Goal: Book appointment/travel/reservation

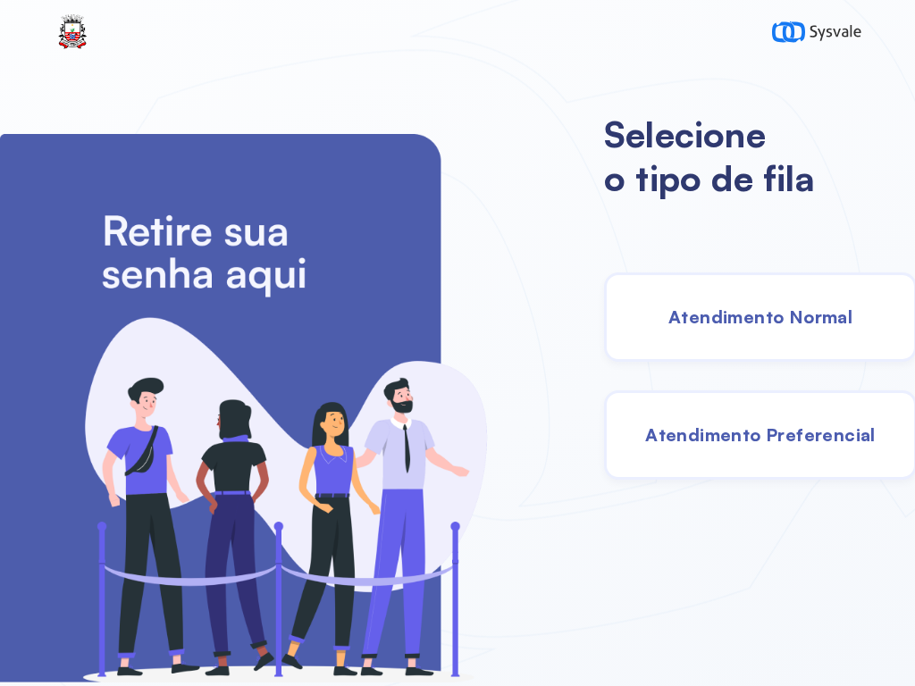
click at [733, 318] on span "Atendimento Normal" at bounding box center [760, 316] width 184 height 22
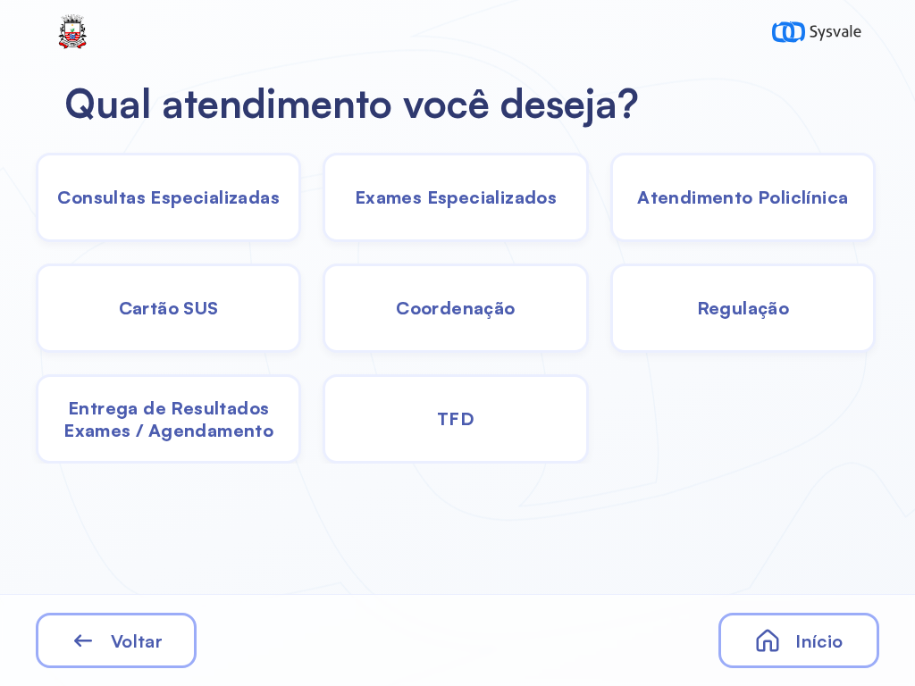
click at [444, 191] on span "Exames Especializados" at bounding box center [456, 197] width 202 height 22
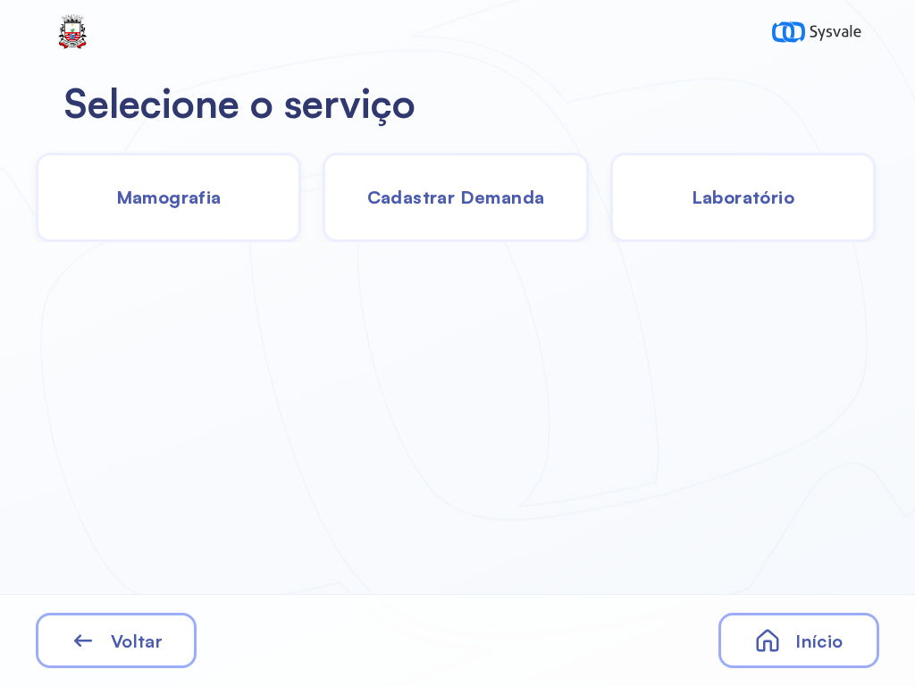
click at [761, 198] on span "Laboratório" at bounding box center [742, 197] width 103 height 22
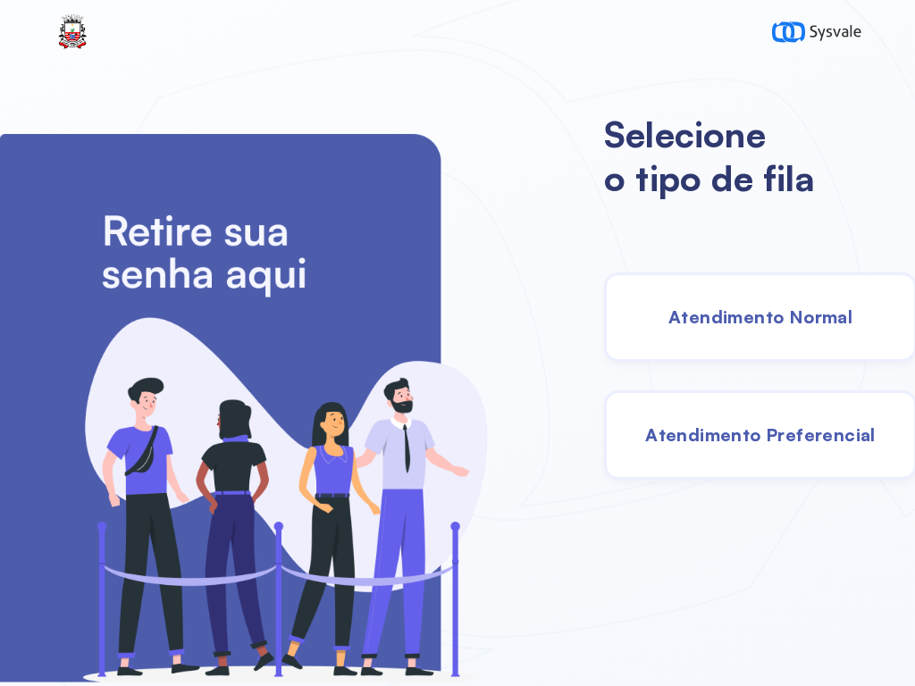
click at [705, 322] on span "Atendimento Normal" at bounding box center [760, 316] width 184 height 22
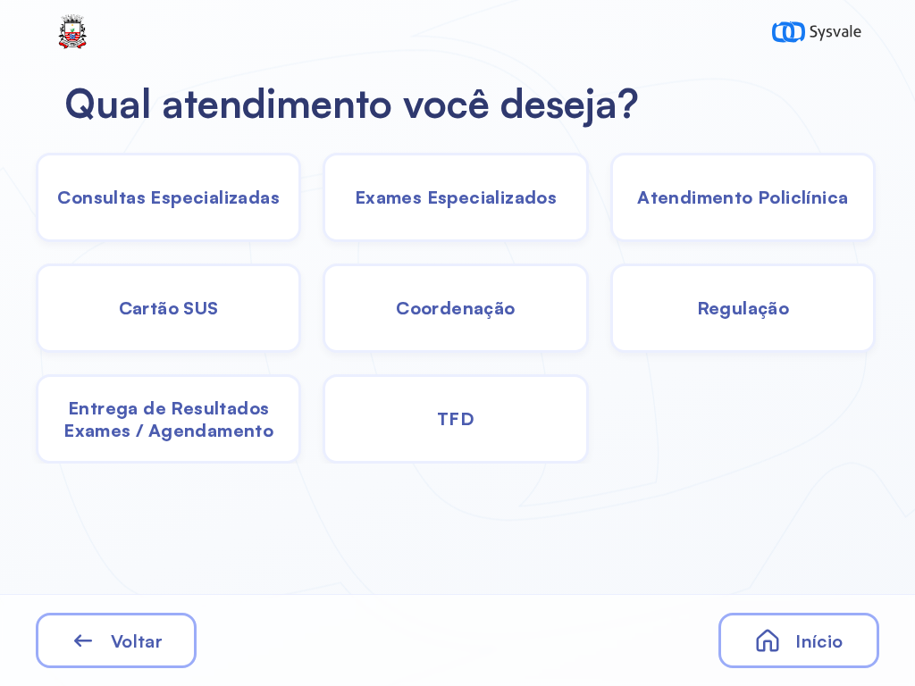
click at [472, 196] on span "Exames Especializados" at bounding box center [456, 197] width 202 height 22
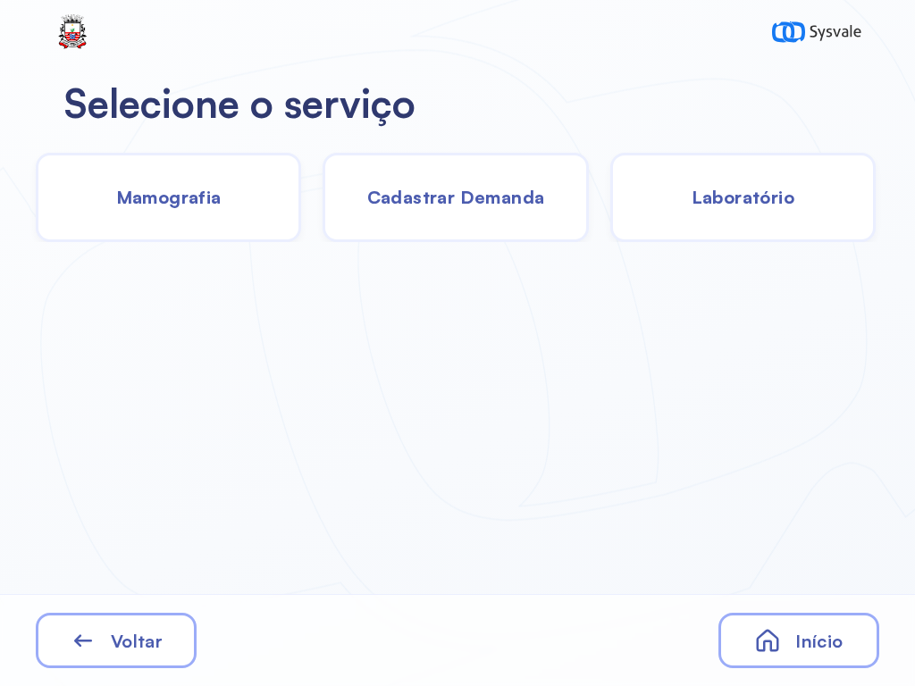
click at [757, 206] on span "Laboratório" at bounding box center [742, 197] width 103 height 22
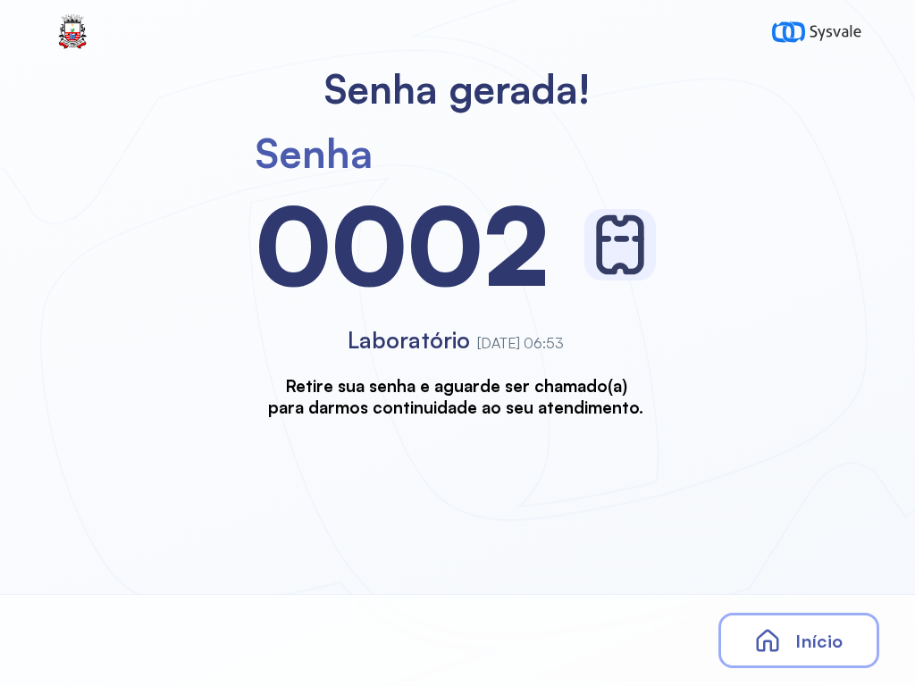
click at [813, 648] on span "Início" at bounding box center [818, 641] width 47 height 22
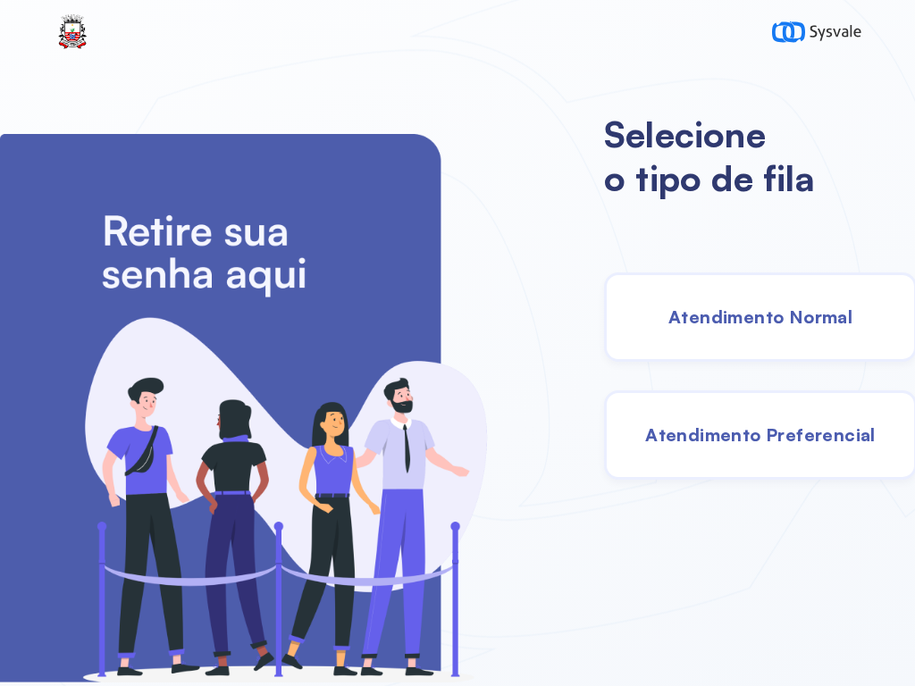
click at [766, 301] on div "Atendimento Normal" at bounding box center [760, 316] width 313 height 89
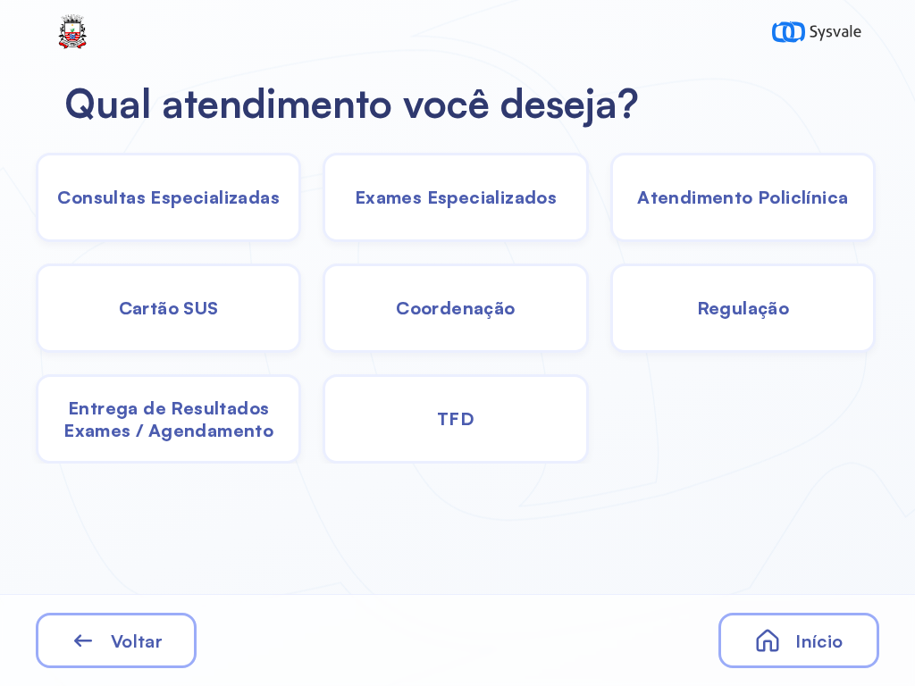
click at [483, 195] on span "Exames Especializados" at bounding box center [456, 197] width 202 height 22
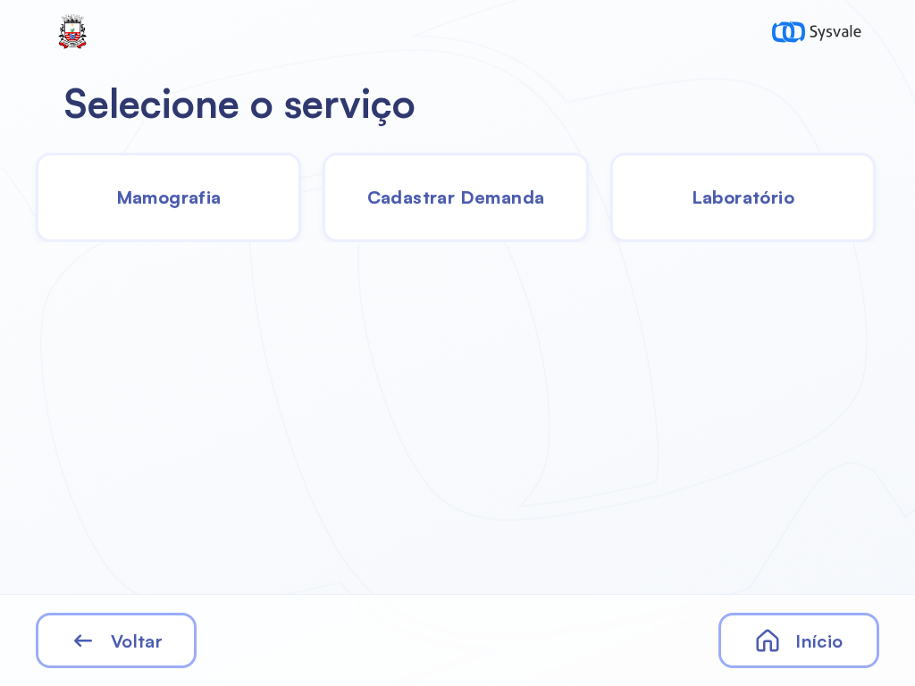
click at [746, 197] on span "Laboratório" at bounding box center [742, 197] width 103 height 22
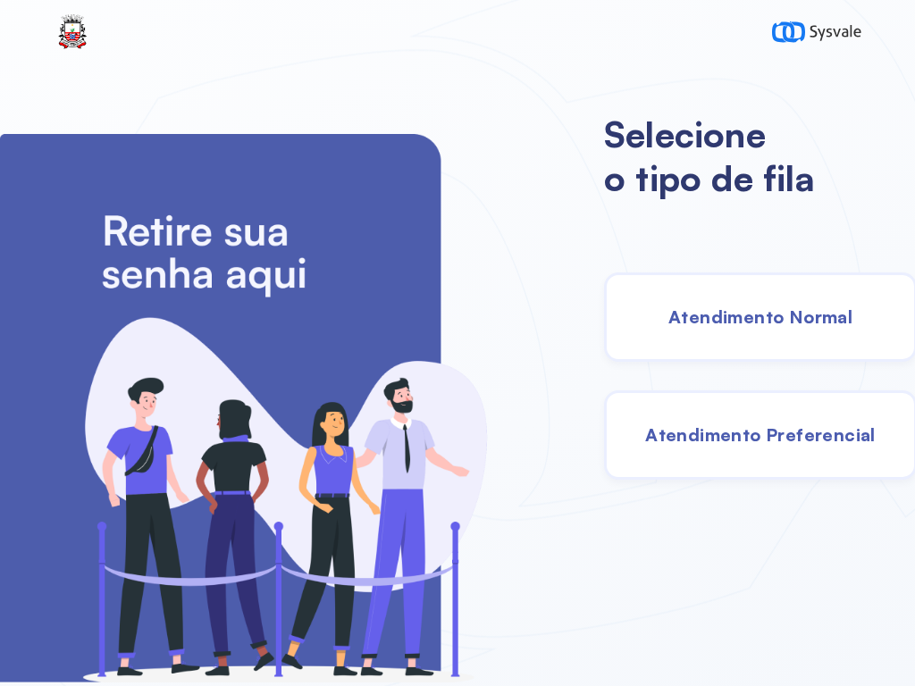
click at [706, 312] on span "Atendimento Normal" at bounding box center [760, 316] width 184 height 22
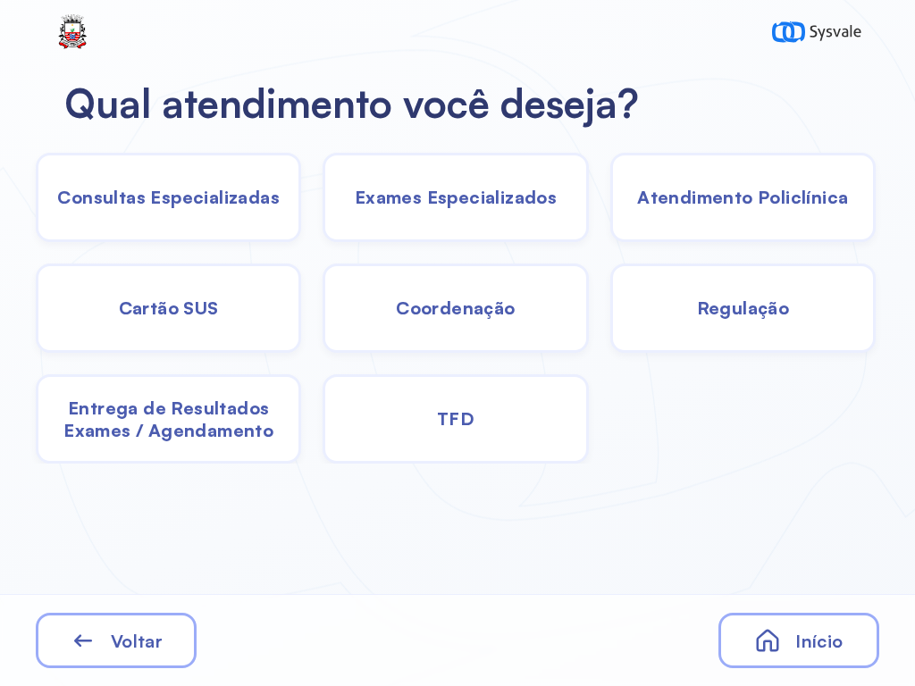
click at [448, 200] on span "Exames Especializados" at bounding box center [456, 197] width 202 height 22
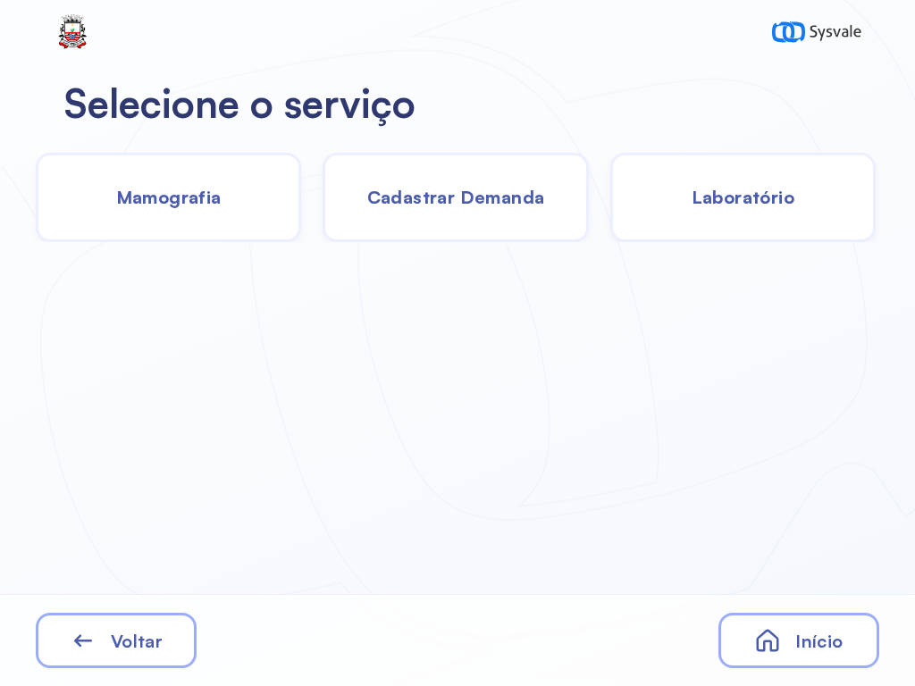
click at [766, 186] on span "Laboratório" at bounding box center [742, 197] width 103 height 22
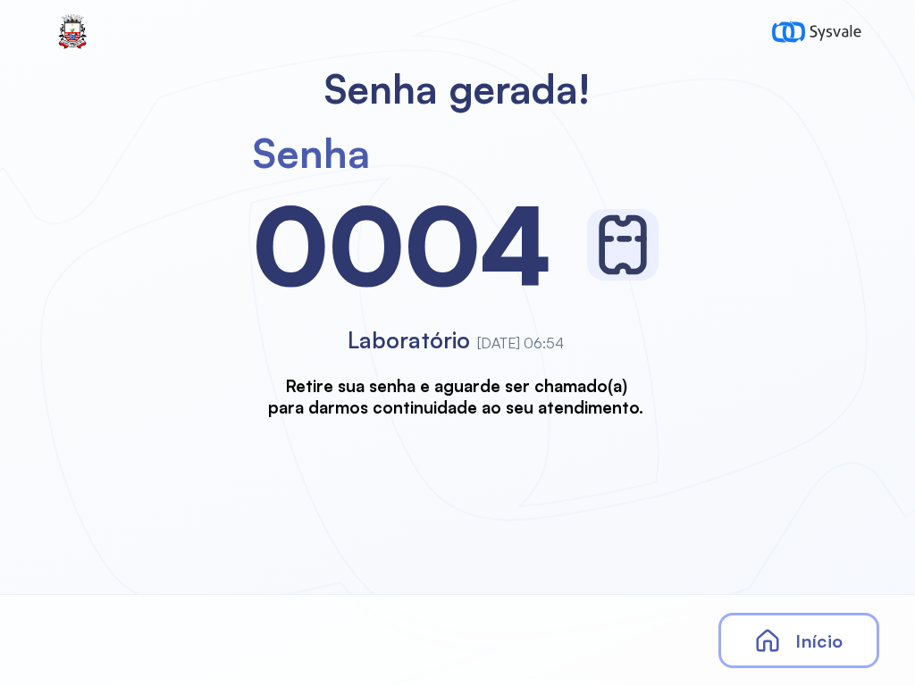
click at [815, 648] on span "Início" at bounding box center [818, 641] width 47 height 22
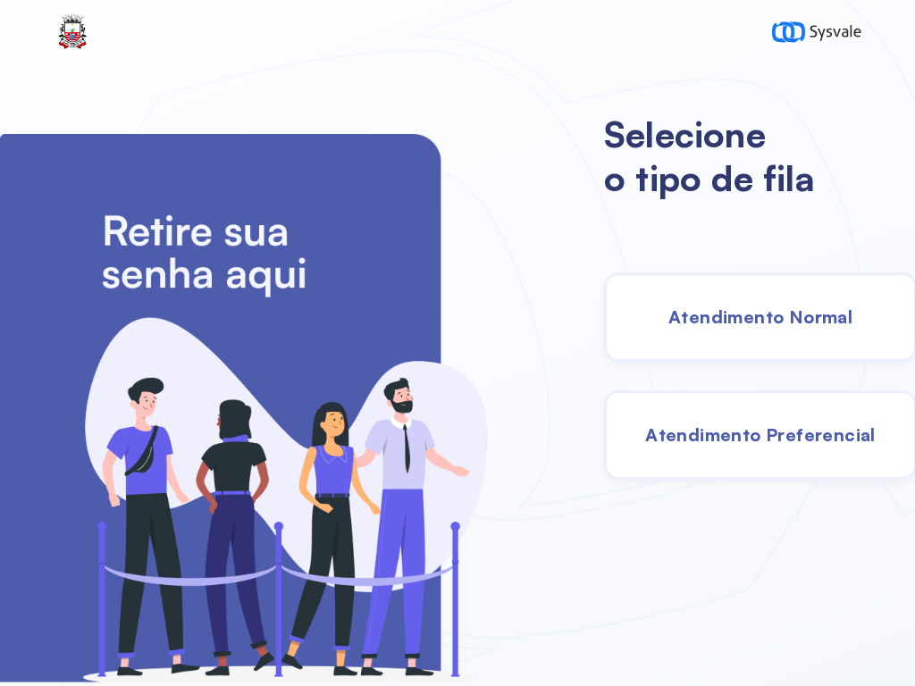
click at [748, 317] on span "Atendimento Normal" at bounding box center [760, 316] width 184 height 22
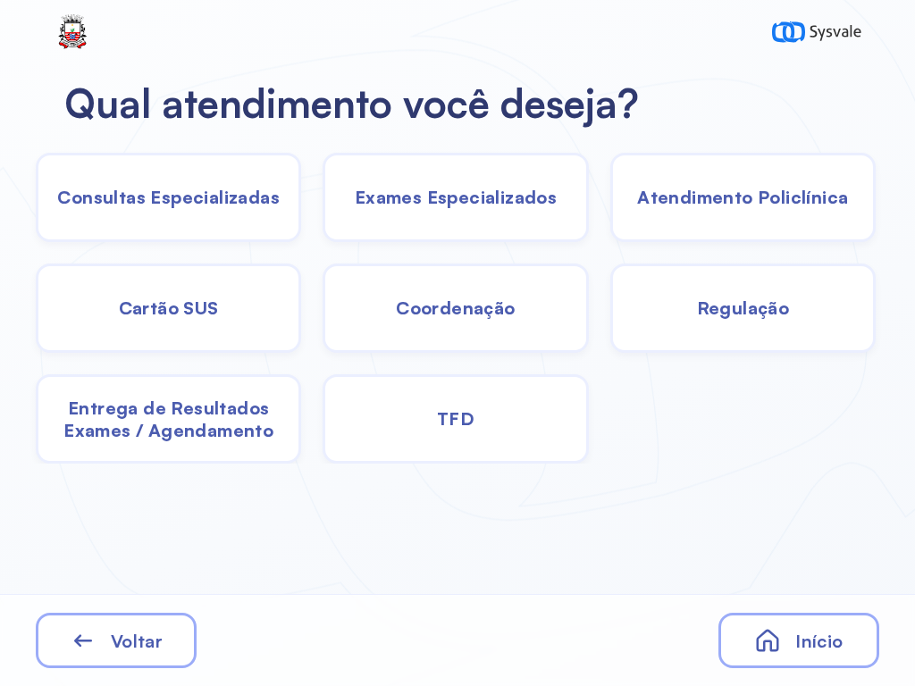
click at [439, 197] on span "Exames Especializados" at bounding box center [456, 197] width 202 height 22
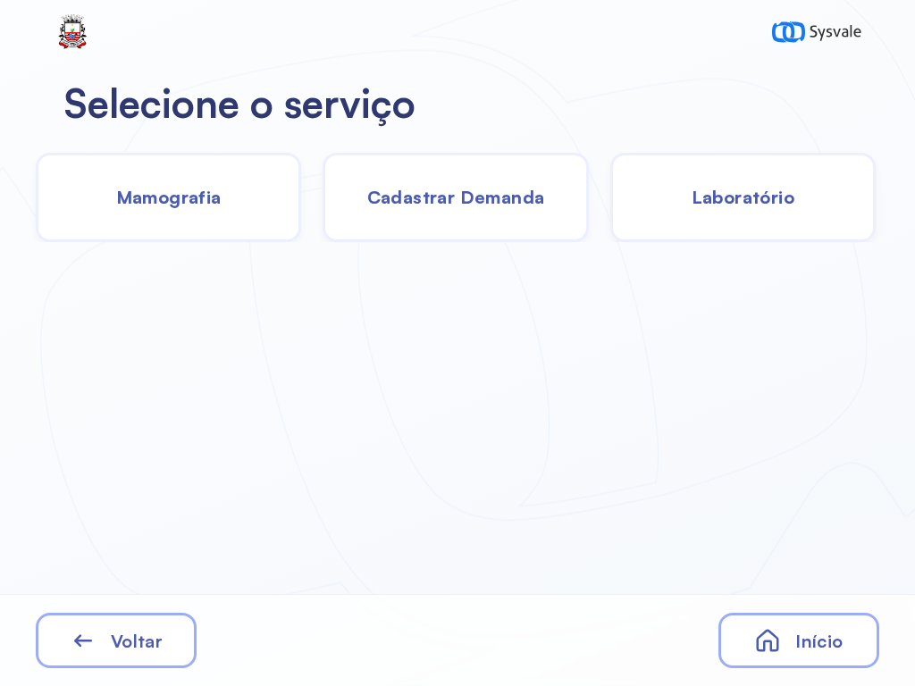
click at [765, 207] on span "Laboratório" at bounding box center [742, 197] width 103 height 22
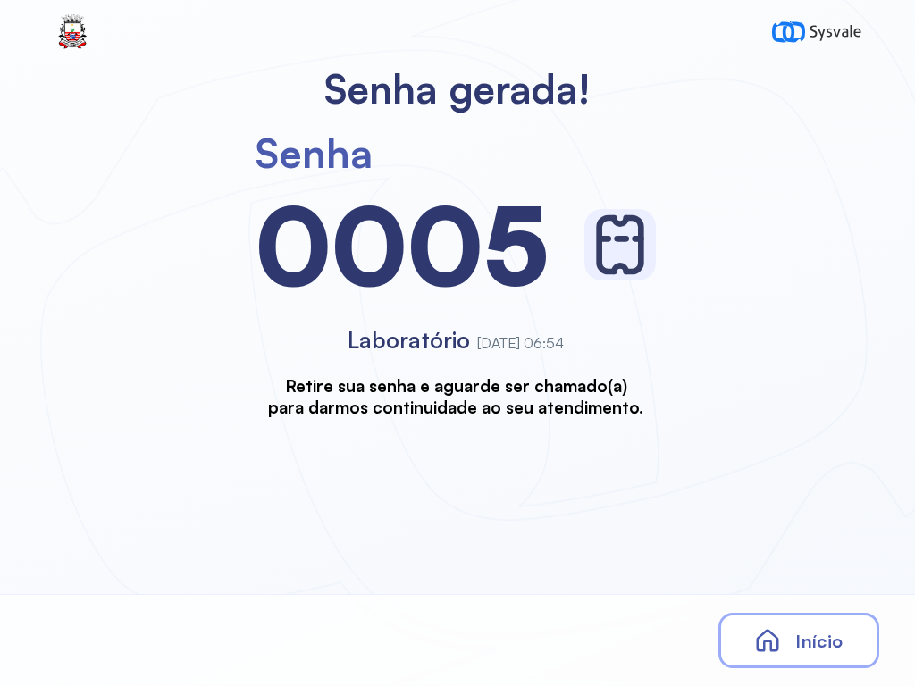
click at [778, 632] on icon at bounding box center [767, 640] width 27 height 27
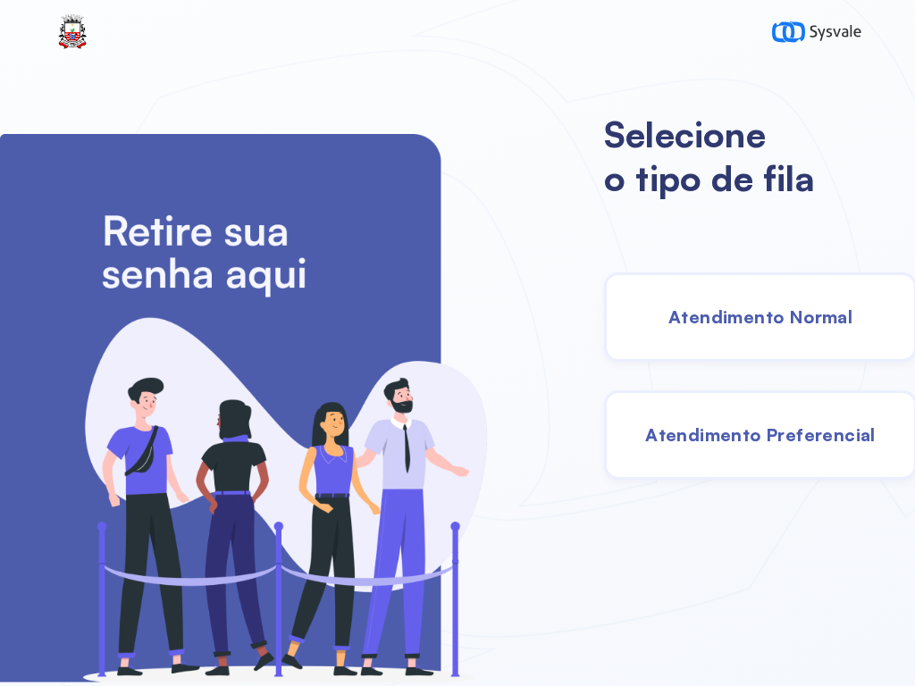
click at [736, 323] on span "Atendimento Normal" at bounding box center [760, 316] width 184 height 22
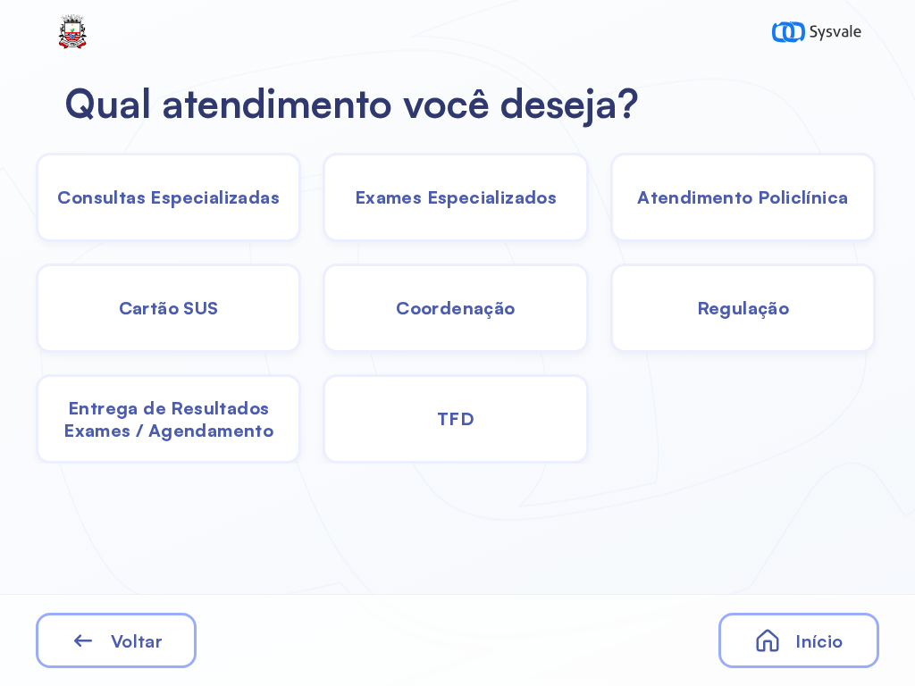
click at [479, 188] on span "Exames Especializados" at bounding box center [456, 197] width 202 height 22
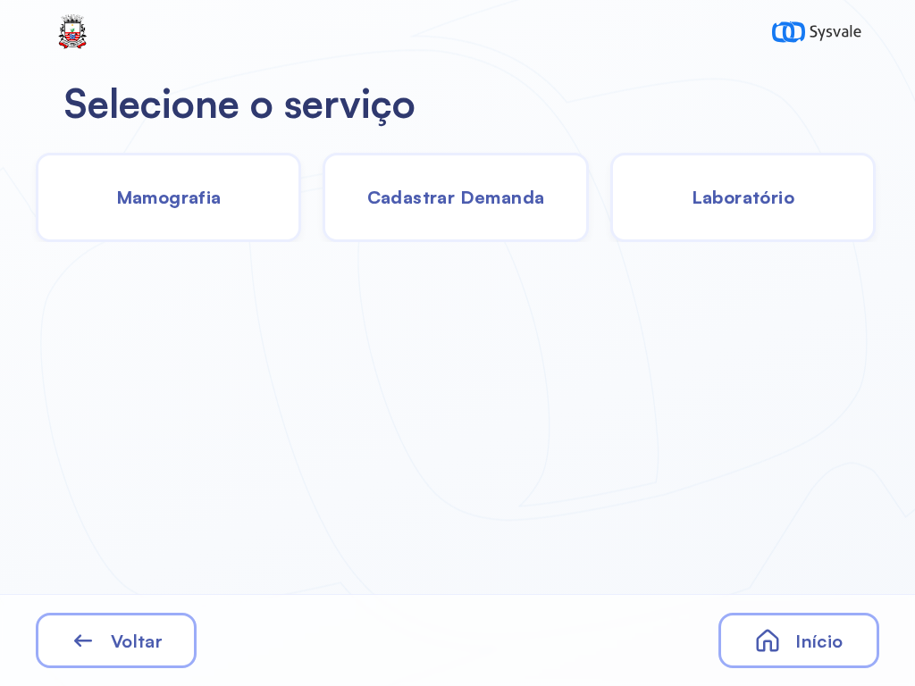
click at [485, 200] on span "Cadastrar Demanda" at bounding box center [456, 197] width 178 height 22
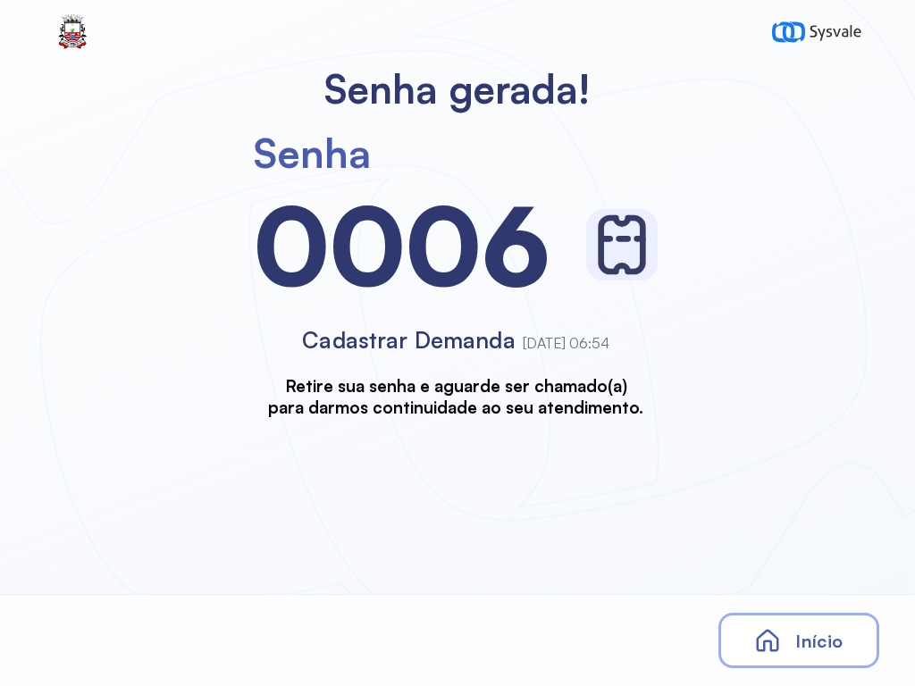
click at [775, 649] on icon at bounding box center [768, 641] width 22 height 22
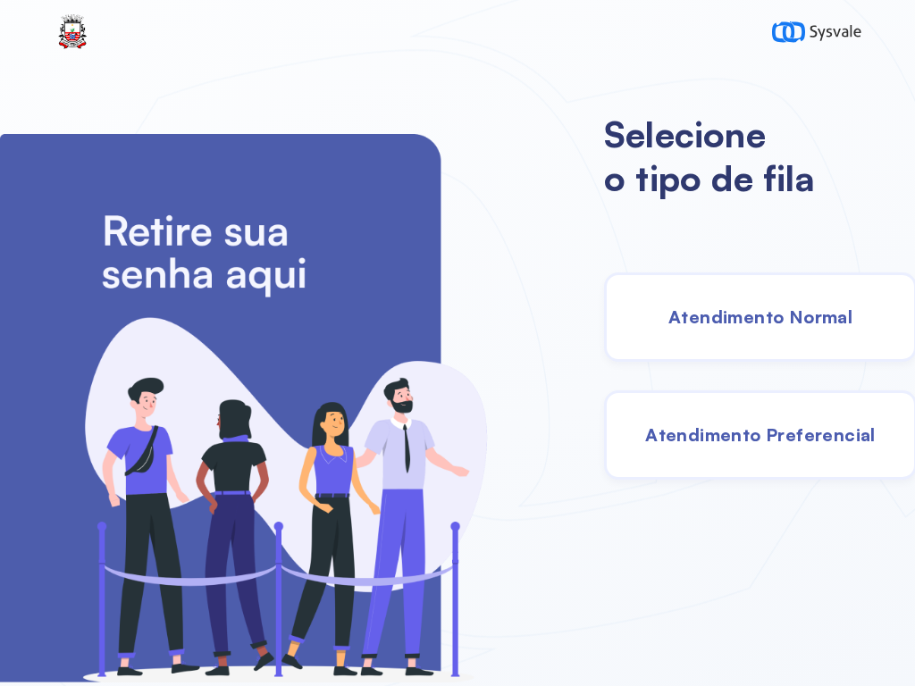
click at [732, 321] on span "Atendimento Normal" at bounding box center [760, 316] width 184 height 22
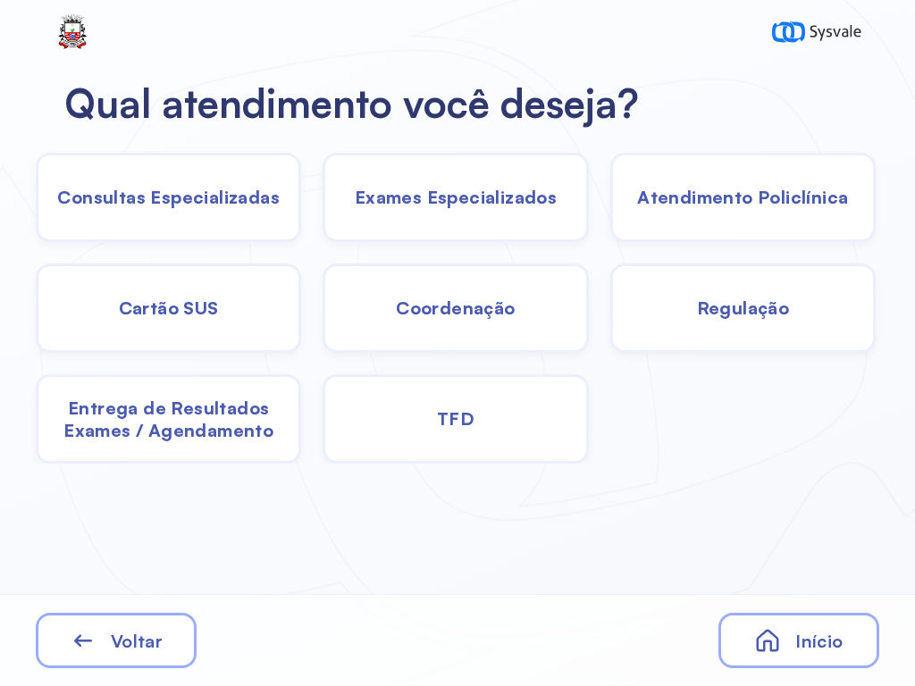
click at [448, 201] on span "Exames Especializados" at bounding box center [456, 197] width 202 height 22
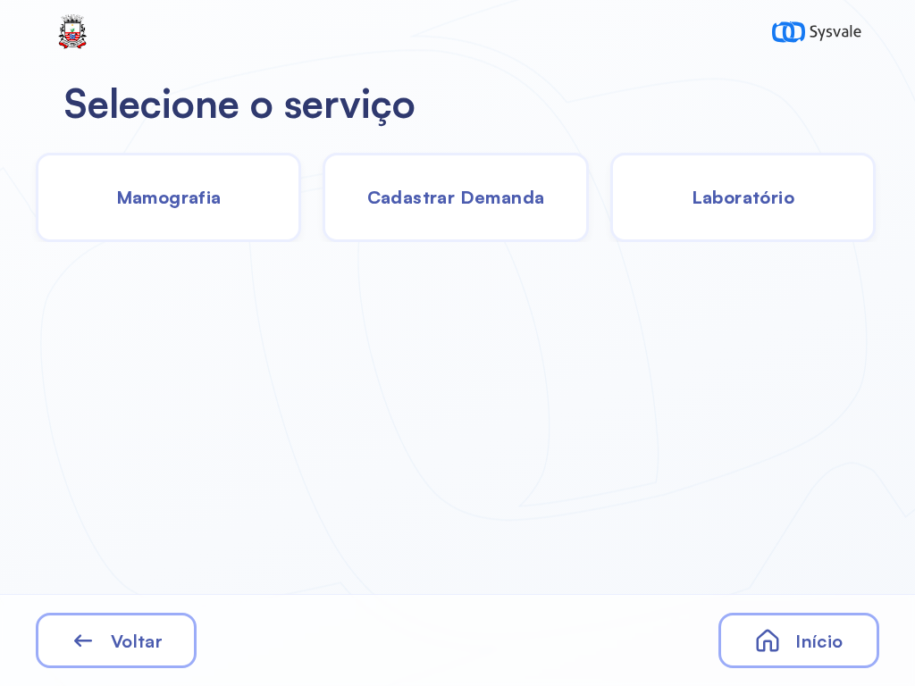
click at [742, 200] on span "Laboratório" at bounding box center [742, 197] width 103 height 22
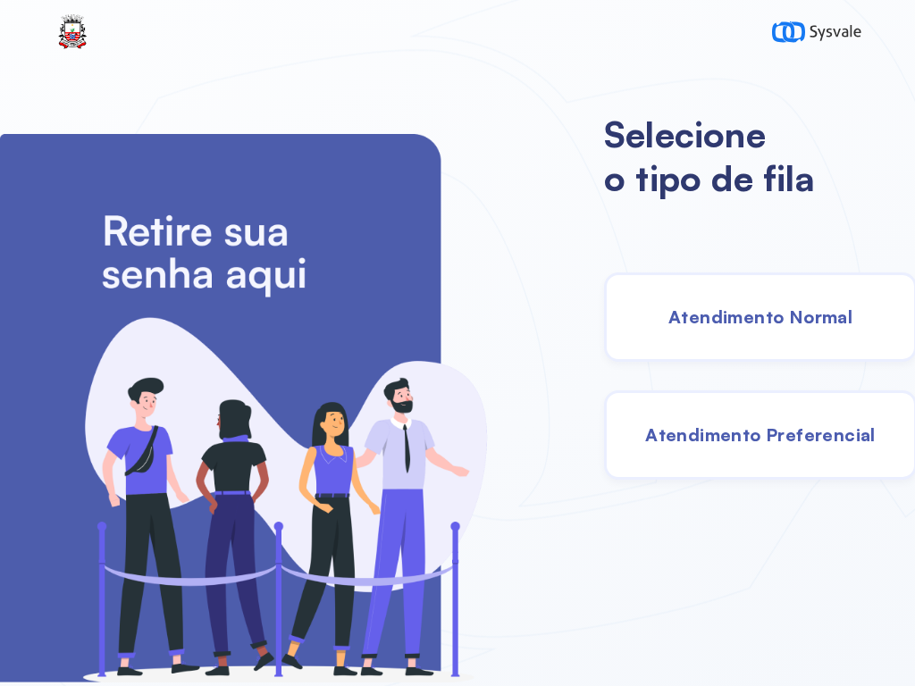
click at [715, 313] on span "Atendimento Normal" at bounding box center [760, 316] width 184 height 22
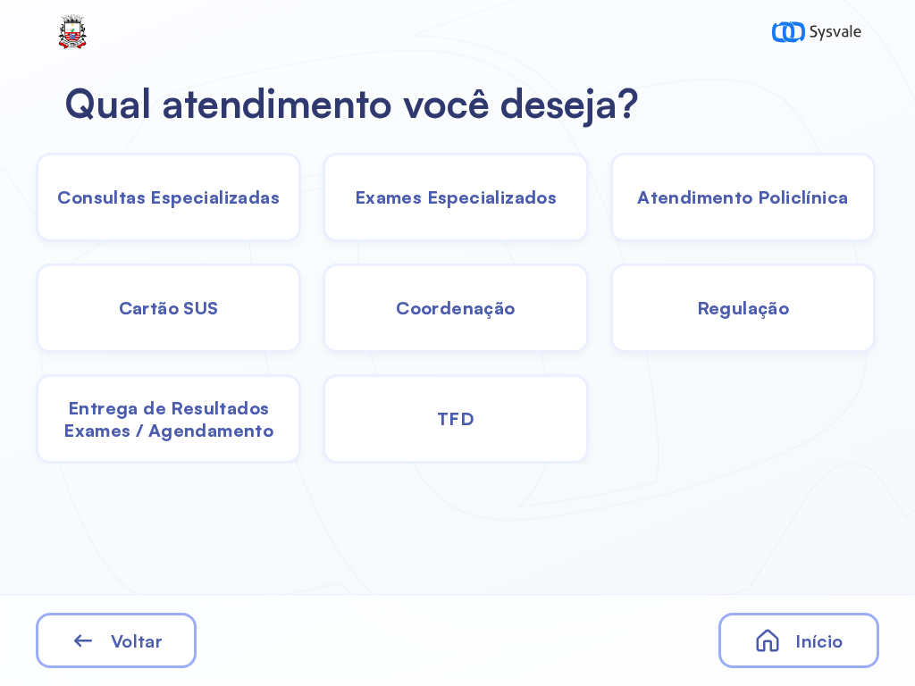
click at [464, 201] on span "Exames Especializados" at bounding box center [456, 197] width 202 height 22
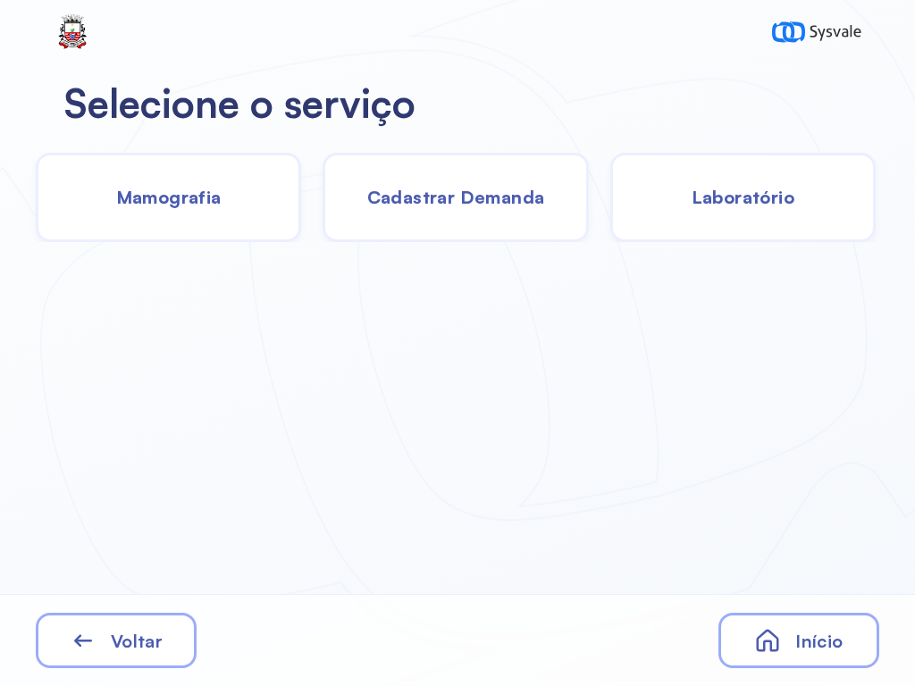
click at [465, 195] on span "Cadastrar Demanda" at bounding box center [456, 197] width 178 height 22
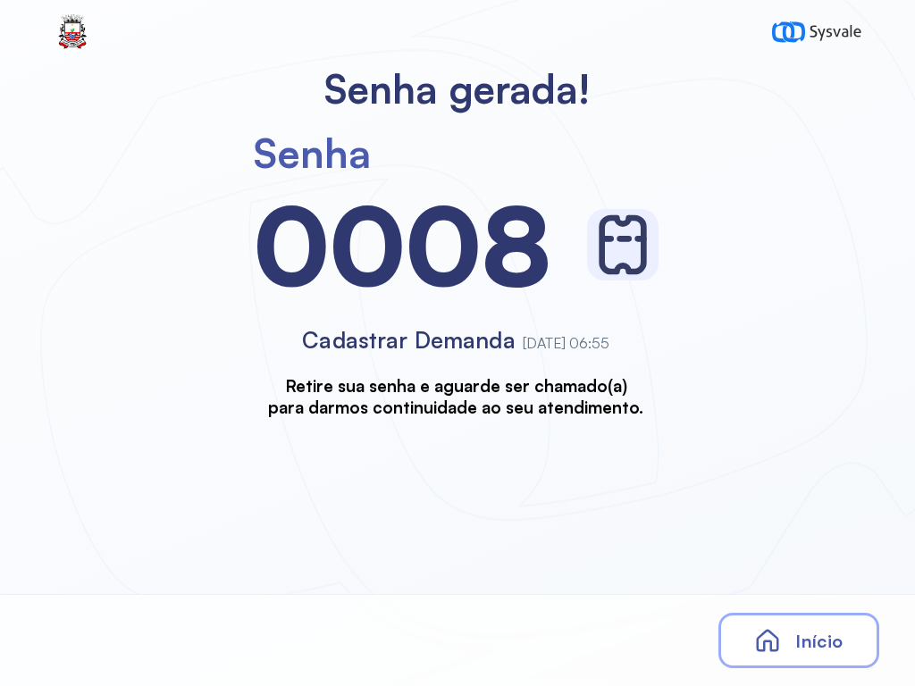
click at [777, 634] on icon at bounding box center [767, 640] width 27 height 27
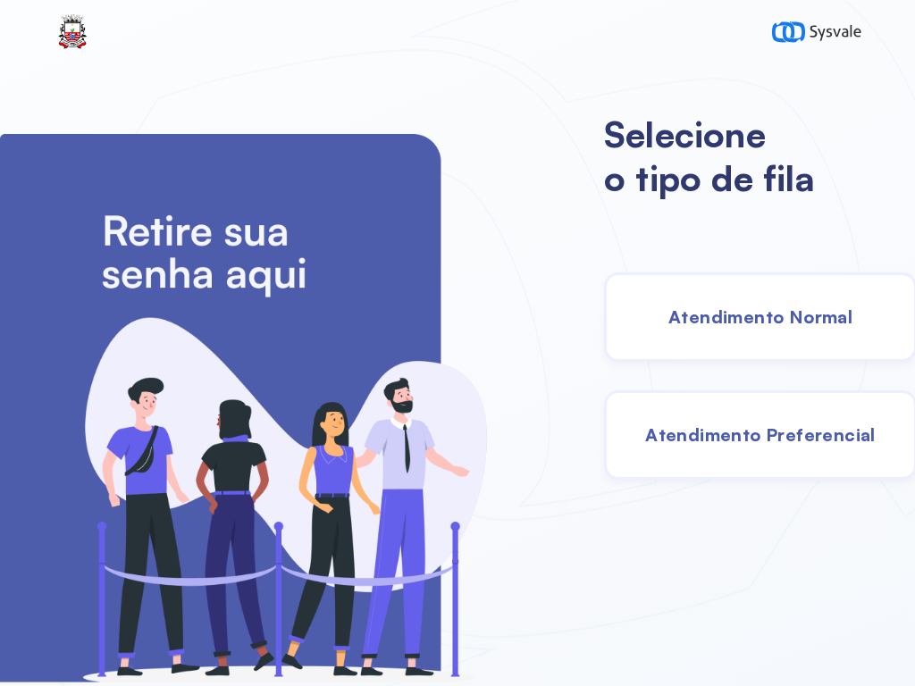
click at [733, 320] on span "Atendimento Normal" at bounding box center [760, 316] width 184 height 22
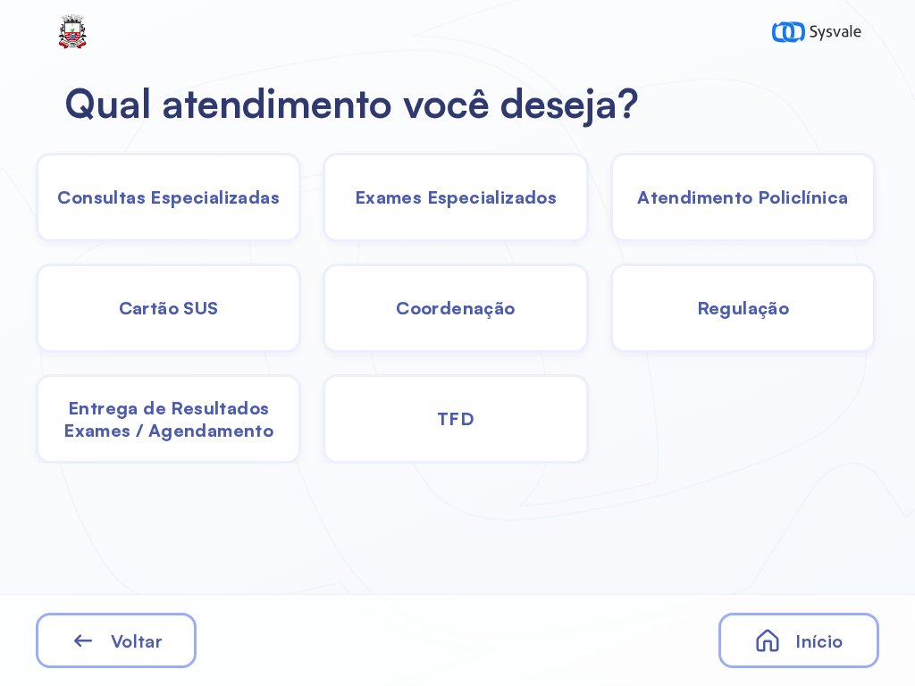
click at [448, 202] on span "Exames Especializados" at bounding box center [456, 197] width 202 height 22
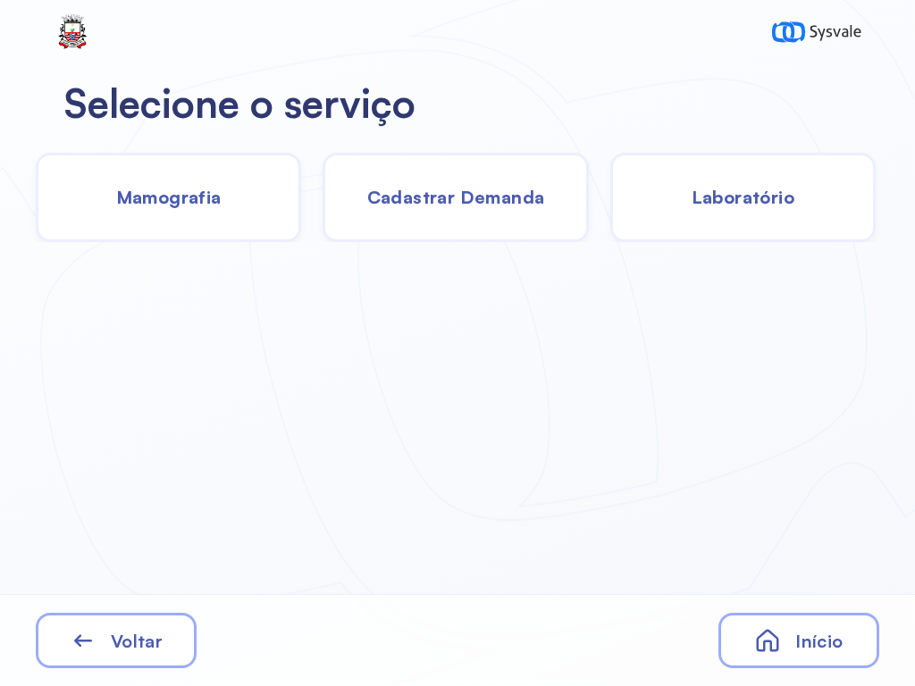
click at [759, 200] on span "Laboratório" at bounding box center [742, 197] width 103 height 22
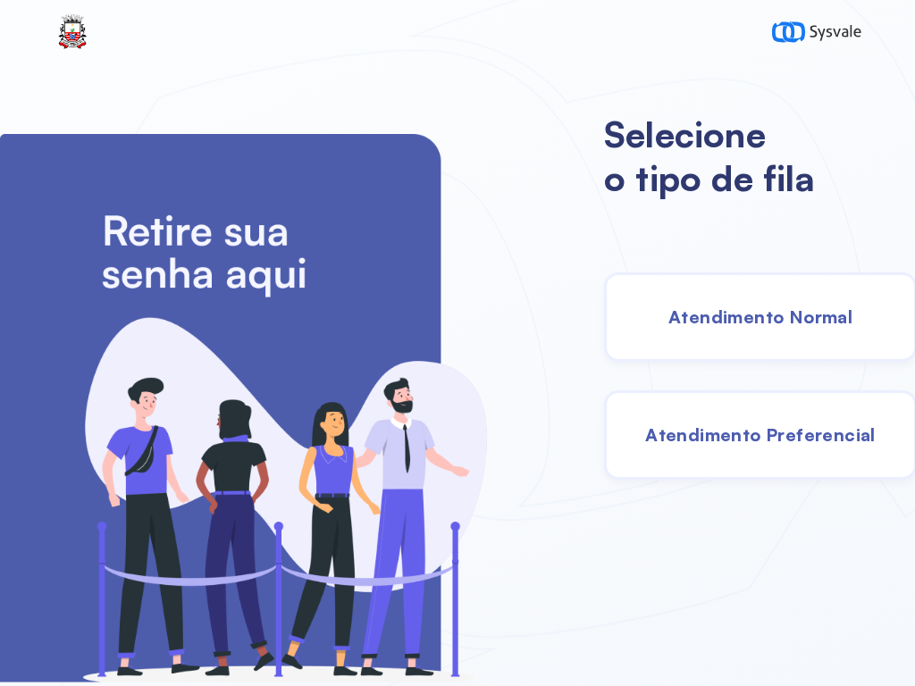
click at [712, 319] on span "Atendimento Normal" at bounding box center [760, 316] width 184 height 22
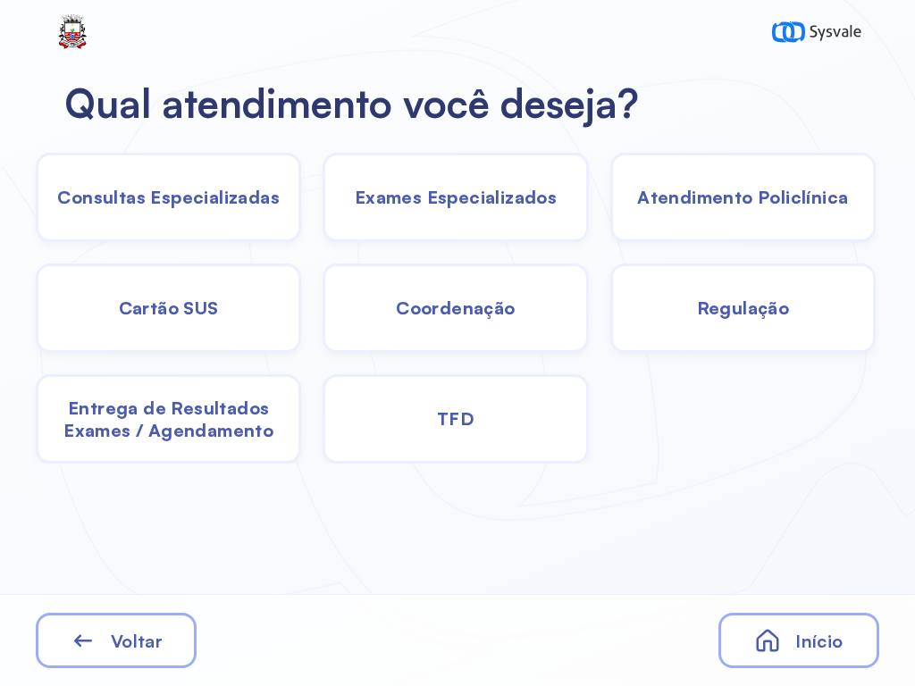
click at [439, 203] on span "Exames Especializados" at bounding box center [456, 197] width 202 height 22
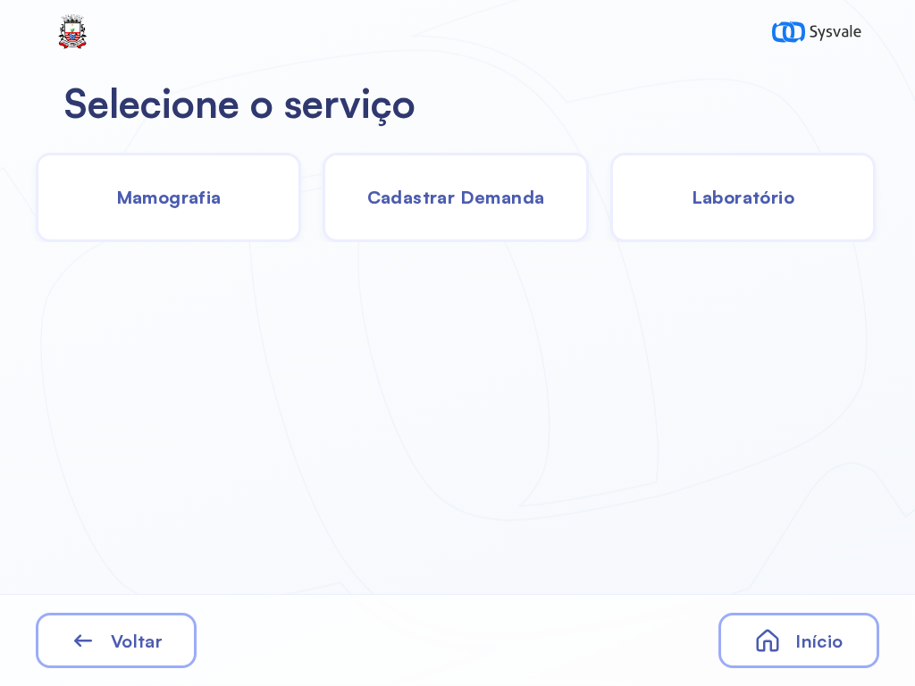
click at [779, 196] on span "Laboratório" at bounding box center [742, 197] width 103 height 22
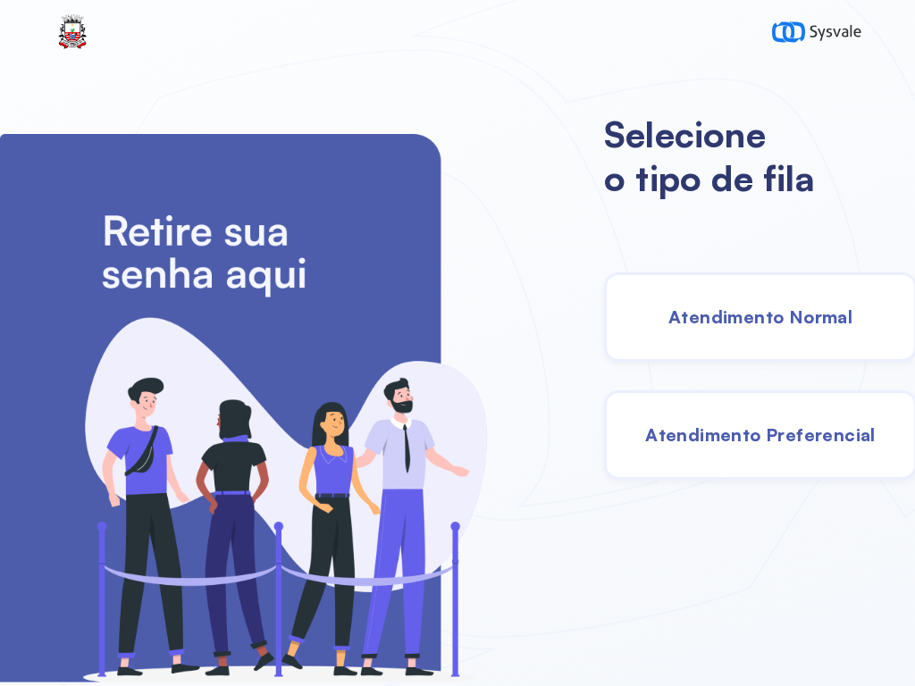
click at [726, 311] on span "Atendimento Normal" at bounding box center [760, 316] width 184 height 22
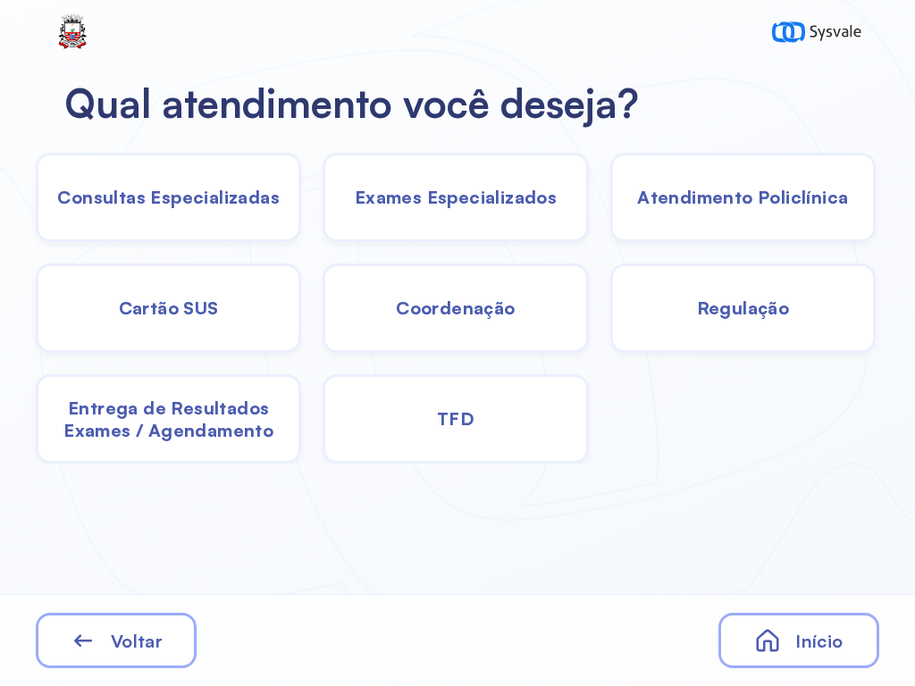
click at [447, 422] on span "TFD" at bounding box center [456, 418] width 38 height 22
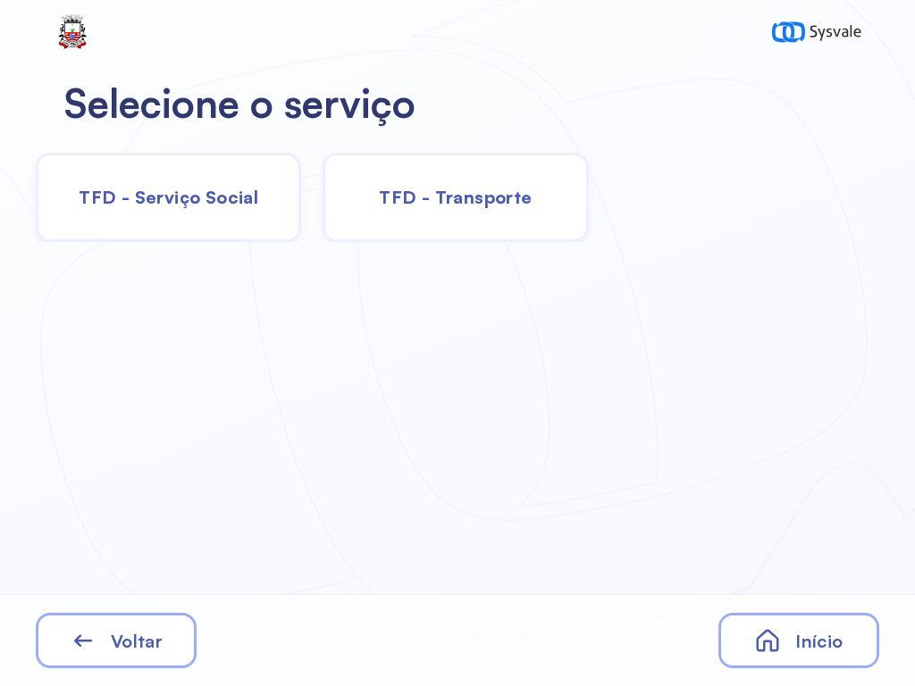
click at [452, 189] on span "TFD - Transporte" at bounding box center [455, 197] width 153 height 22
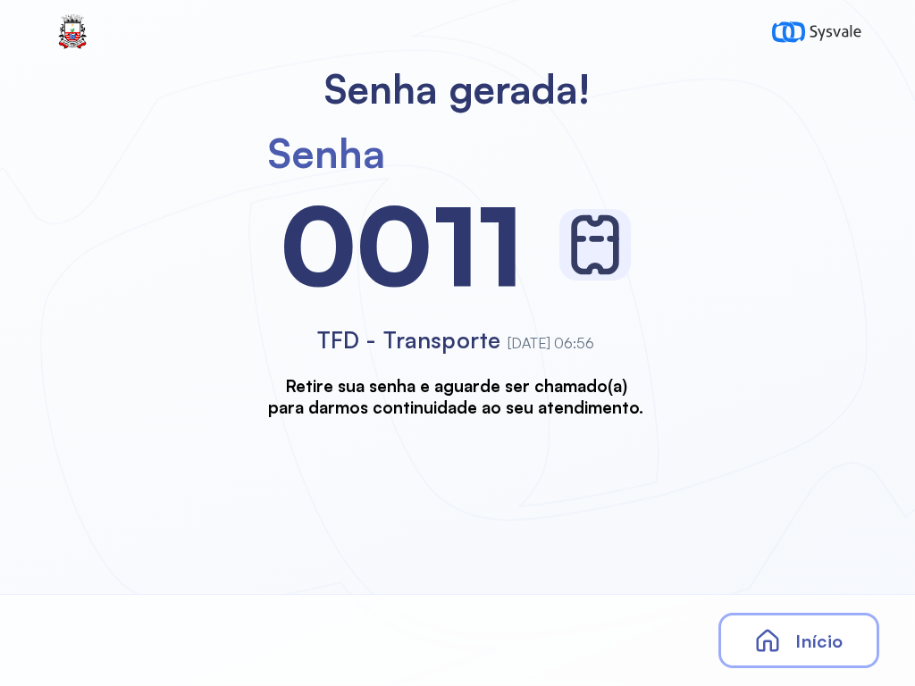
click at [821, 634] on span "Início" at bounding box center [818, 641] width 47 height 22
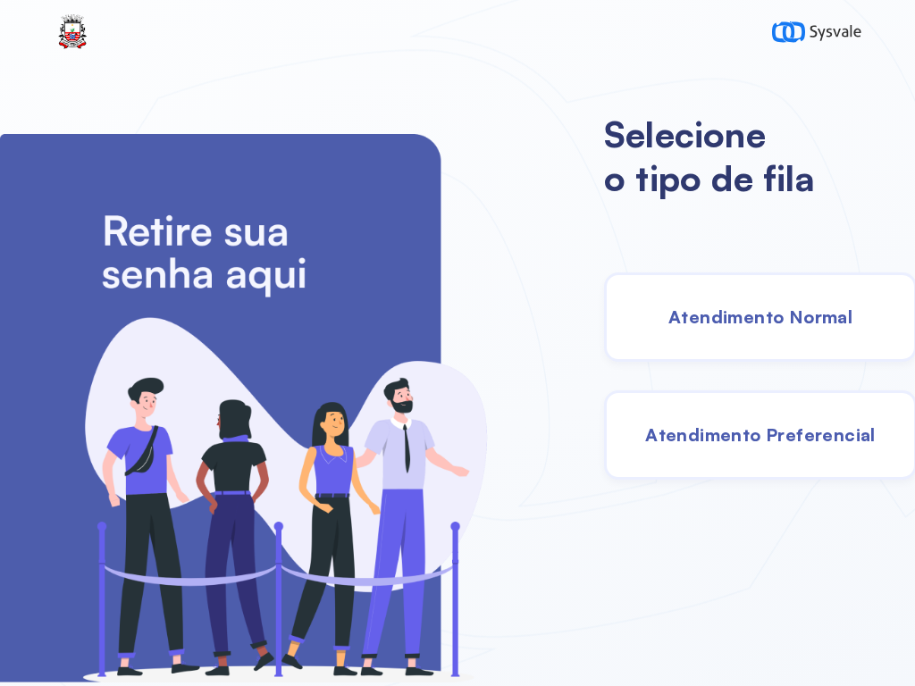
click at [758, 319] on span "Atendimento Normal" at bounding box center [760, 316] width 184 height 22
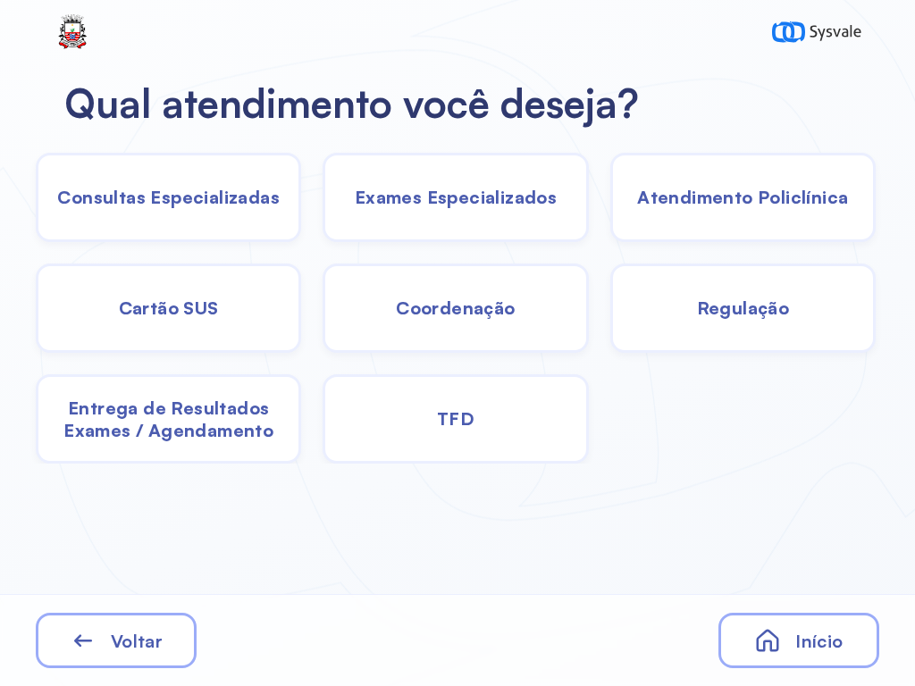
click at [470, 204] on span "Exames Especializados" at bounding box center [456, 197] width 202 height 22
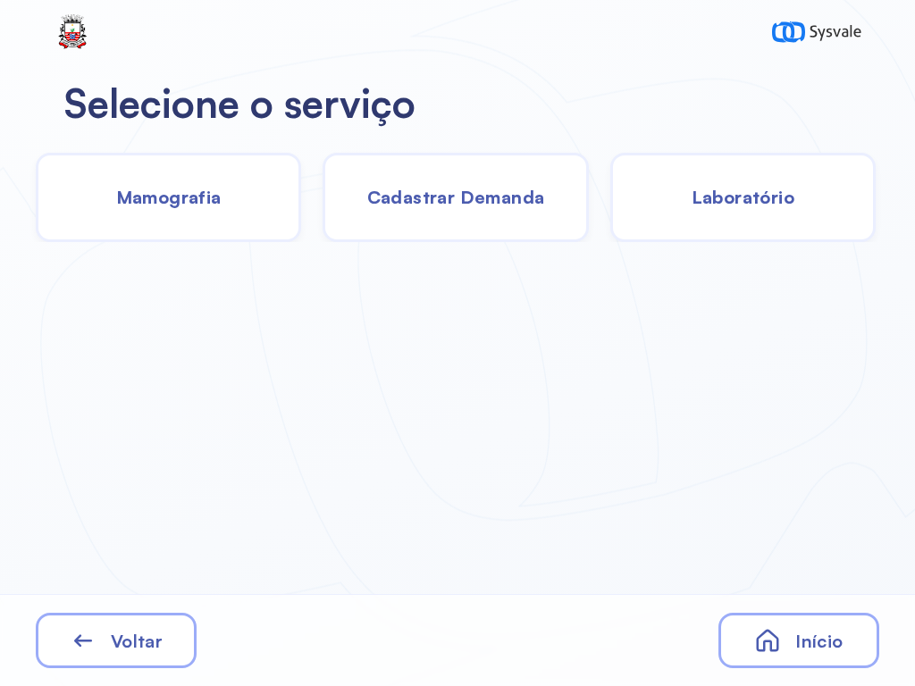
click at [755, 215] on div "Laboratório" at bounding box center [742, 197] width 265 height 89
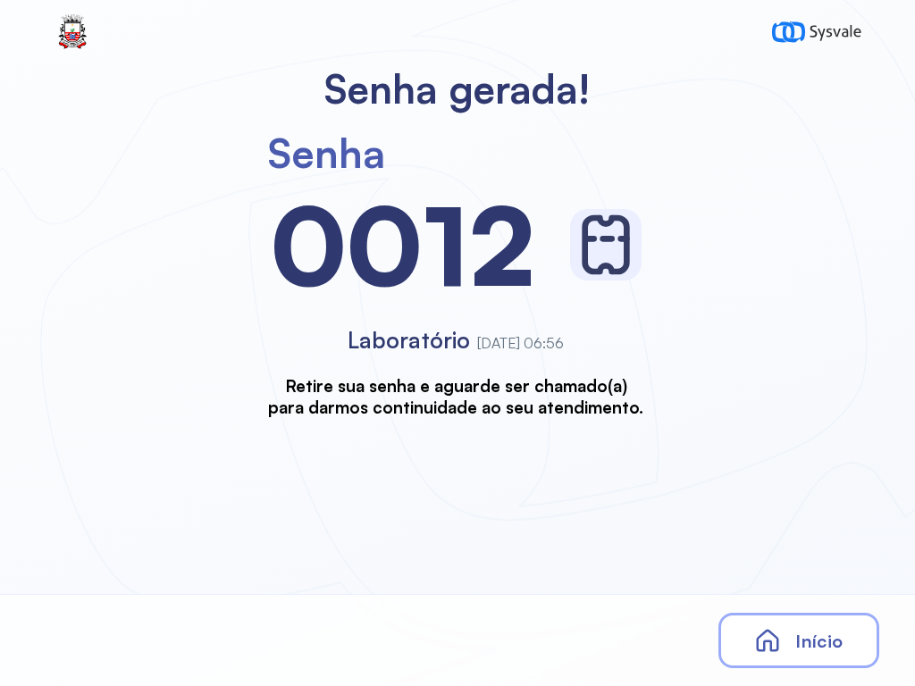
click at [757, 632] on icon at bounding box center [767, 640] width 27 height 27
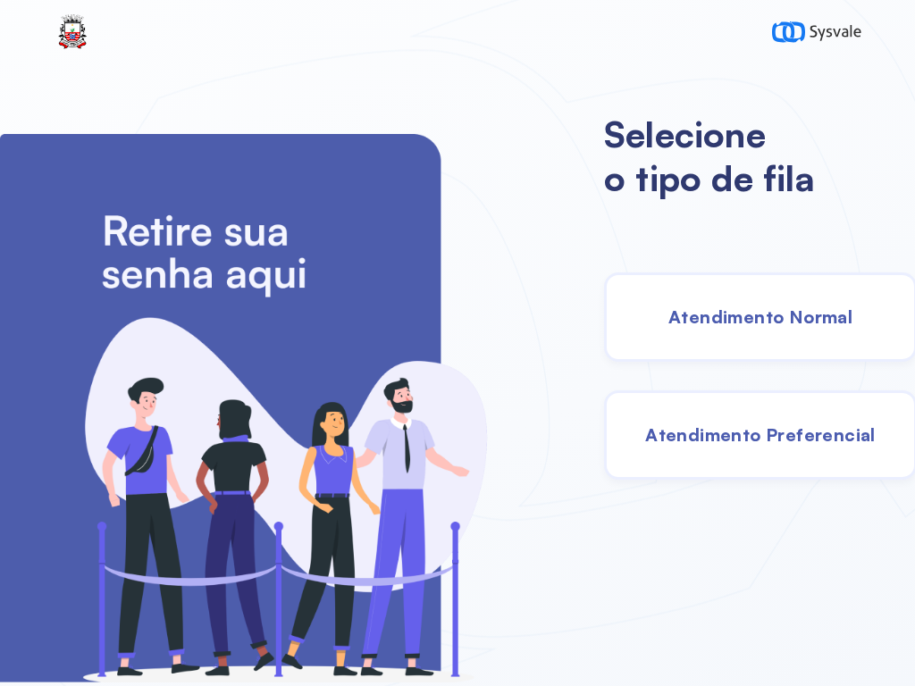
click at [754, 319] on span "Atendimento Normal" at bounding box center [760, 316] width 184 height 22
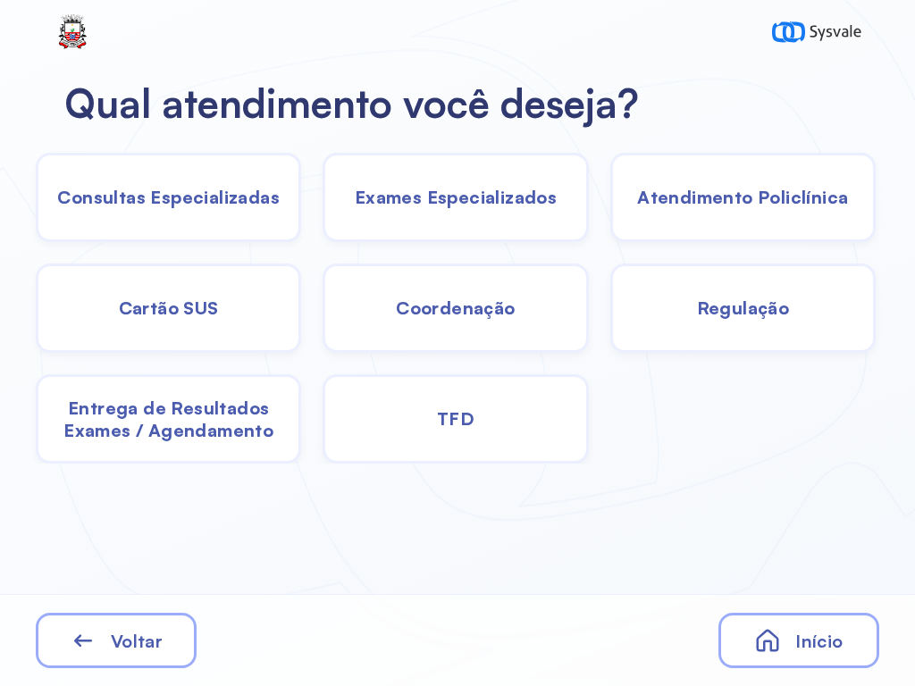
click at [452, 188] on span "Exames Especializados" at bounding box center [456, 197] width 202 height 22
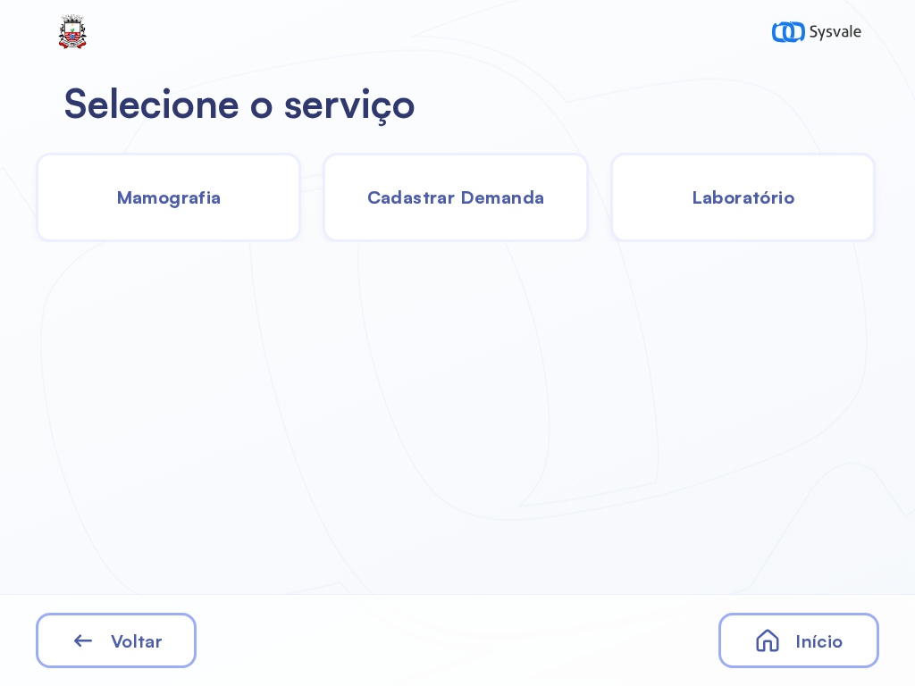
click at [747, 194] on span "Laboratório" at bounding box center [742, 197] width 103 height 22
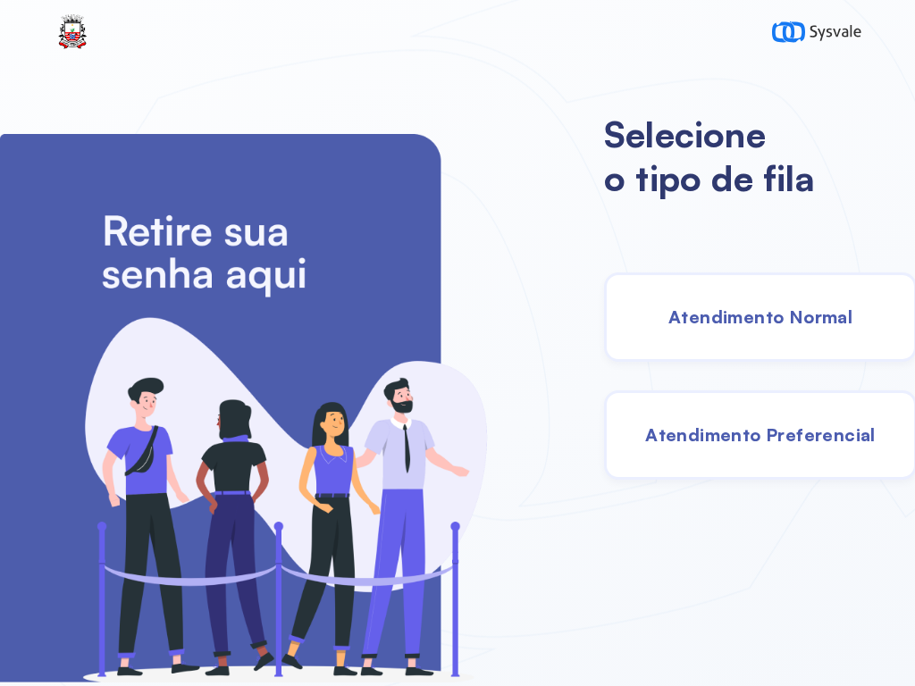
click at [709, 322] on span "Atendimento Normal" at bounding box center [760, 316] width 184 height 22
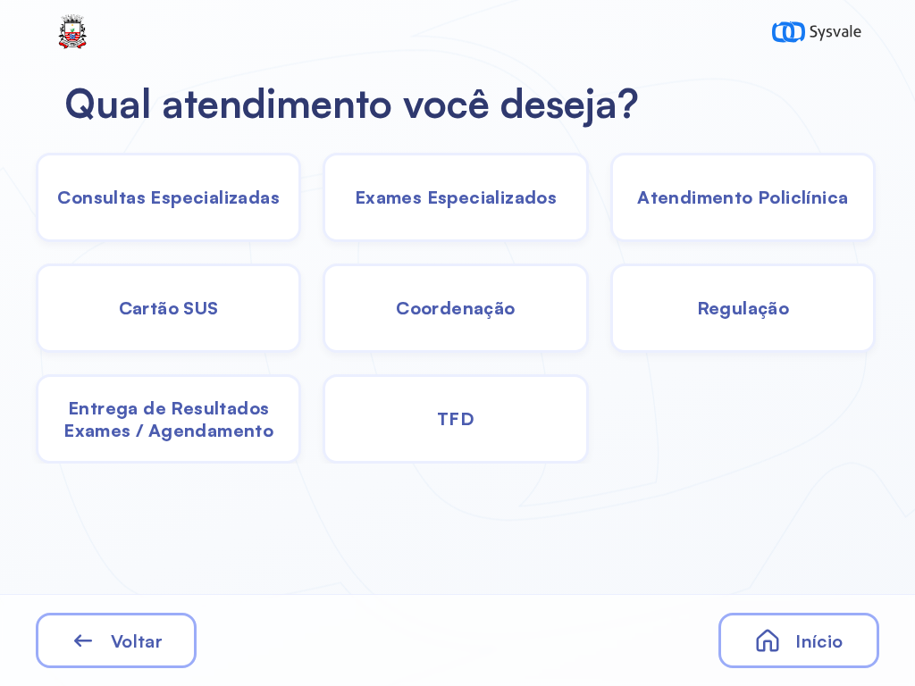
click at [469, 199] on span "Exames Especializados" at bounding box center [456, 197] width 202 height 22
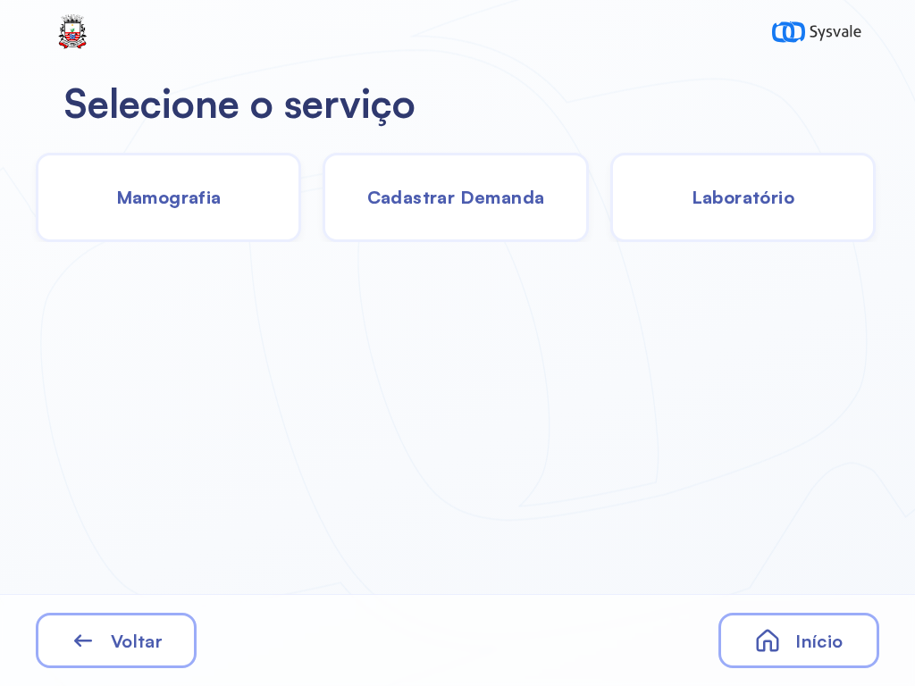
click at [757, 200] on span "Laboratório" at bounding box center [742, 197] width 103 height 22
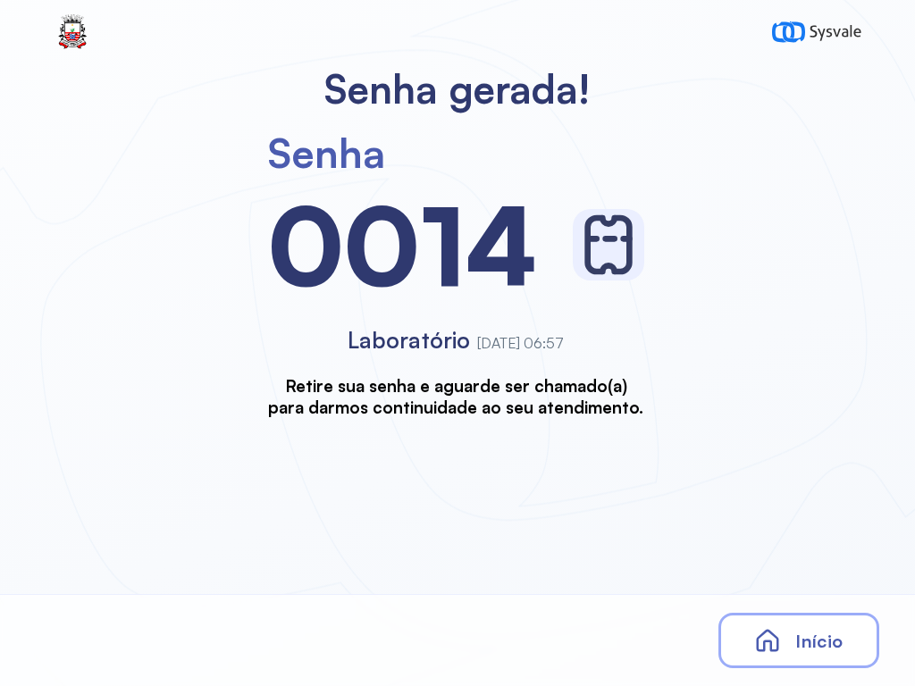
click at [803, 638] on span "Início" at bounding box center [818, 641] width 47 height 22
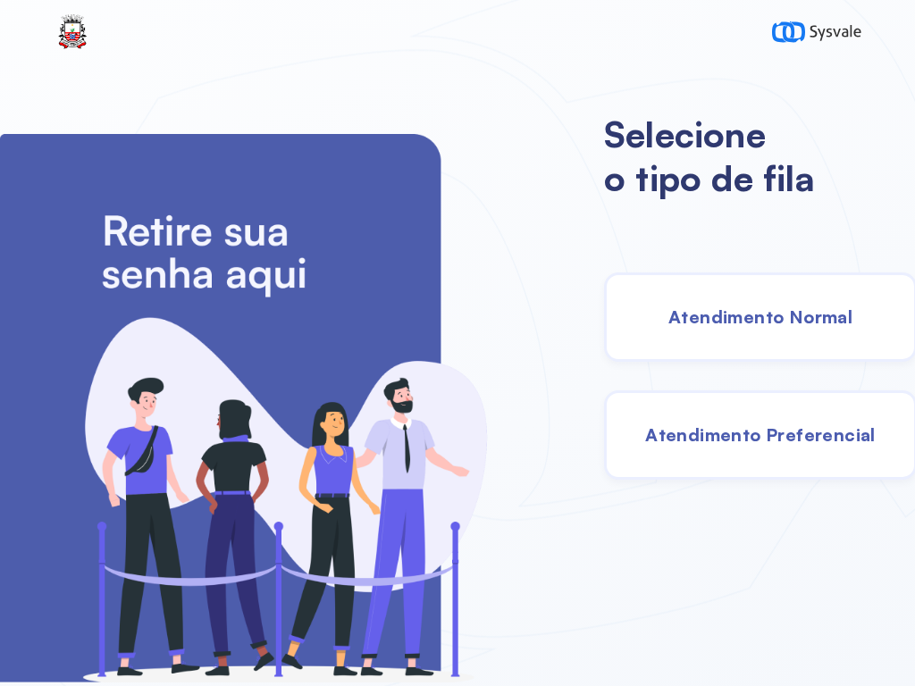
click at [706, 303] on div "Atendimento Normal" at bounding box center [760, 316] width 313 height 89
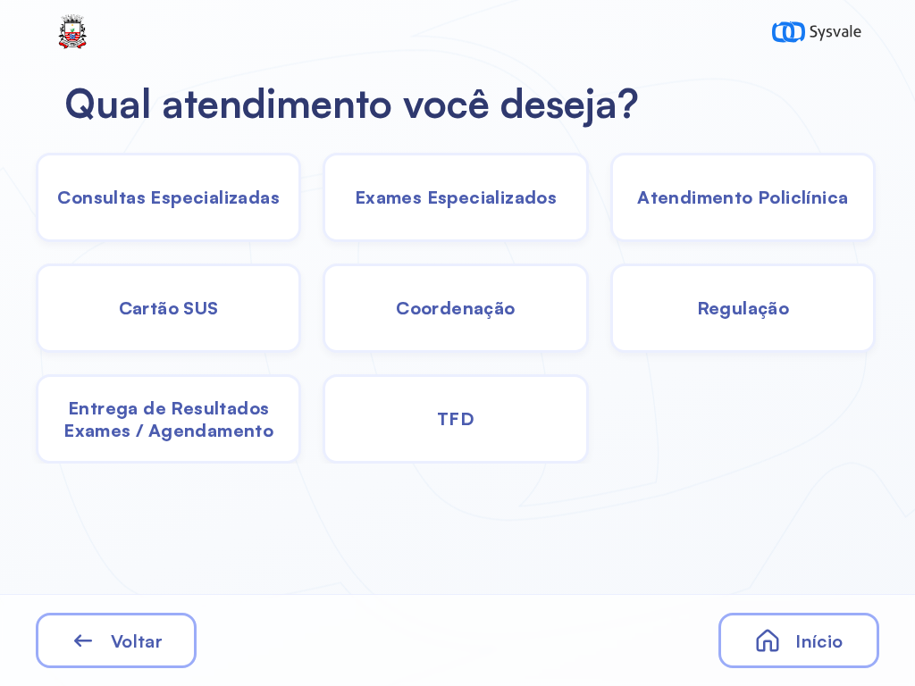
click at [505, 193] on span "Exames Especializados" at bounding box center [456, 197] width 202 height 22
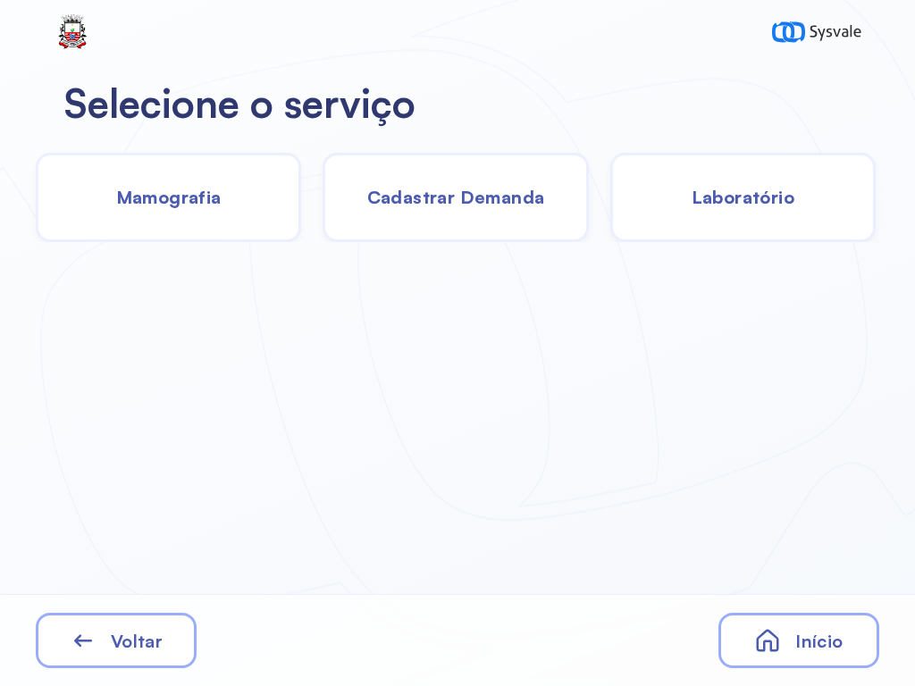
click at [477, 197] on span "Cadastrar Demanda" at bounding box center [456, 197] width 178 height 22
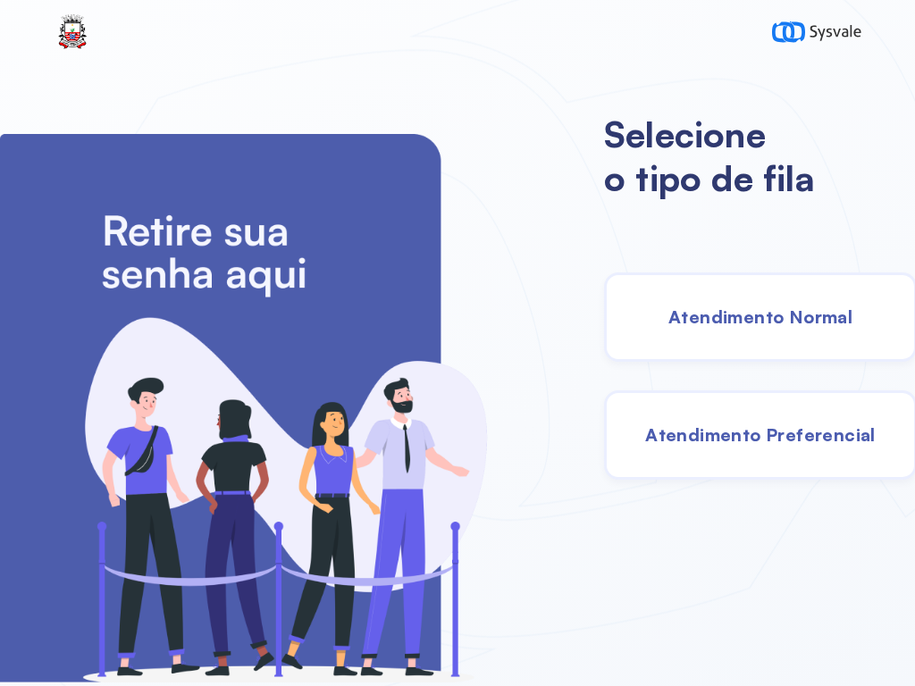
click at [715, 319] on span "Atendimento Normal" at bounding box center [760, 316] width 184 height 22
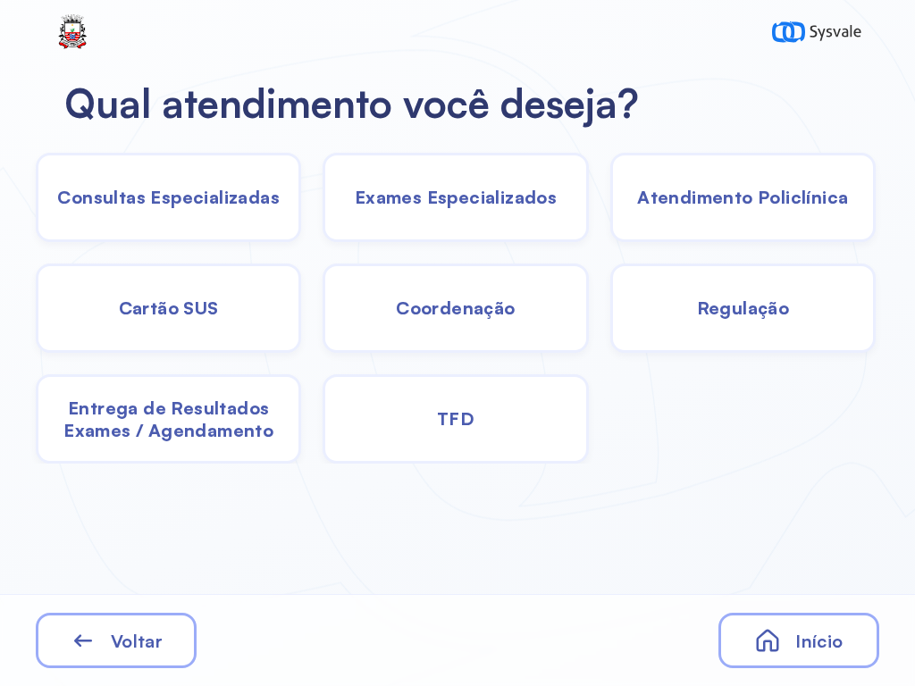
click at [142, 195] on span "Consultas Especializadas" at bounding box center [168, 197] width 222 height 22
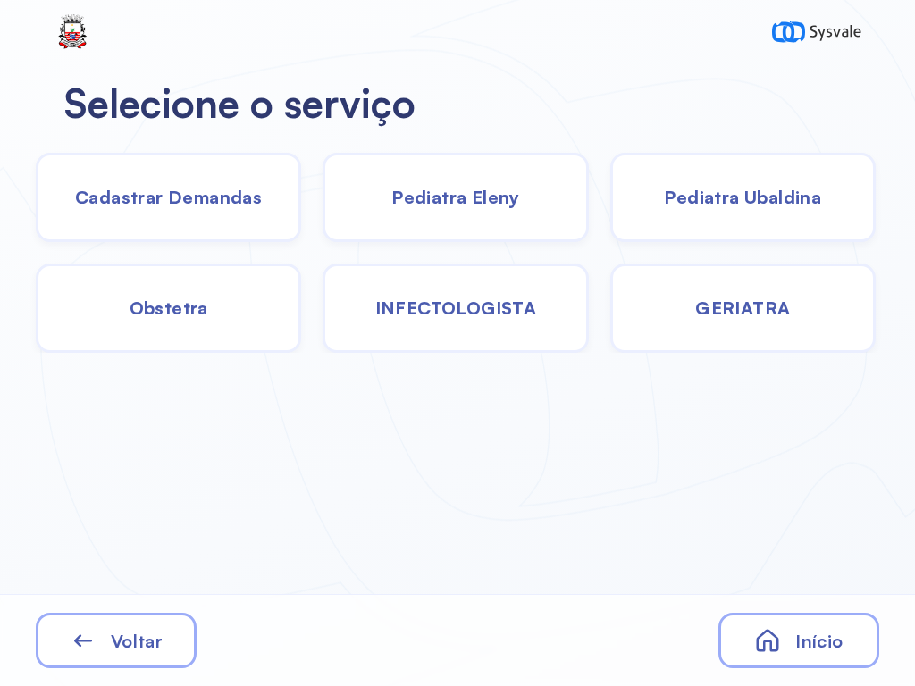
click at [776, 201] on span "Pediatra Ubaldina" at bounding box center [742, 197] width 157 height 22
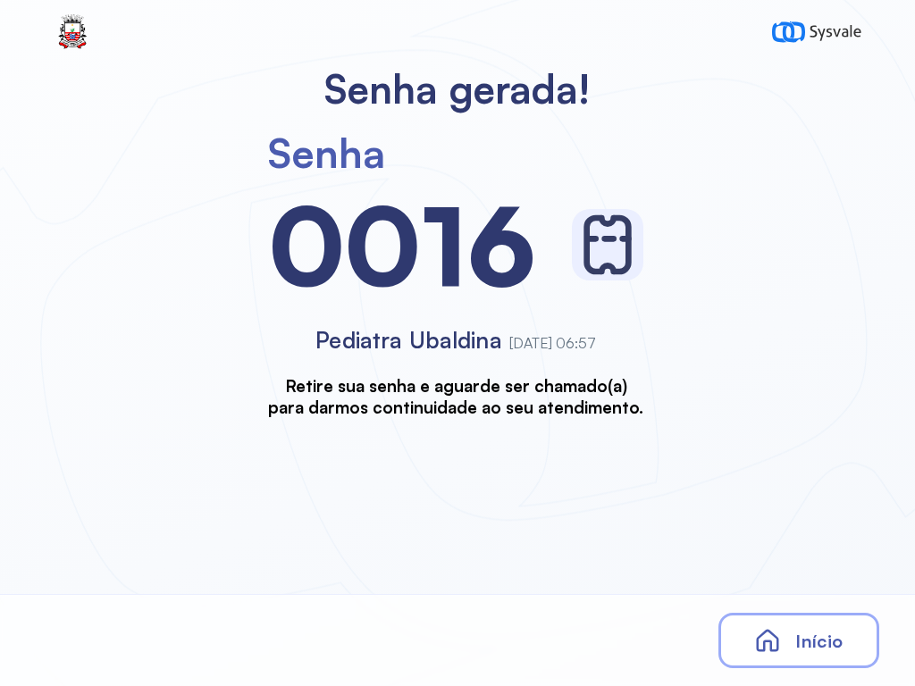
click at [796, 623] on div "Início" at bounding box center [798, 640] width 161 height 55
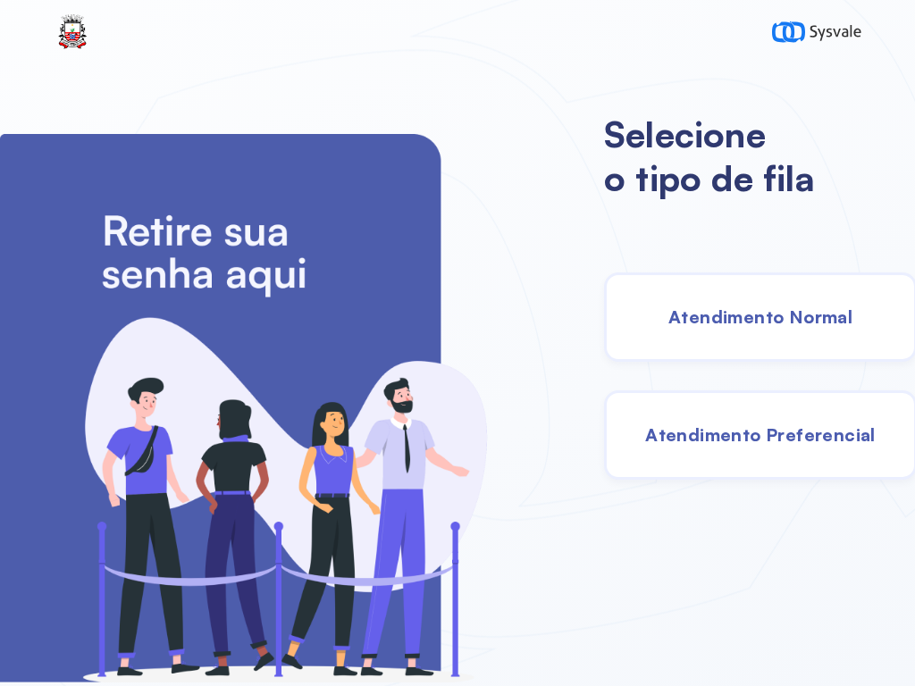
click at [713, 322] on span "Atendimento Normal" at bounding box center [760, 316] width 184 height 22
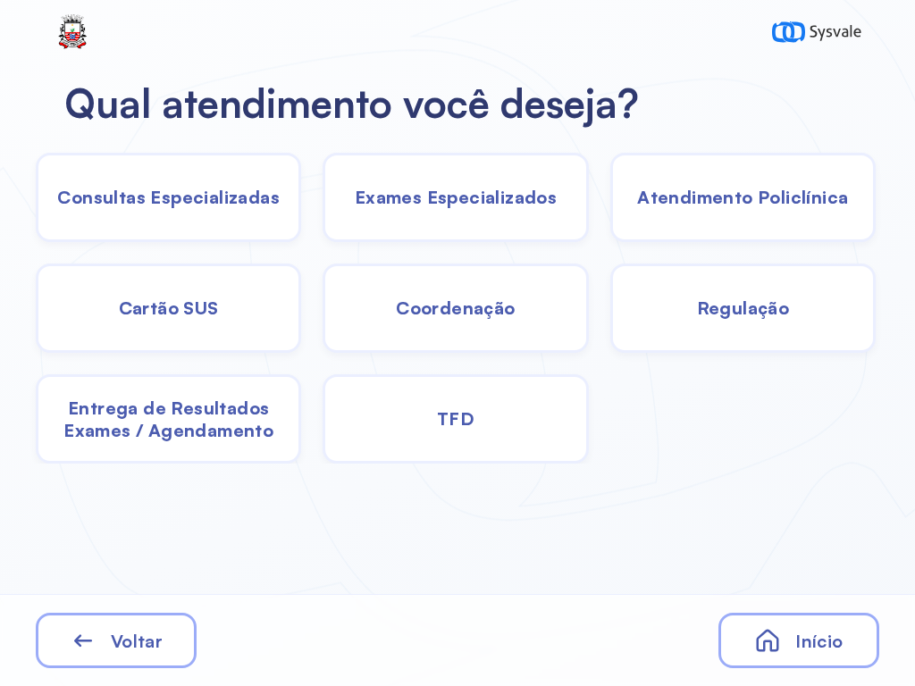
click at [427, 184] on div "Exames Especializados" at bounding box center [454, 197] width 265 height 89
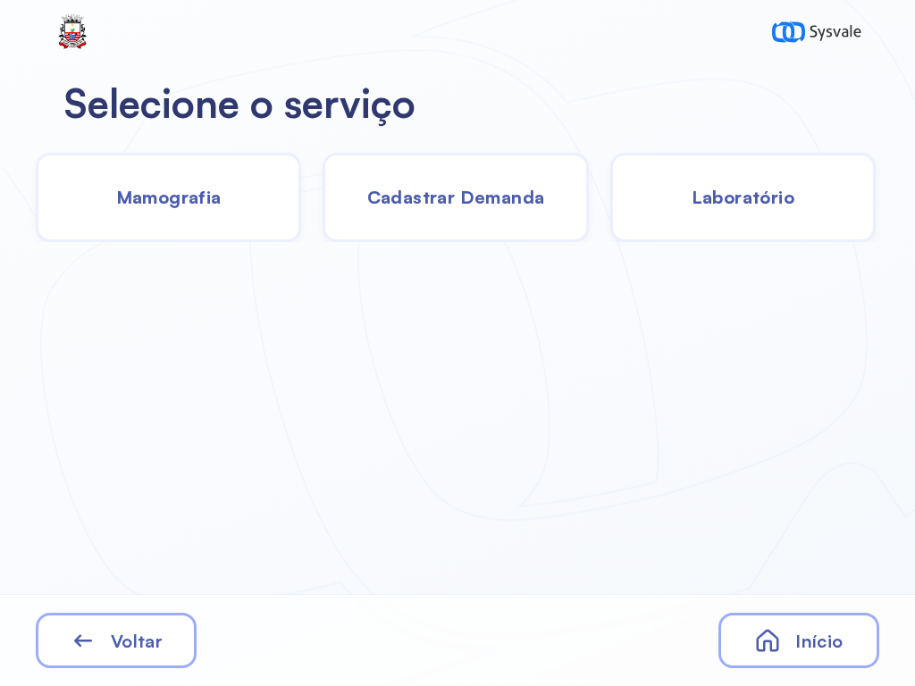
click at [765, 200] on span "Laboratório" at bounding box center [742, 197] width 103 height 22
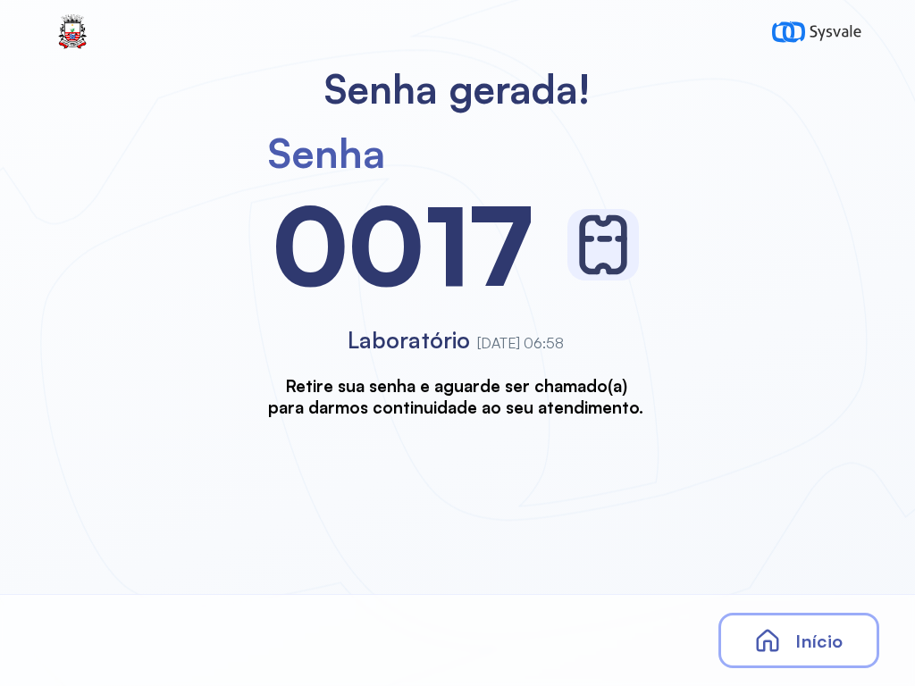
click at [789, 645] on div "Início" at bounding box center [798, 640] width 161 height 55
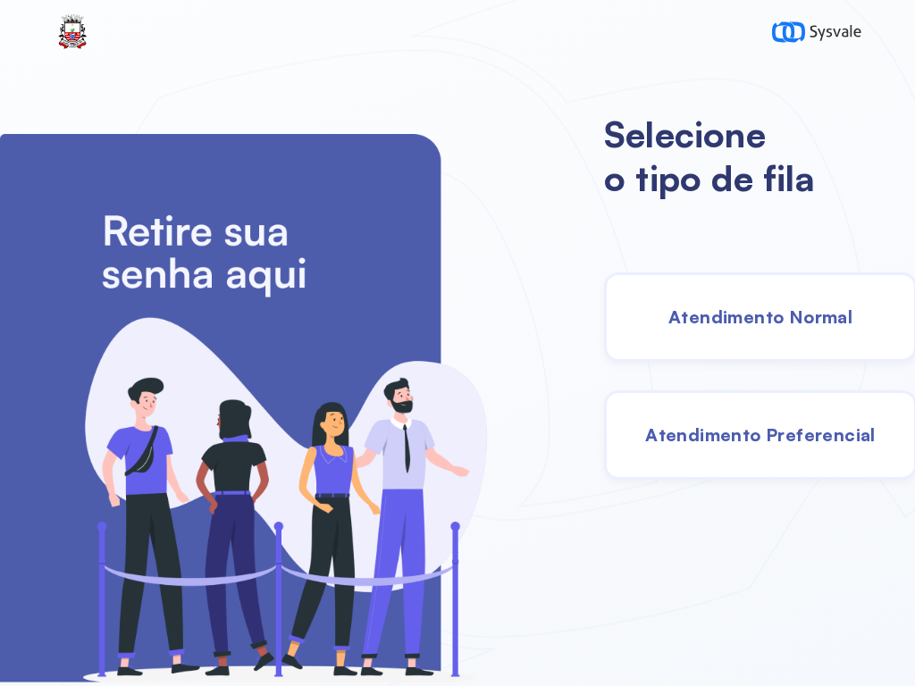
click at [760, 323] on span "Atendimento Normal" at bounding box center [760, 316] width 184 height 22
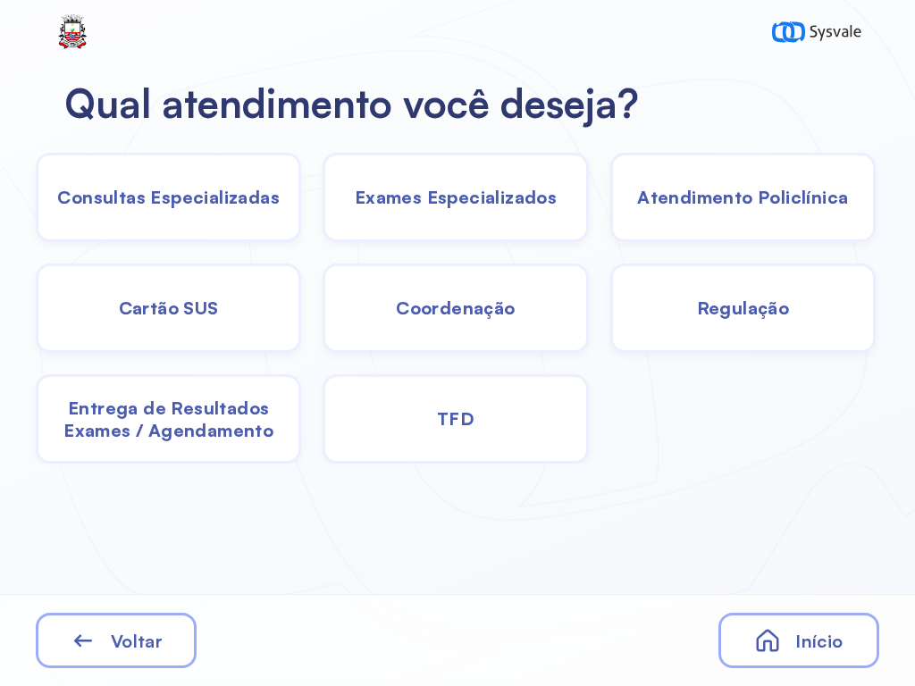
click at [467, 199] on span "Exames Especializados" at bounding box center [456, 197] width 202 height 22
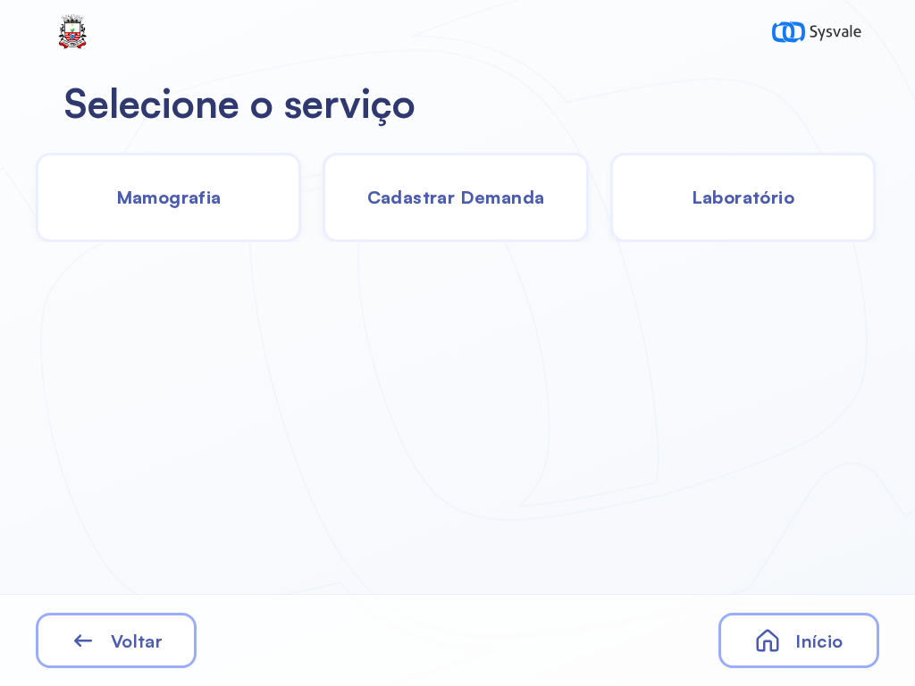
click at [461, 205] on span "Cadastrar Demanda" at bounding box center [456, 197] width 178 height 22
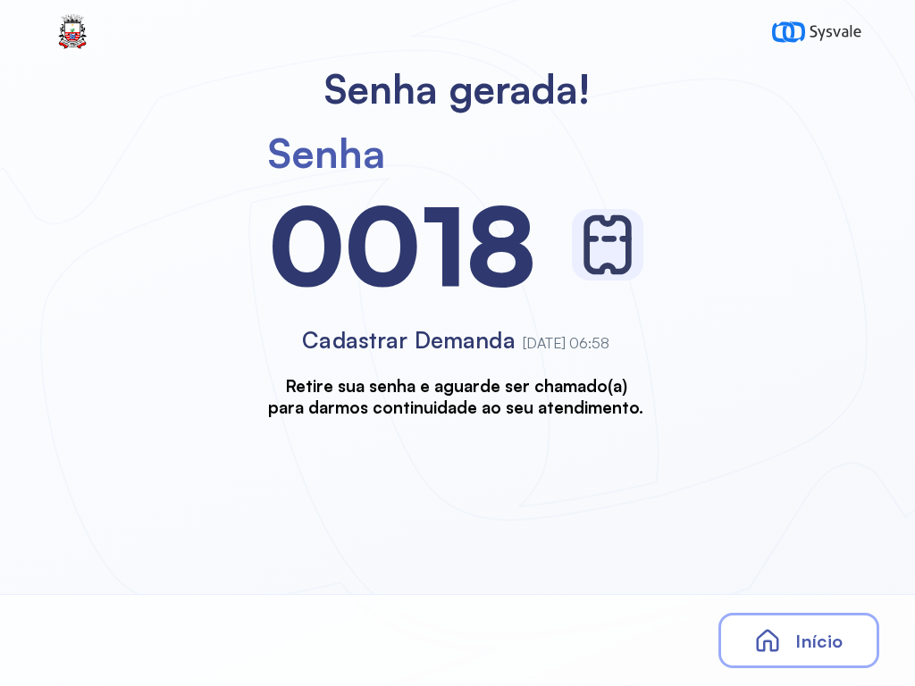
click at [799, 633] on span "Início" at bounding box center [818, 641] width 47 height 22
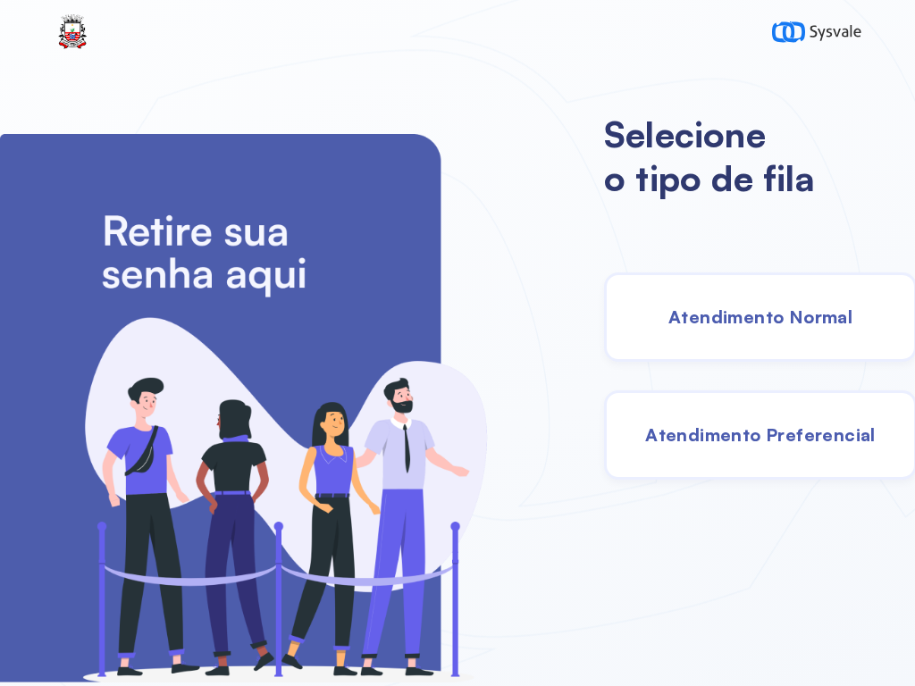
click at [766, 315] on span "Atendimento Normal" at bounding box center [760, 316] width 184 height 22
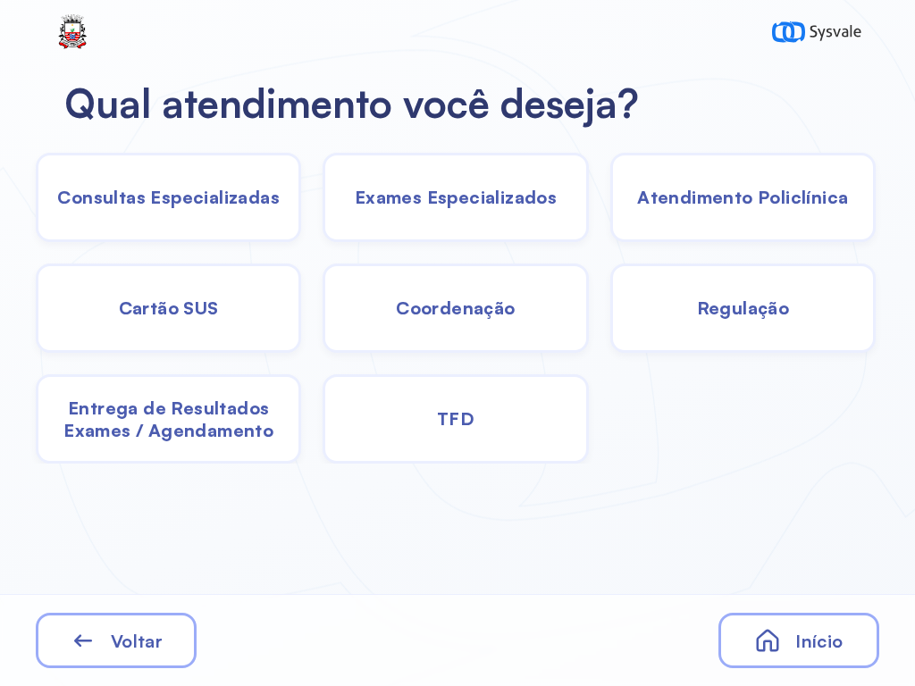
click at [424, 192] on span "Exames Especializados" at bounding box center [456, 197] width 202 height 22
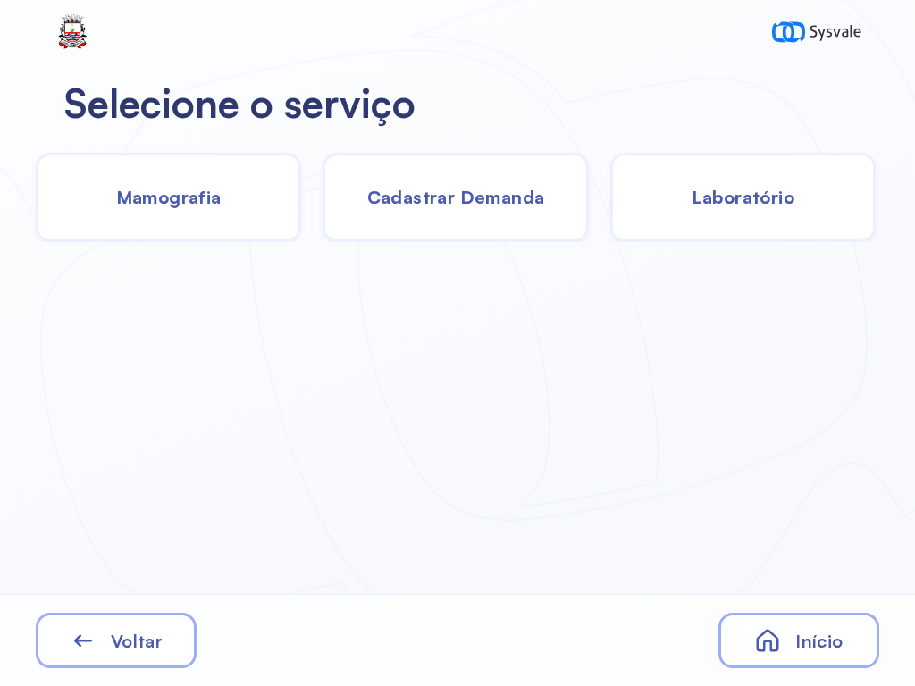
click at [770, 192] on span "Laboratório" at bounding box center [742, 197] width 103 height 22
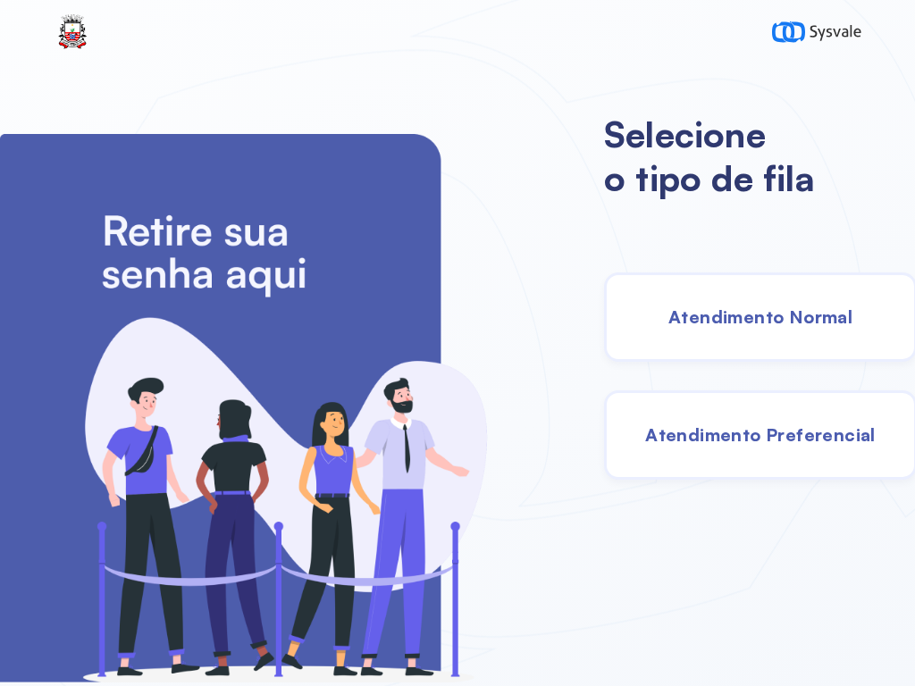
click at [740, 314] on span "Atendimento Normal" at bounding box center [760, 316] width 184 height 22
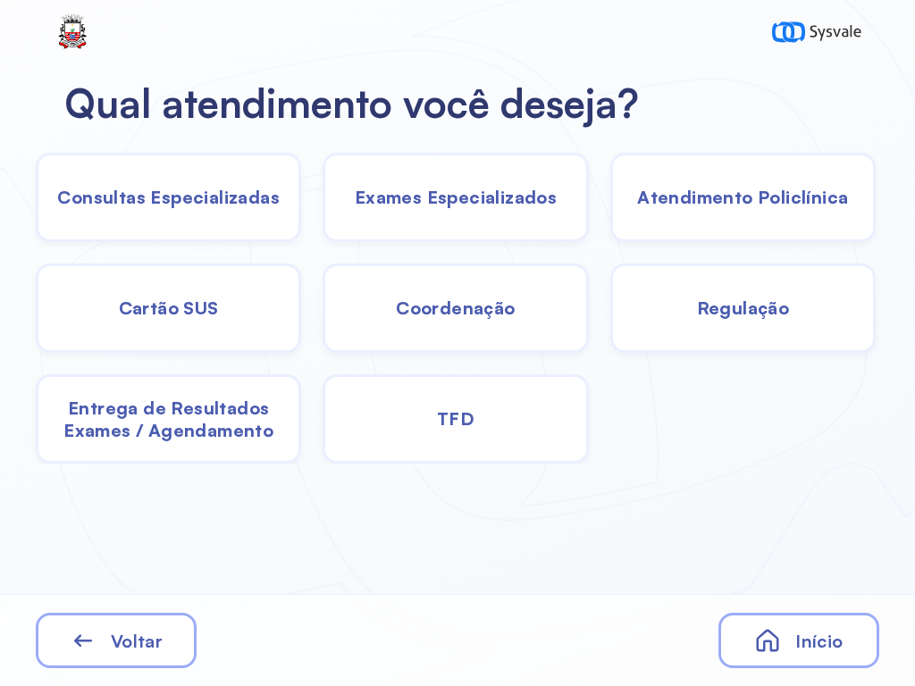
click at [443, 200] on span "Exames Especializados" at bounding box center [456, 197] width 202 height 22
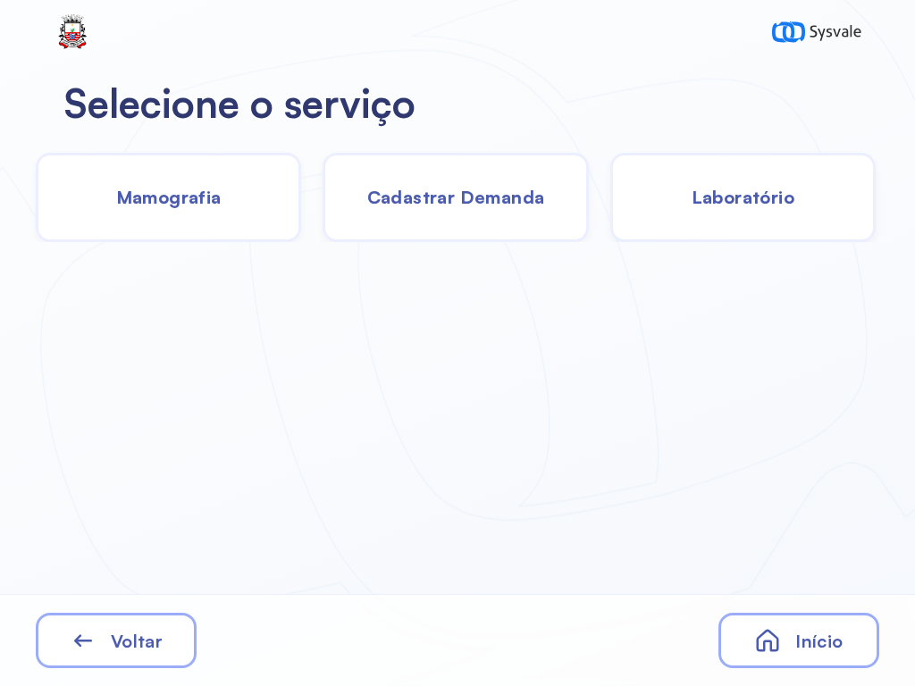
click at [195, 196] on span "Mamografia" at bounding box center [168, 197] width 105 height 22
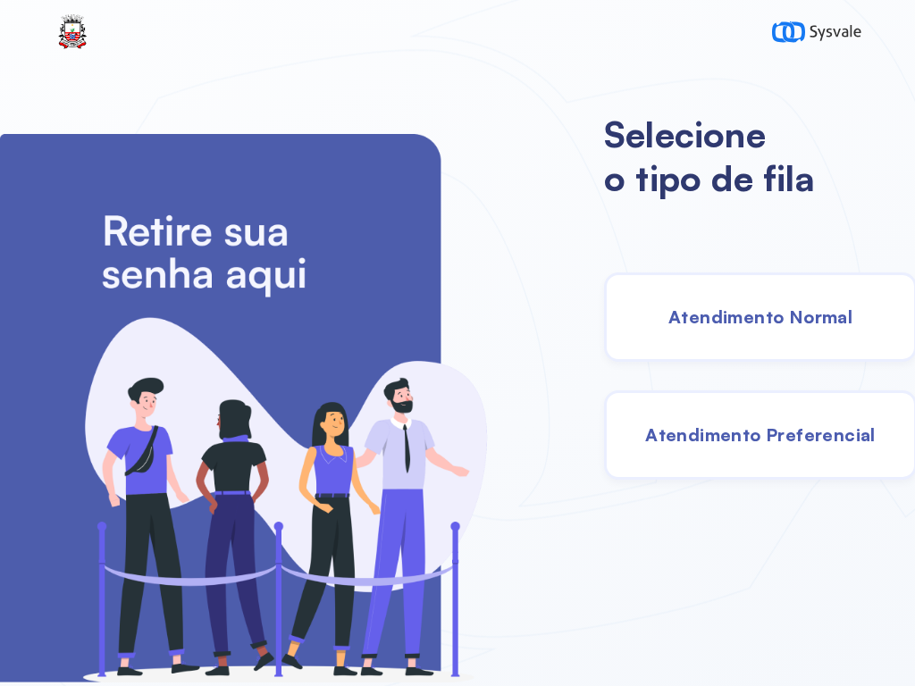
click at [704, 326] on span "Atendimento Normal" at bounding box center [760, 316] width 184 height 22
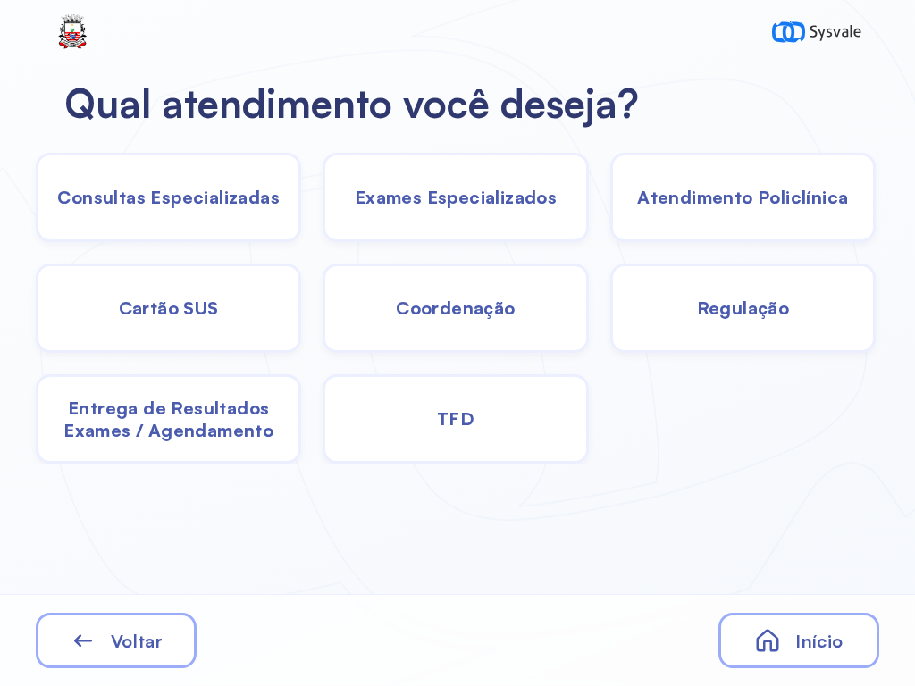
click at [420, 196] on span "Exames Especializados" at bounding box center [456, 197] width 202 height 22
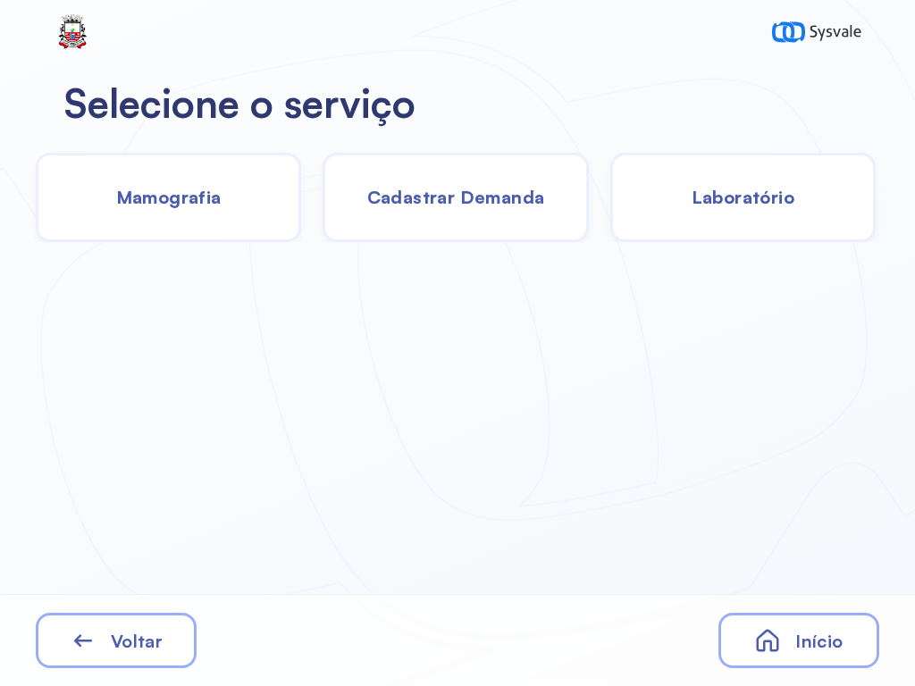
click at [757, 201] on span "Laboratório" at bounding box center [742, 197] width 103 height 22
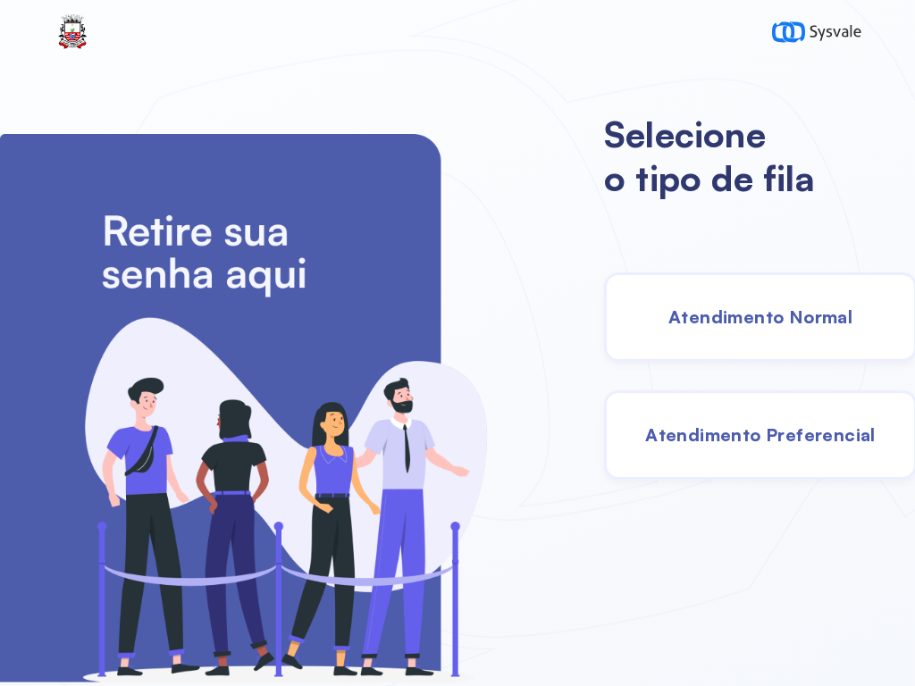
click at [696, 320] on span "Atendimento Normal" at bounding box center [760, 316] width 184 height 22
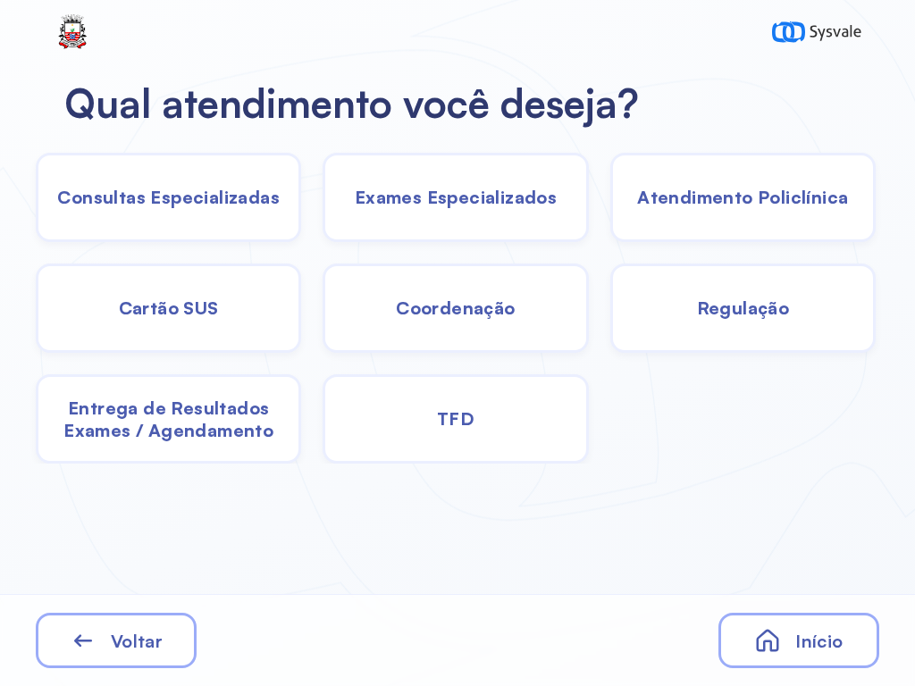
click at [444, 402] on div "TFD" at bounding box center [454, 418] width 265 height 89
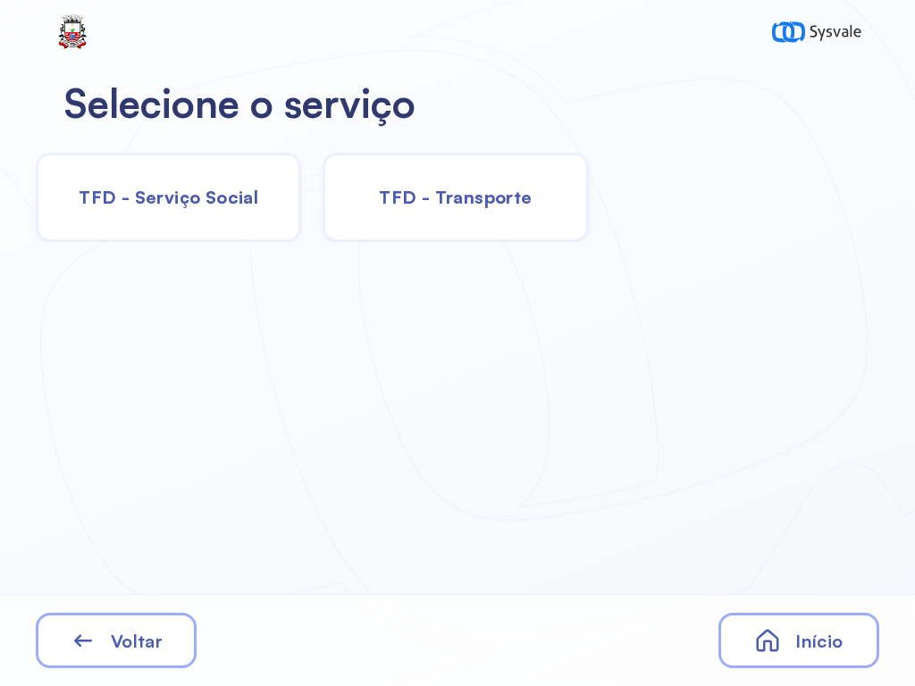
click at [465, 187] on span "TFD - Transporte" at bounding box center [455, 197] width 153 height 22
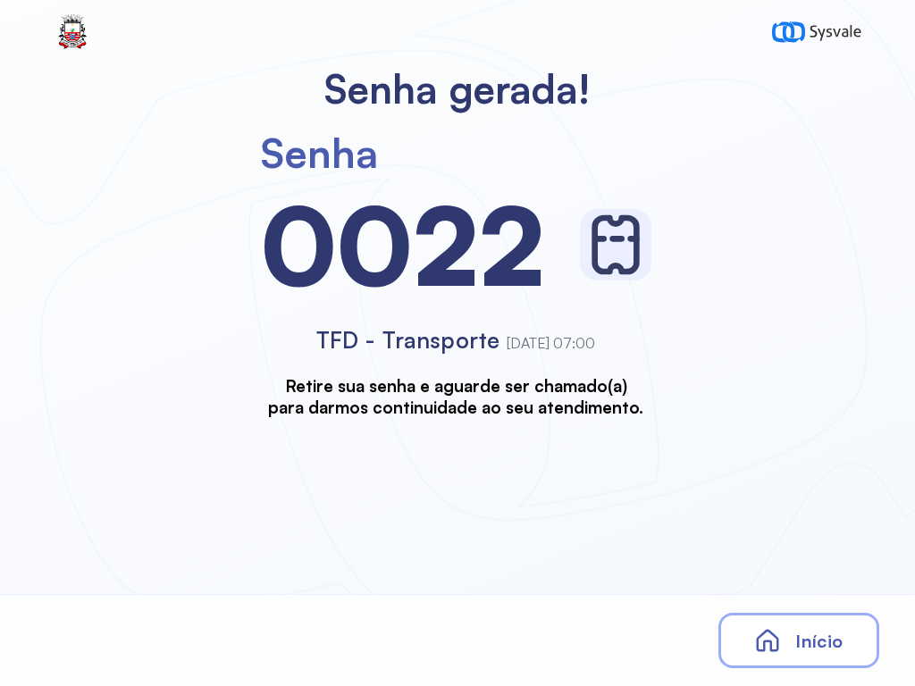
click at [758, 631] on icon at bounding box center [767, 640] width 27 height 27
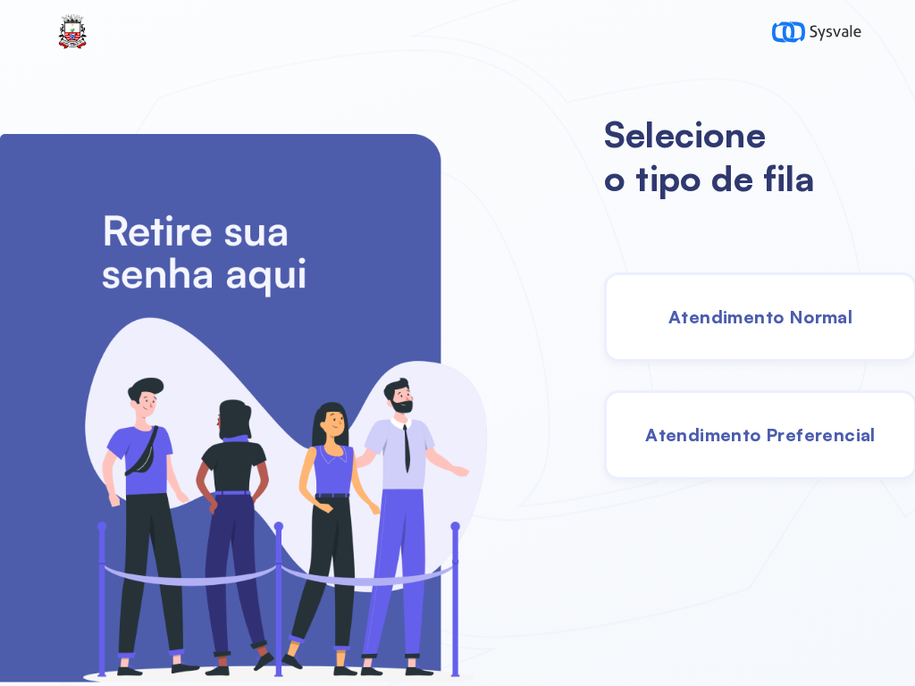
click at [777, 318] on span "Atendimento Normal" at bounding box center [760, 316] width 184 height 22
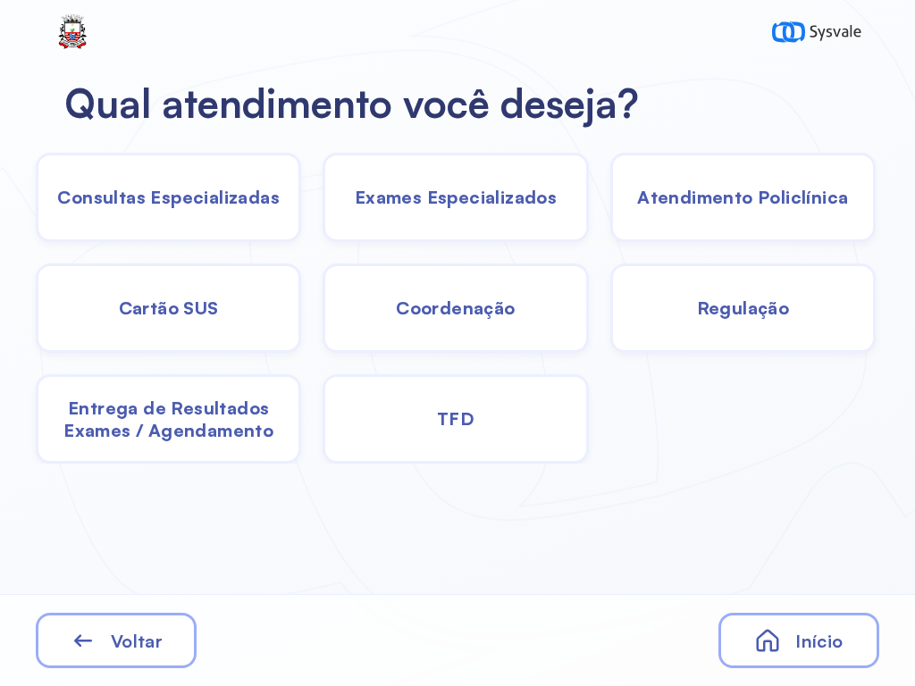
click at [463, 188] on span "Exames Especializados" at bounding box center [456, 197] width 202 height 22
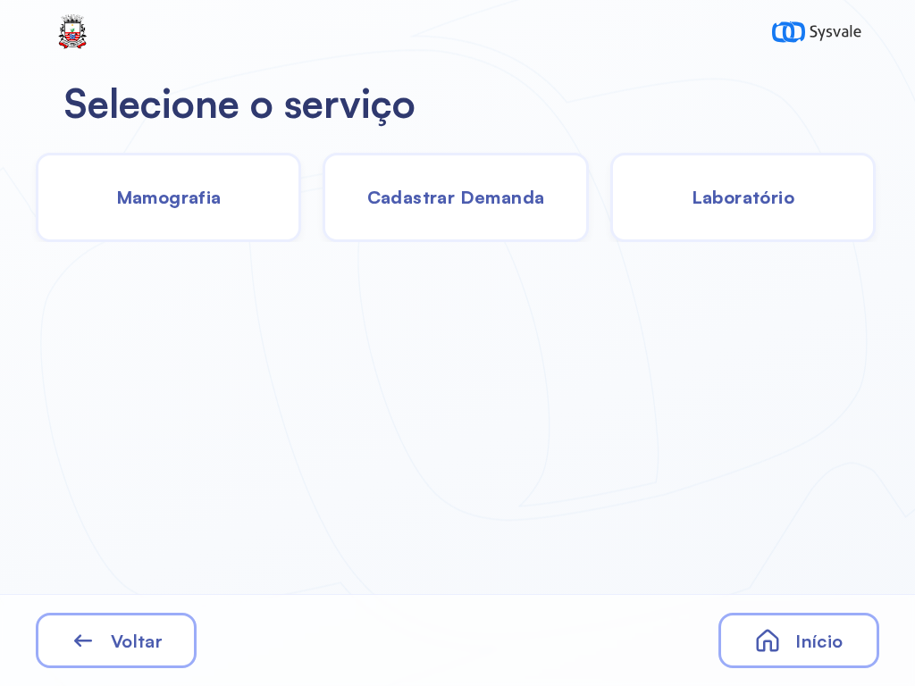
click at [763, 188] on span "Laboratório" at bounding box center [742, 197] width 103 height 22
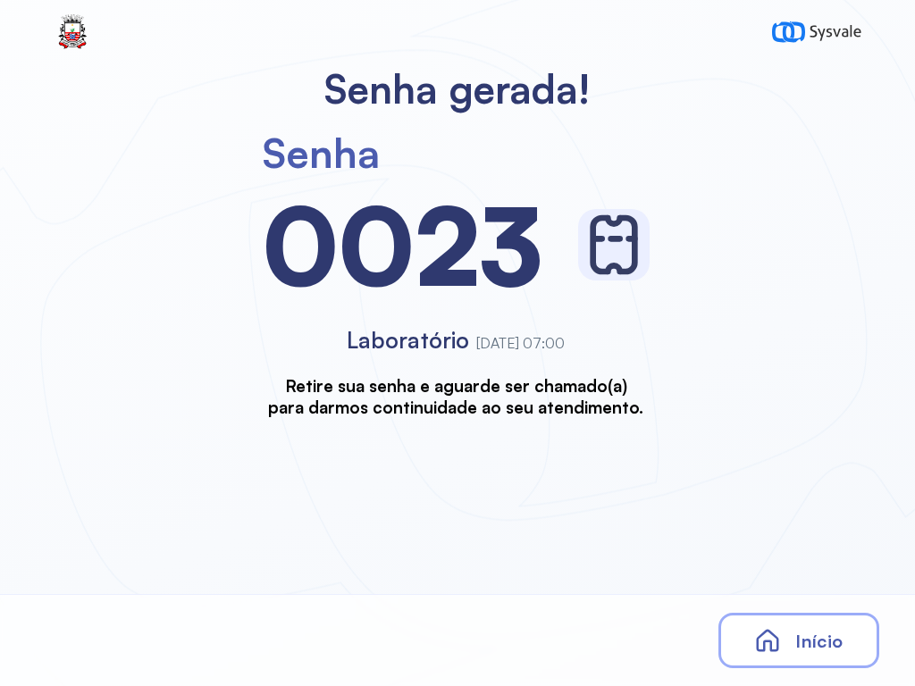
click at [838, 656] on div "Início" at bounding box center [798, 640] width 161 height 55
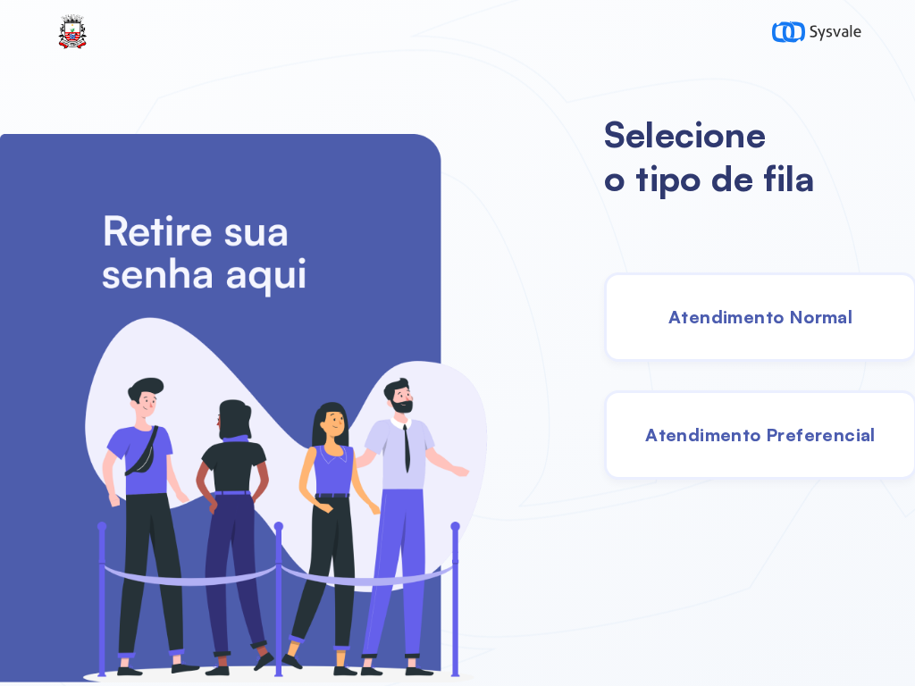
click at [732, 319] on span "Atendimento Normal" at bounding box center [760, 316] width 184 height 22
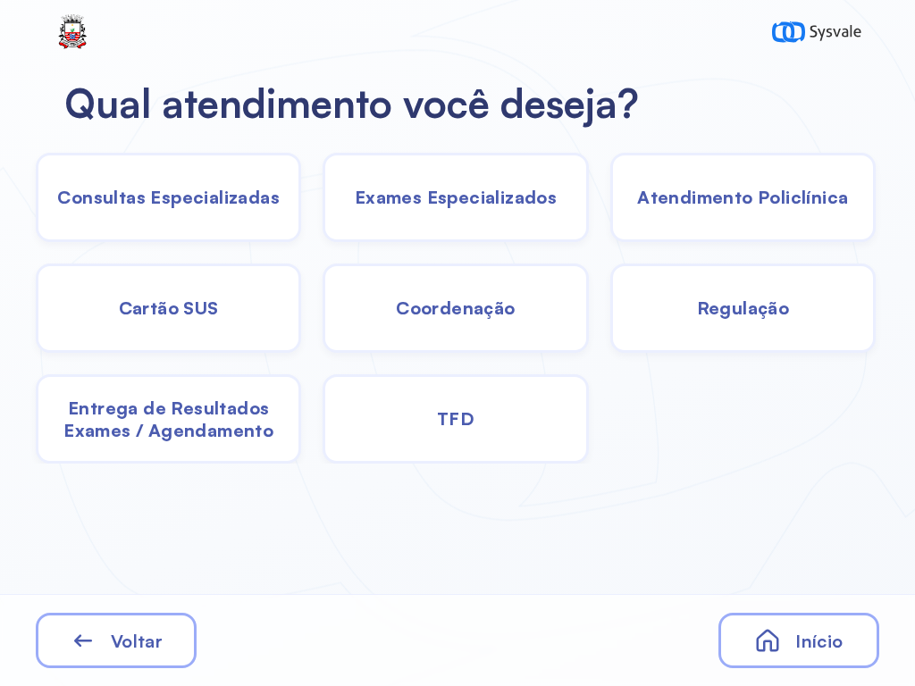
click at [437, 201] on span "Exames Especializados" at bounding box center [456, 197] width 202 height 22
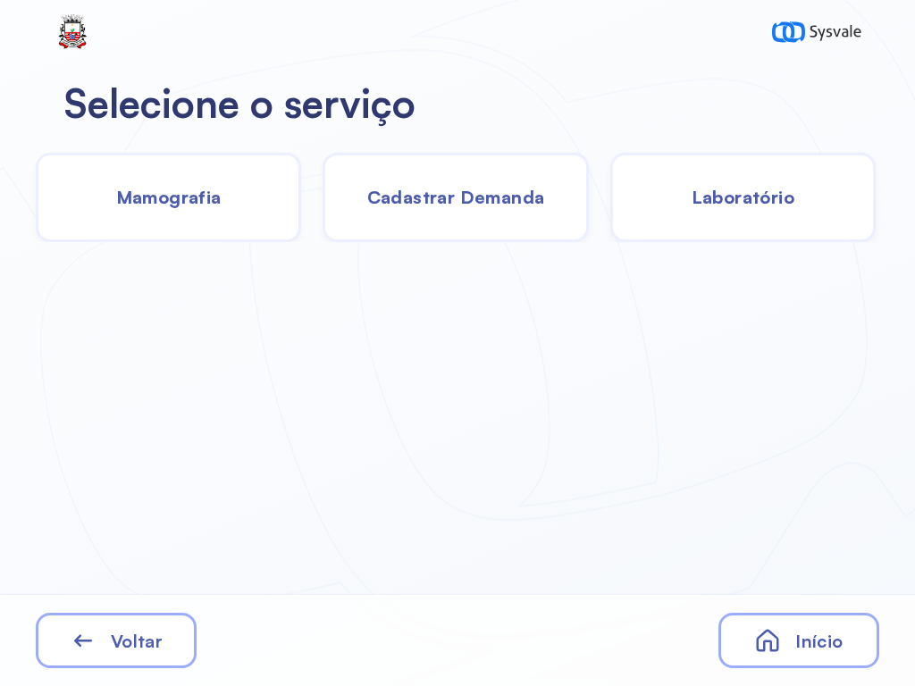
click at [760, 192] on span "Laboratório" at bounding box center [742, 197] width 103 height 22
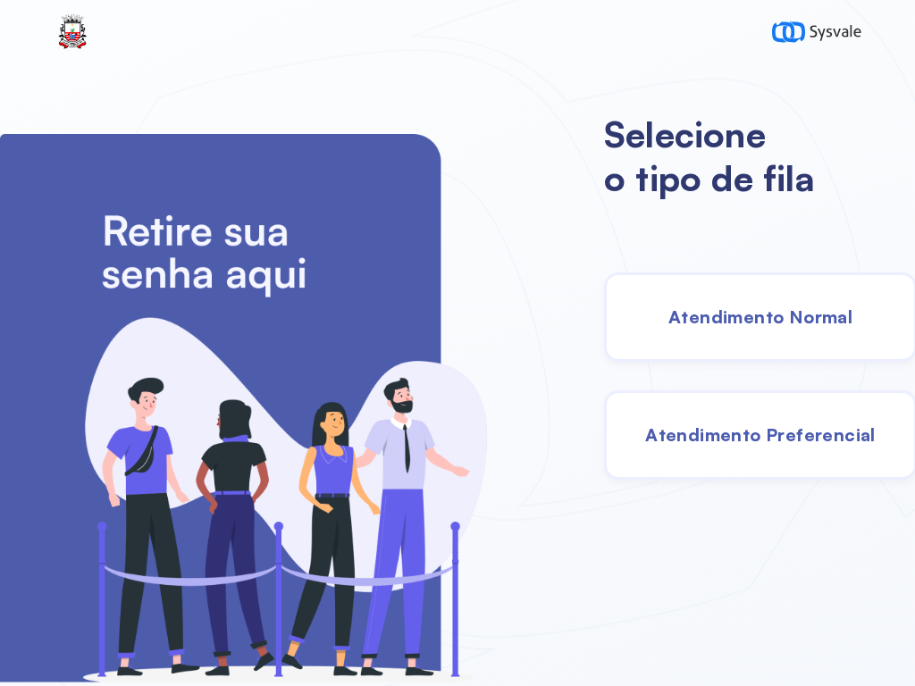
click at [730, 312] on span "Atendimento Normal" at bounding box center [760, 316] width 184 height 22
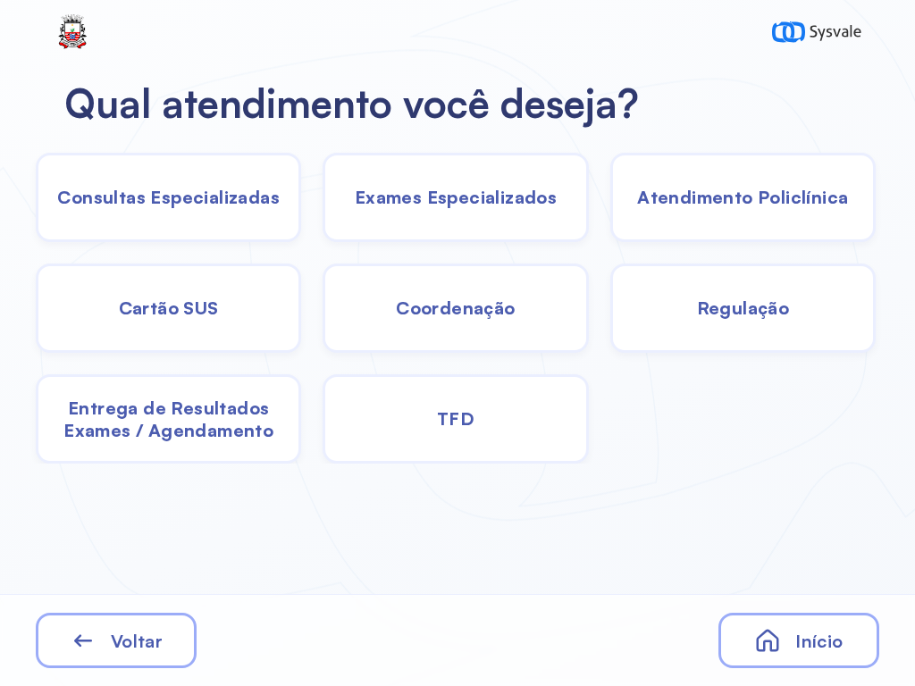
click at [428, 203] on span "Exames Especializados" at bounding box center [456, 197] width 202 height 22
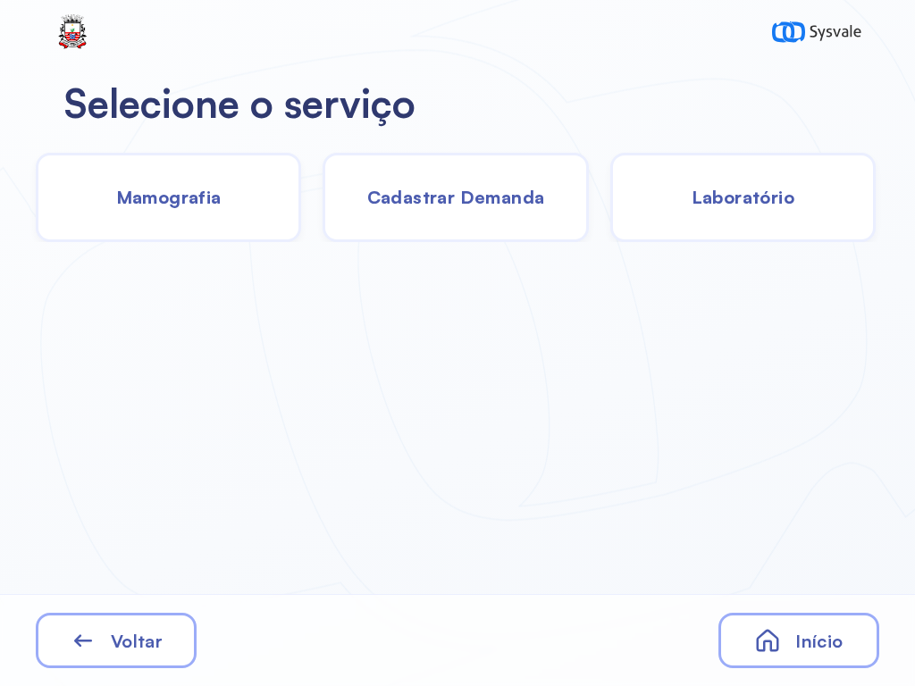
click at [756, 193] on span "Laboratório" at bounding box center [742, 197] width 103 height 22
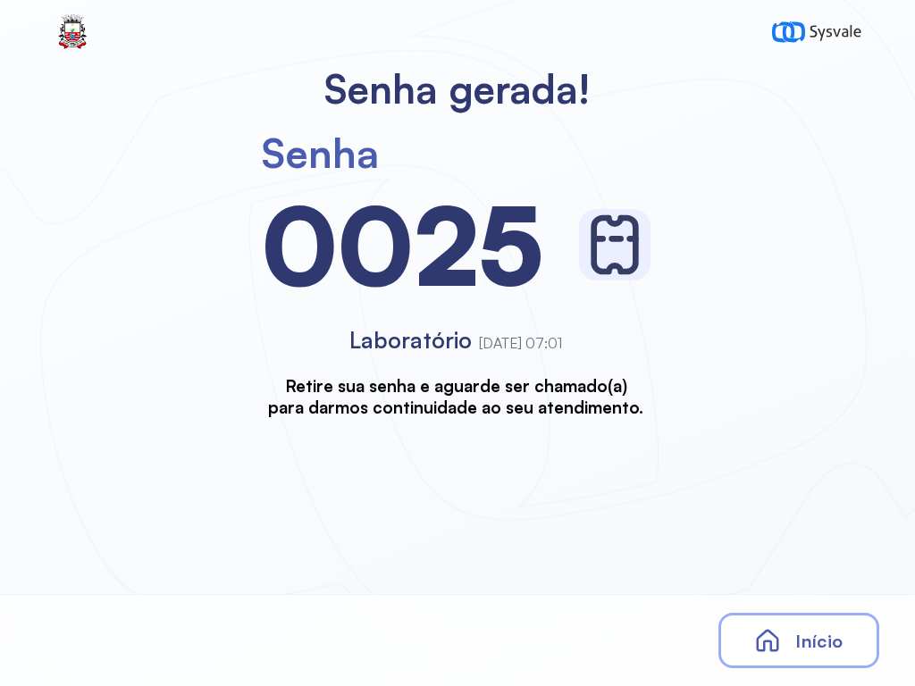
click at [780, 643] on icon at bounding box center [767, 640] width 27 height 27
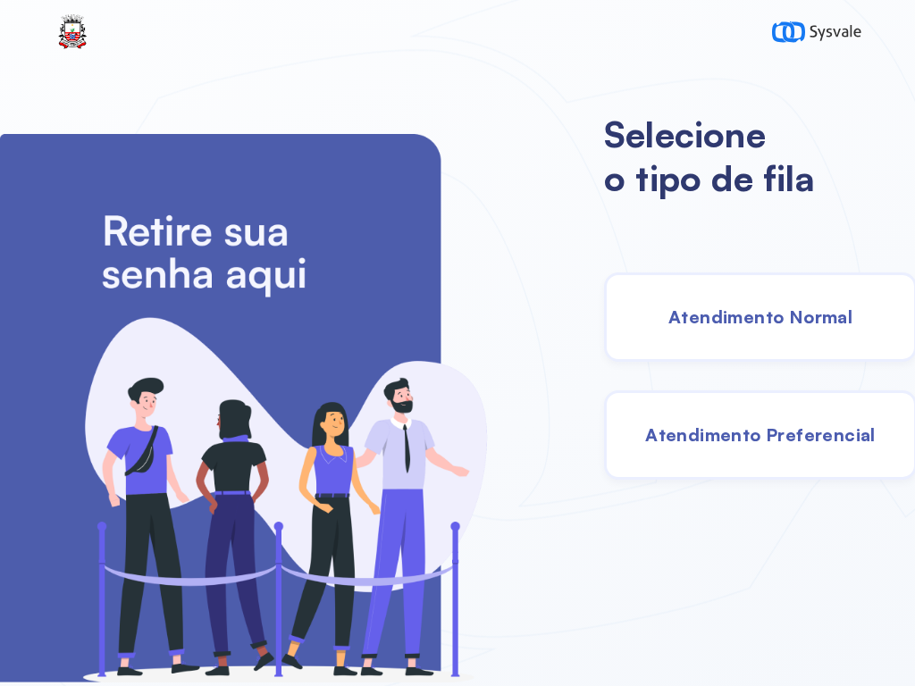
click at [731, 306] on span "Atendimento Normal" at bounding box center [760, 316] width 184 height 22
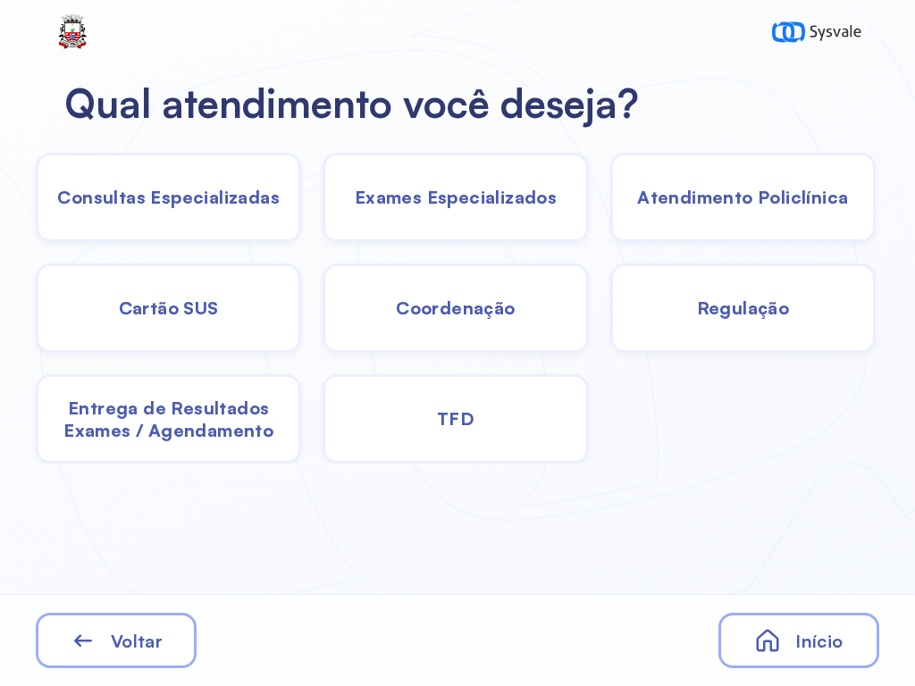
click at [397, 200] on span "Exames Especializados" at bounding box center [456, 197] width 202 height 22
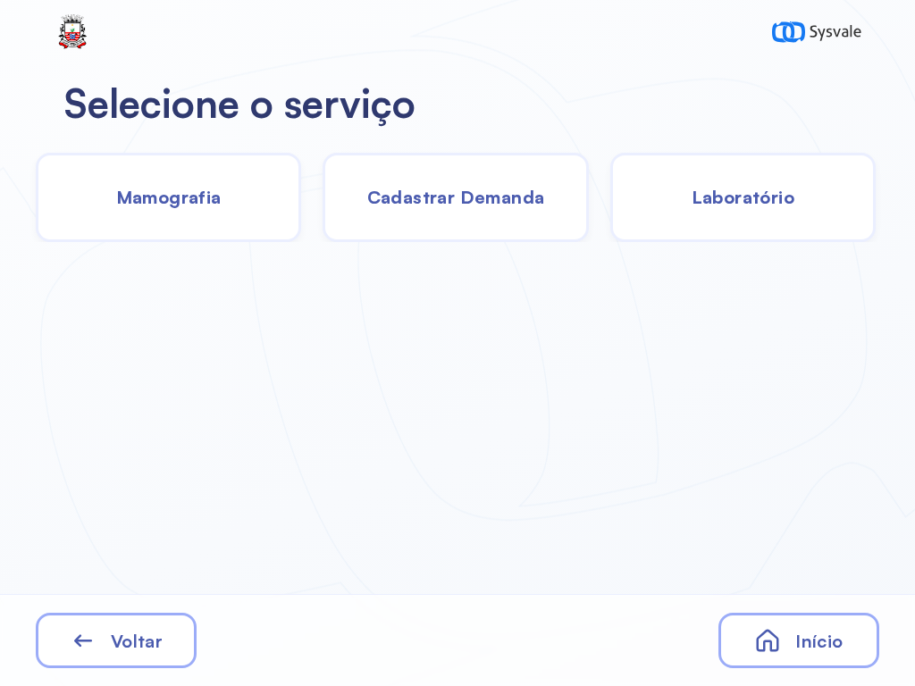
click at [726, 180] on div "Laboratório" at bounding box center [742, 197] width 265 height 89
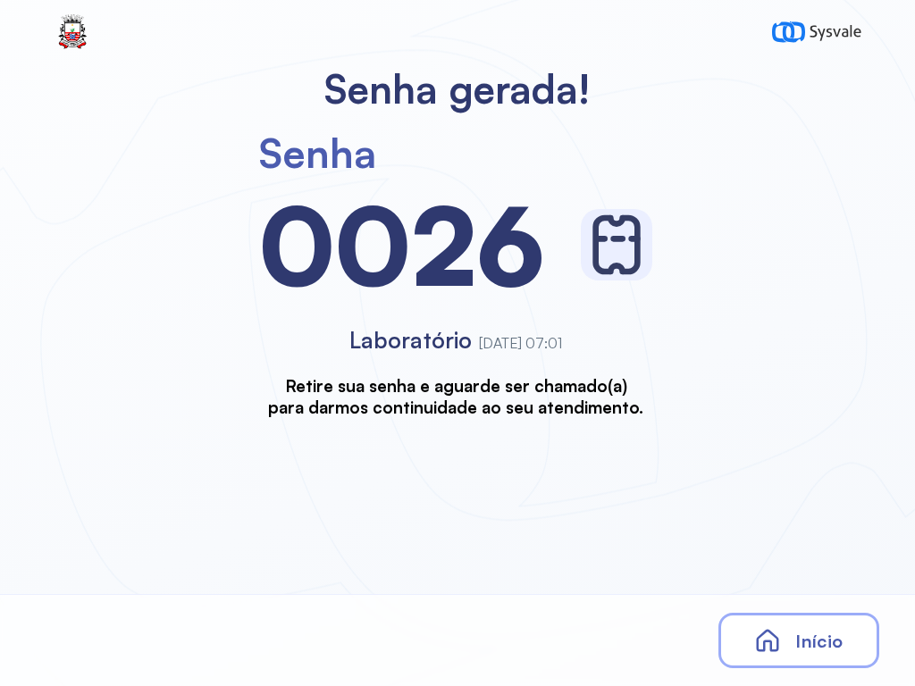
click at [777, 636] on icon at bounding box center [767, 640] width 27 height 27
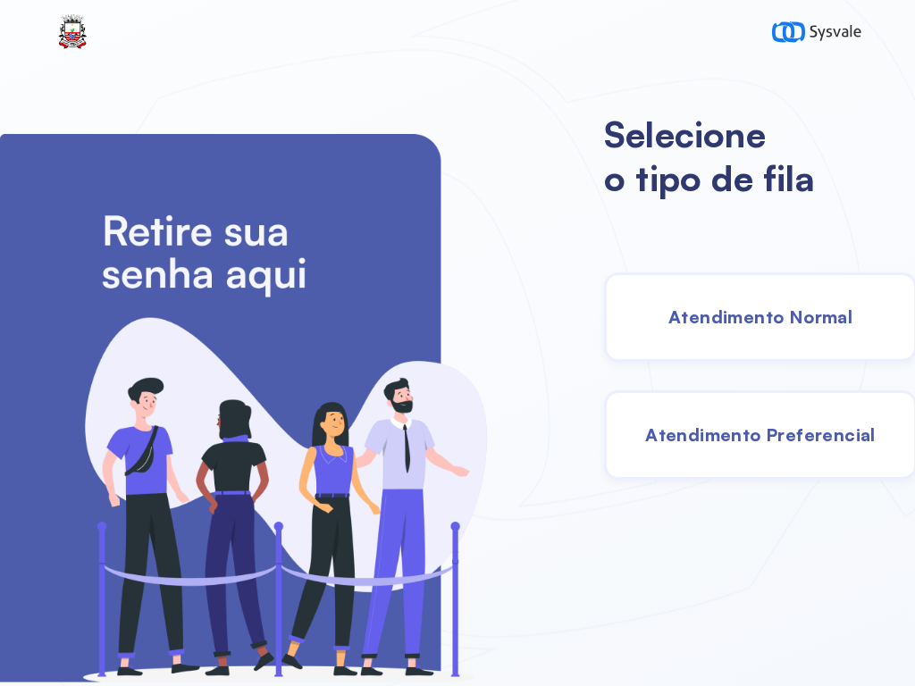
click at [706, 316] on span "Atendimento Normal" at bounding box center [760, 316] width 184 height 22
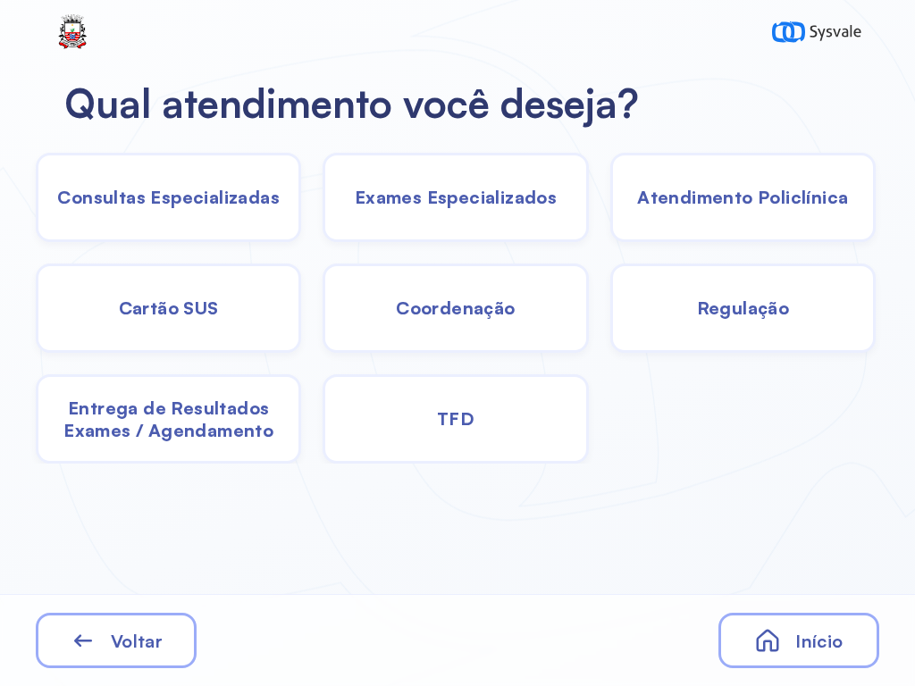
click at [474, 192] on span "Exames Especializados" at bounding box center [456, 197] width 202 height 22
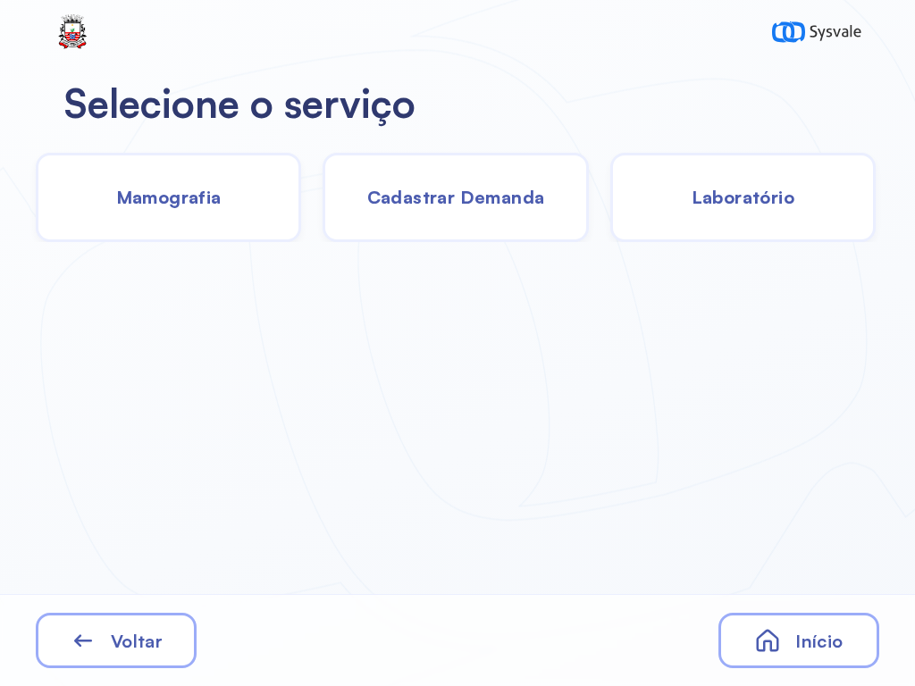
click at [757, 208] on span "Laboratório" at bounding box center [742, 197] width 103 height 22
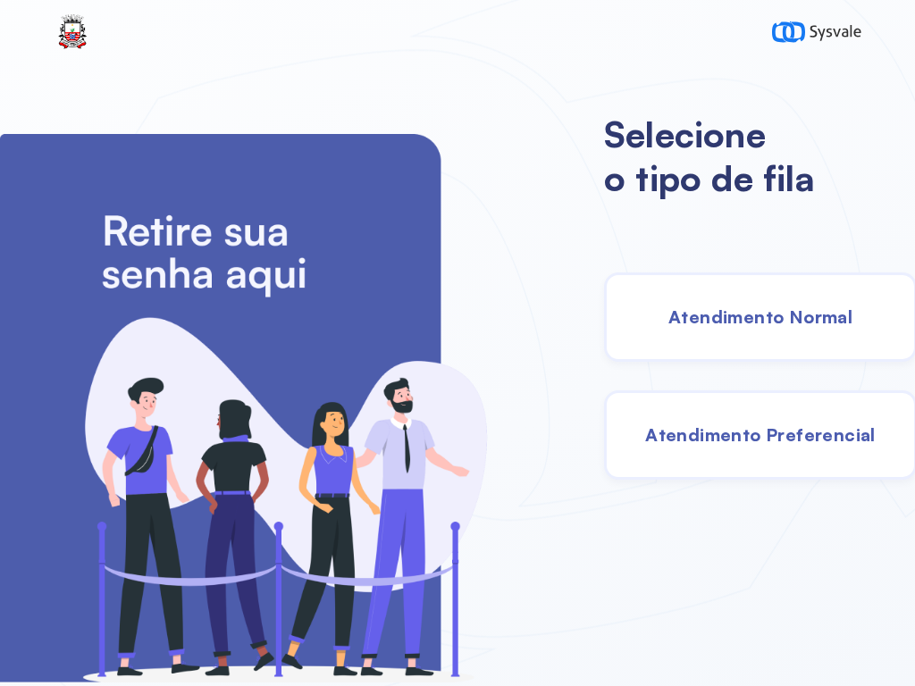
click at [709, 288] on div "Atendimento Normal" at bounding box center [760, 316] width 313 height 89
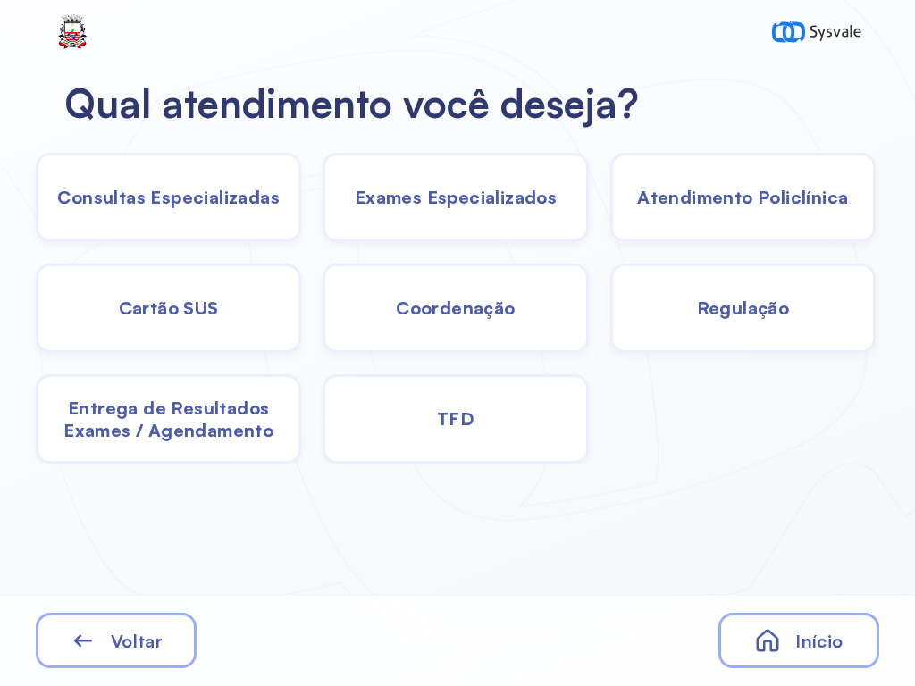
click at [439, 205] on span "Exames Especializados" at bounding box center [456, 197] width 202 height 22
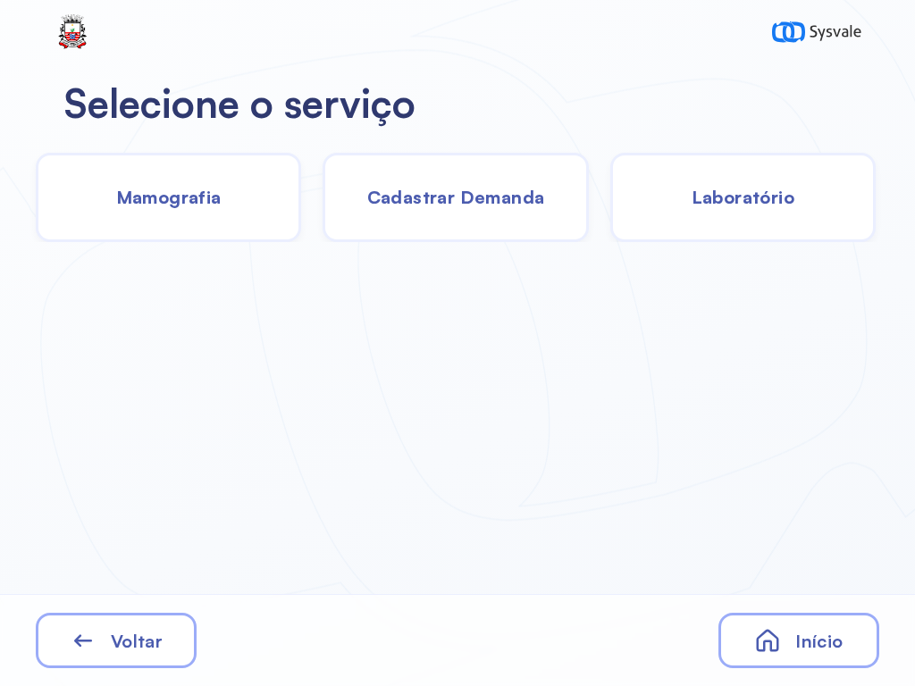
click at [744, 198] on span "Laboratório" at bounding box center [742, 197] width 103 height 22
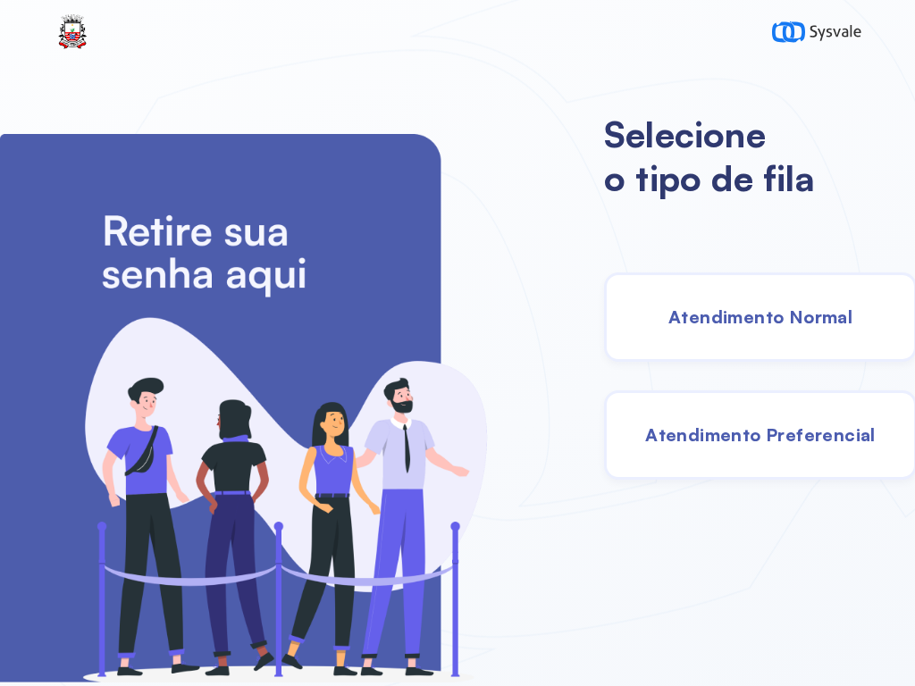
click at [682, 310] on span "Atendimento Normal" at bounding box center [760, 316] width 184 height 22
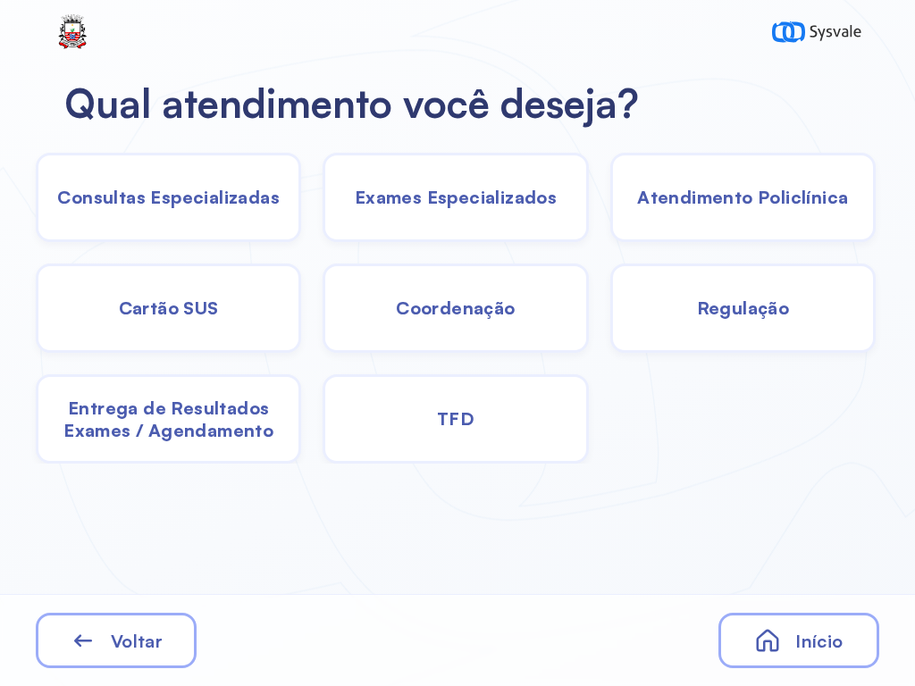
click at [455, 210] on div "Exames Especializados" at bounding box center [454, 197] width 265 height 89
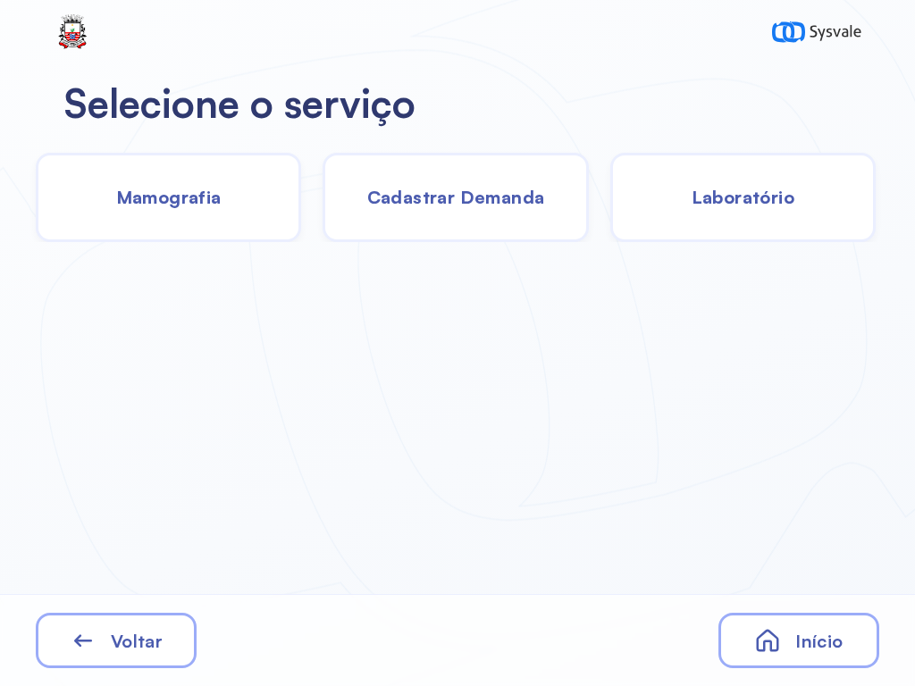
click at [443, 196] on span "Cadastrar Demanda" at bounding box center [456, 197] width 178 height 22
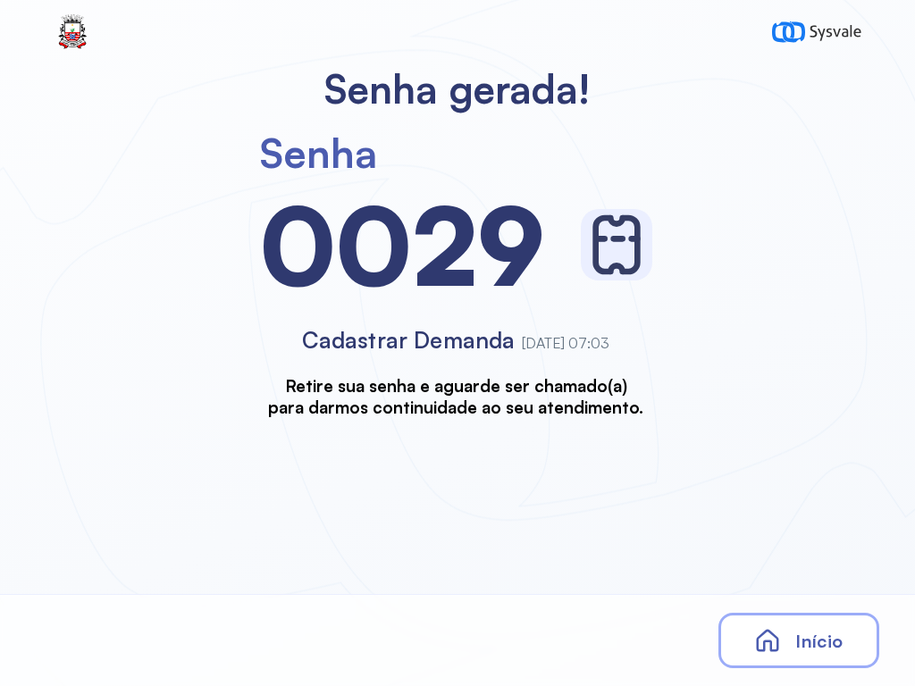
click at [743, 627] on div "Início" at bounding box center [798, 640] width 161 height 55
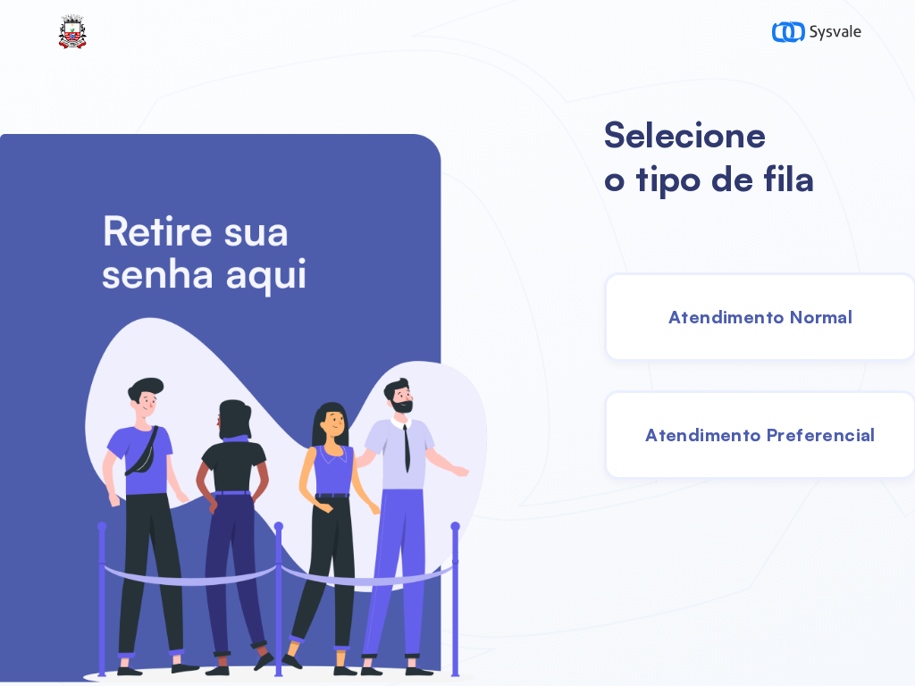
click at [739, 319] on span "Atendimento Normal" at bounding box center [760, 316] width 184 height 22
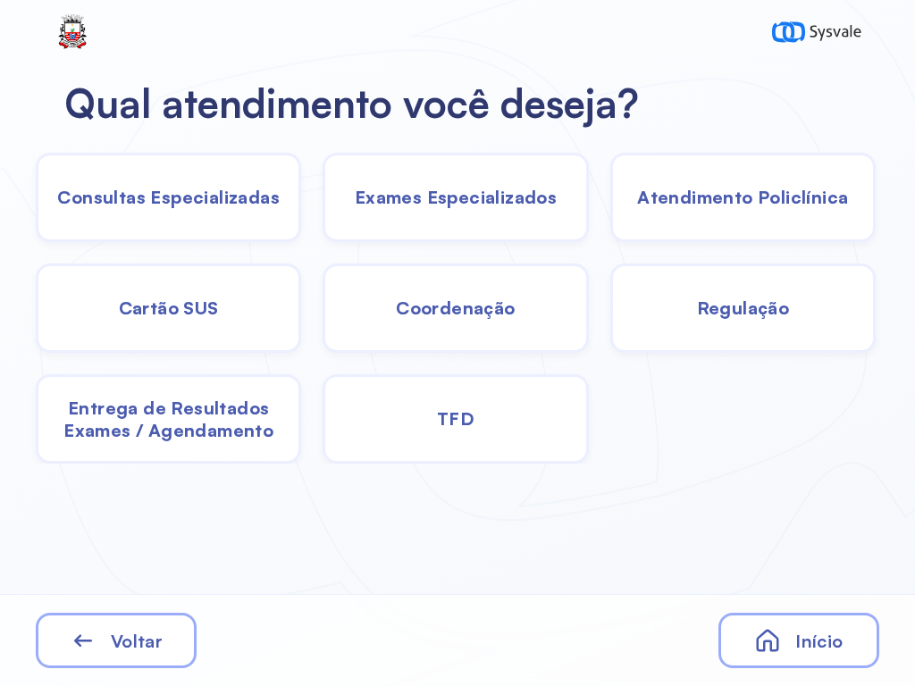
click at [432, 193] on span "Exames Especializados" at bounding box center [456, 197] width 202 height 22
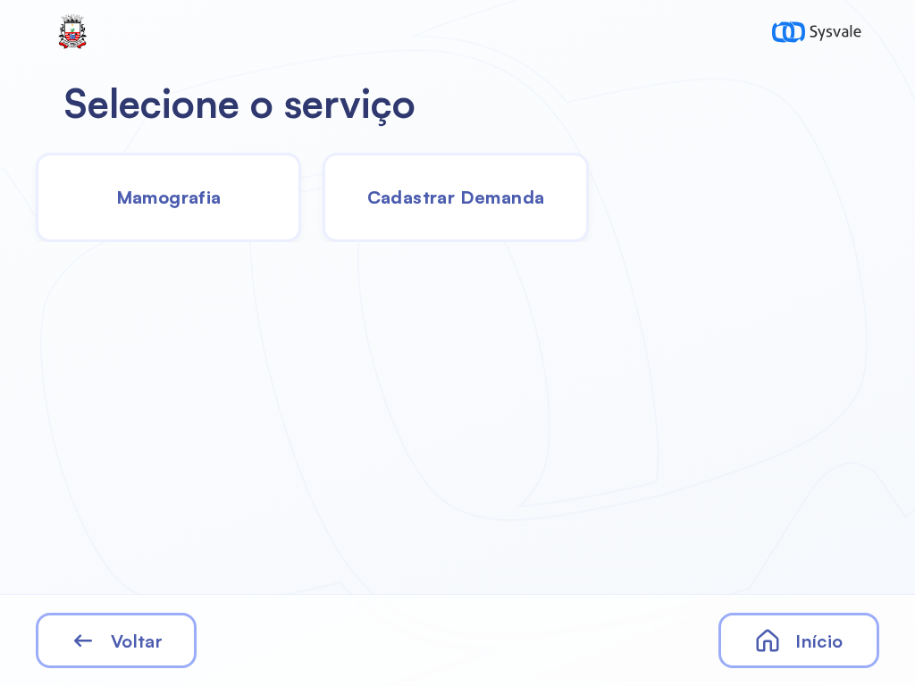
click at [819, 622] on div "Início" at bounding box center [798, 640] width 161 height 55
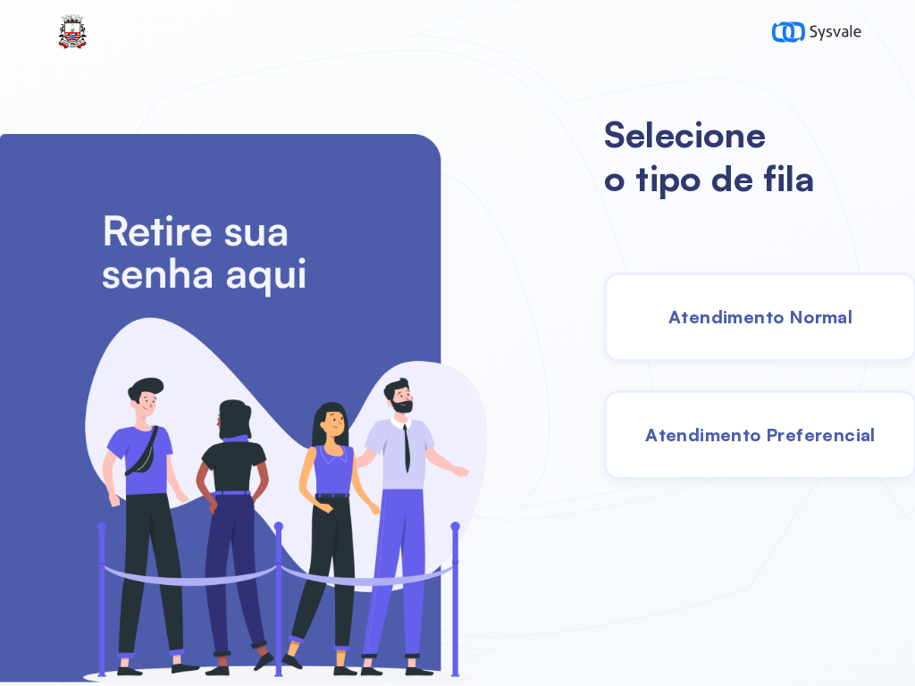
click at [728, 317] on span "Atendimento Normal" at bounding box center [760, 316] width 184 height 22
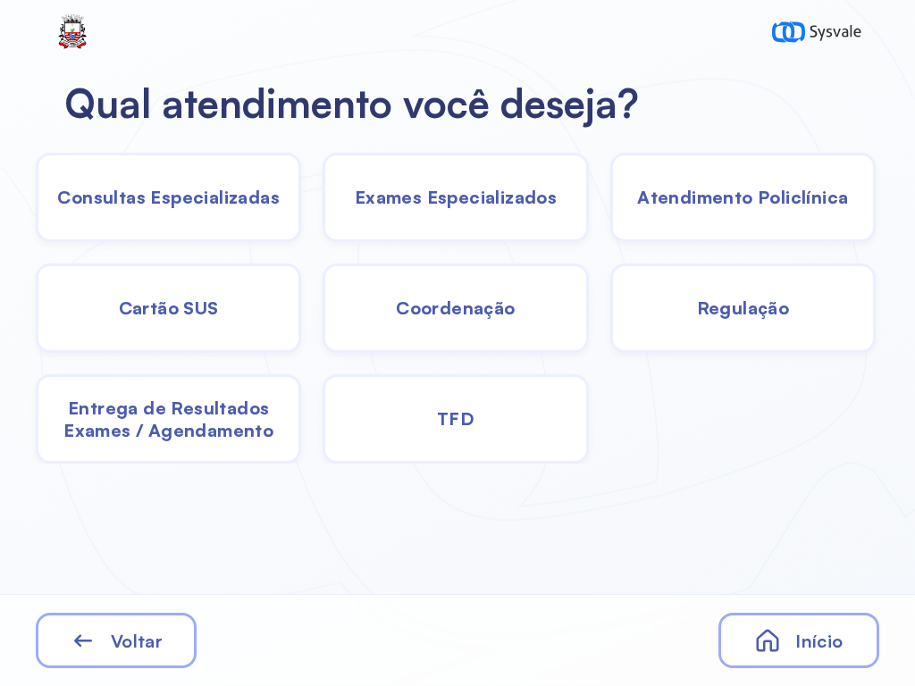
click at [165, 201] on span "Consultas Especializadas" at bounding box center [168, 197] width 222 height 22
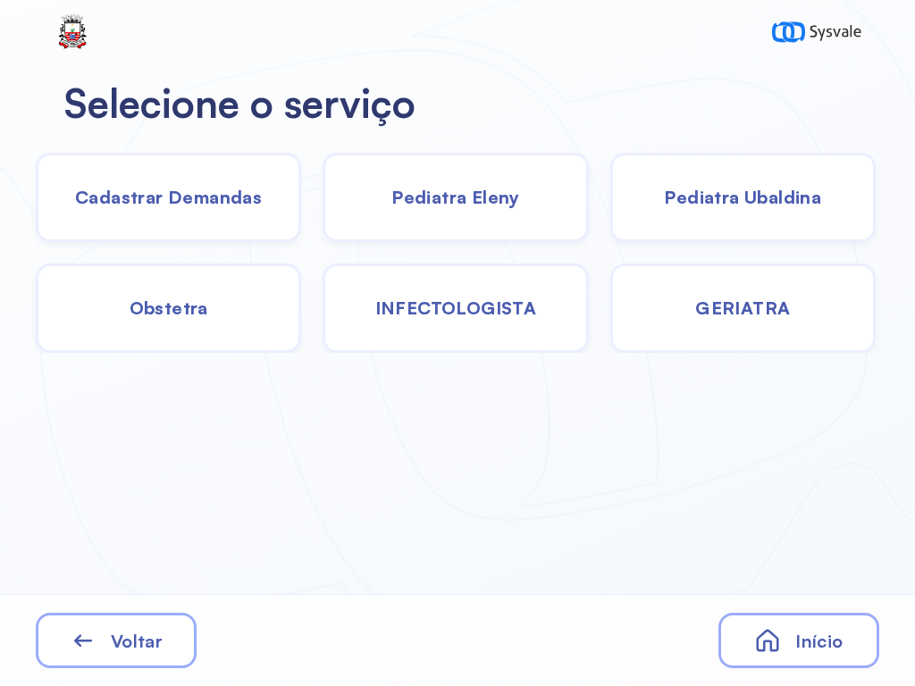
click at [815, 633] on span "Início" at bounding box center [818, 641] width 47 height 22
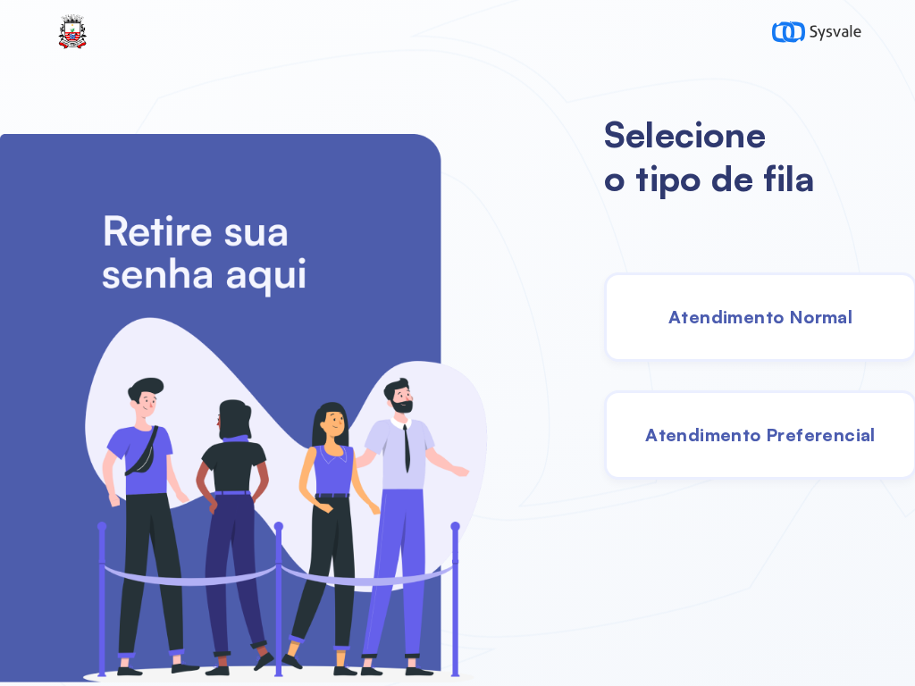
click at [732, 319] on span "Atendimento Normal" at bounding box center [760, 316] width 184 height 22
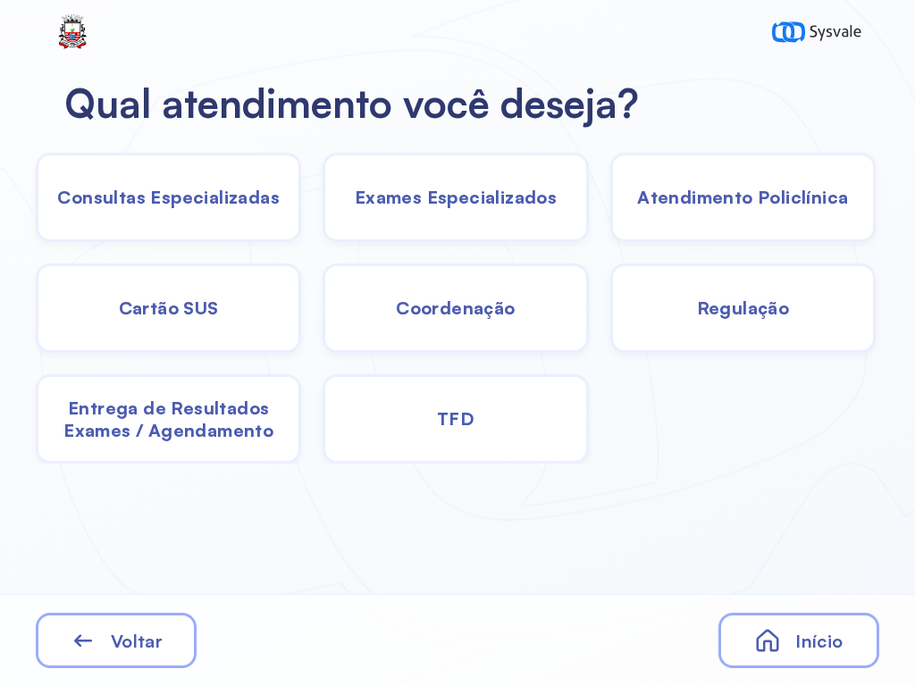
click at [434, 196] on span "Exames Especializados" at bounding box center [456, 197] width 202 height 22
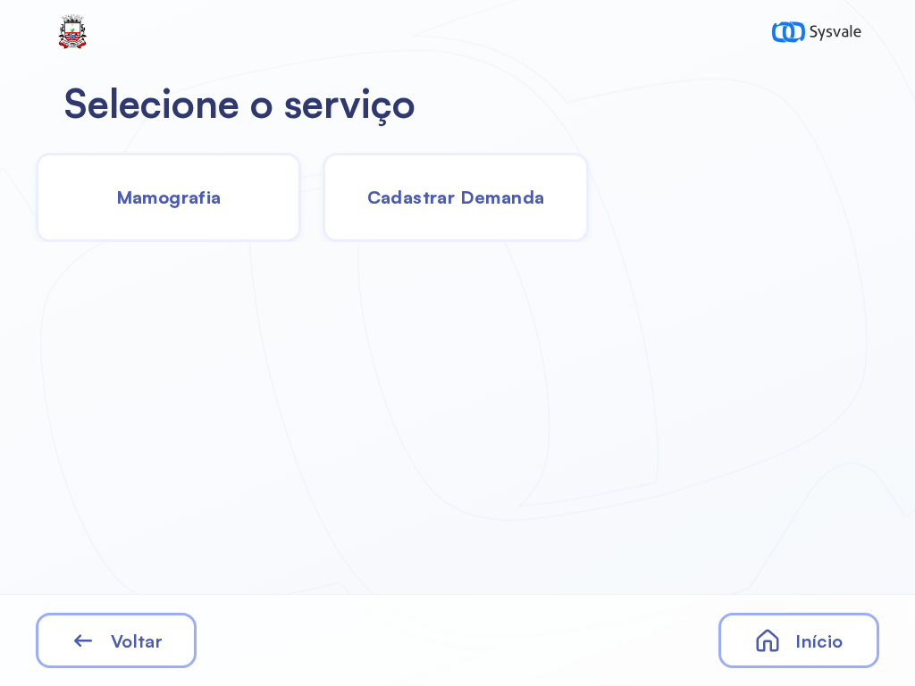
click at [142, 649] on span "Voltar" at bounding box center [137, 641] width 52 height 22
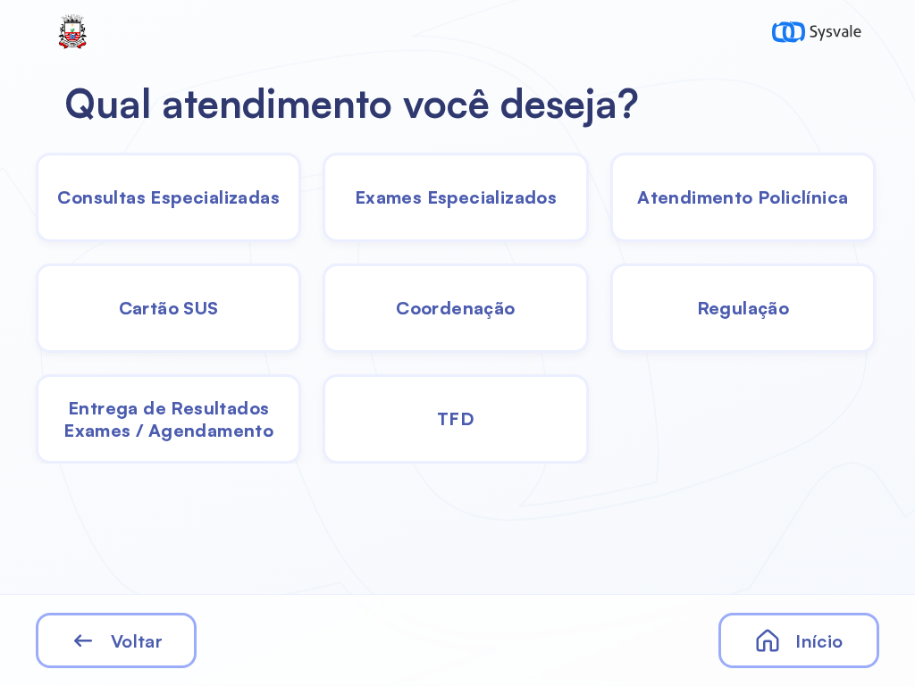
click at [216, 213] on div "Consultas Especializadas" at bounding box center [168, 197] width 265 height 89
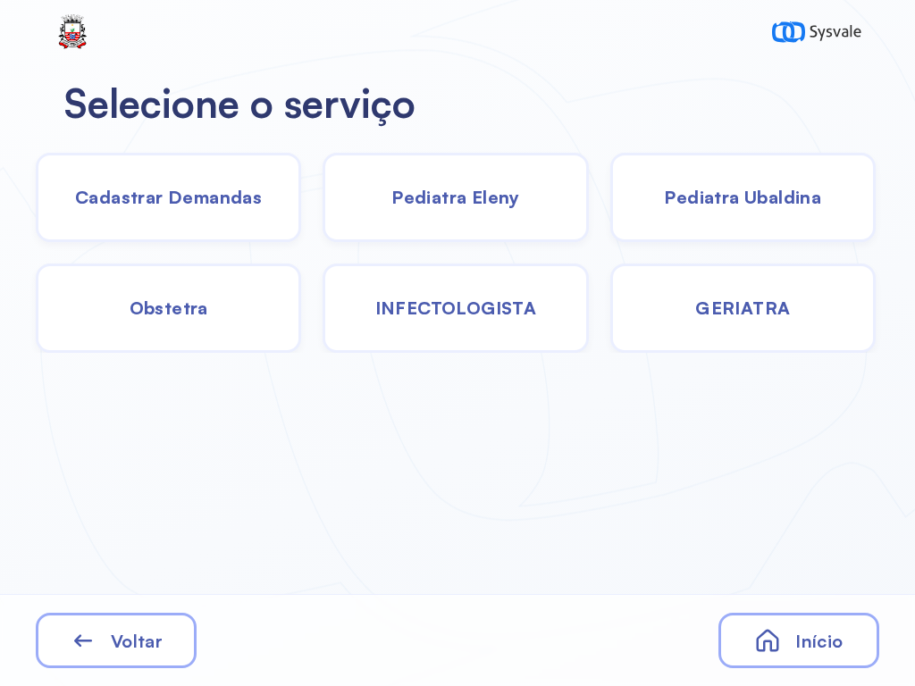
click at [810, 624] on div "Início" at bounding box center [798, 640] width 161 height 55
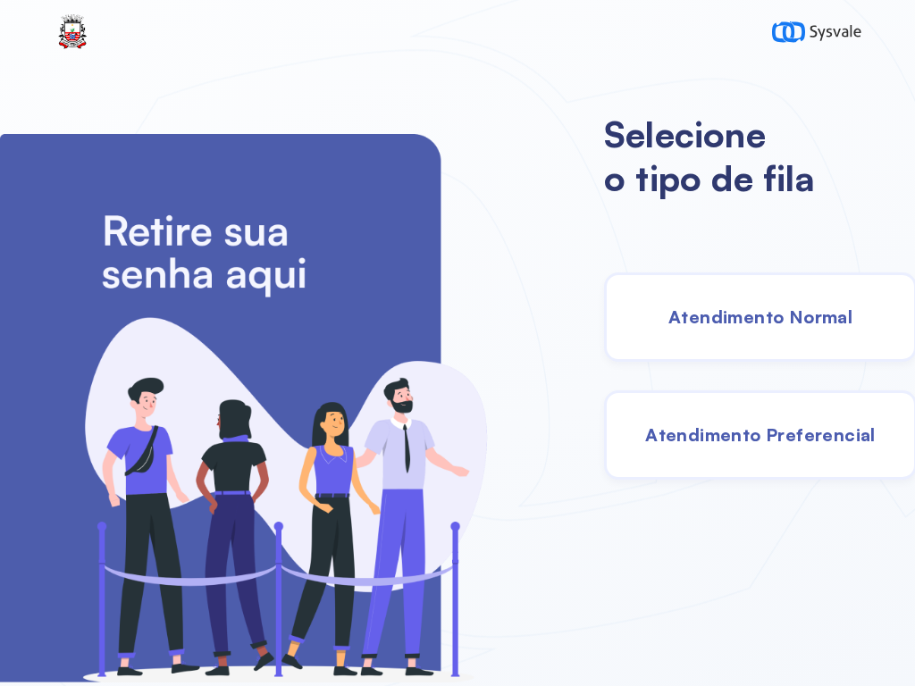
click at [705, 325] on span "Atendimento Normal" at bounding box center [760, 316] width 184 height 22
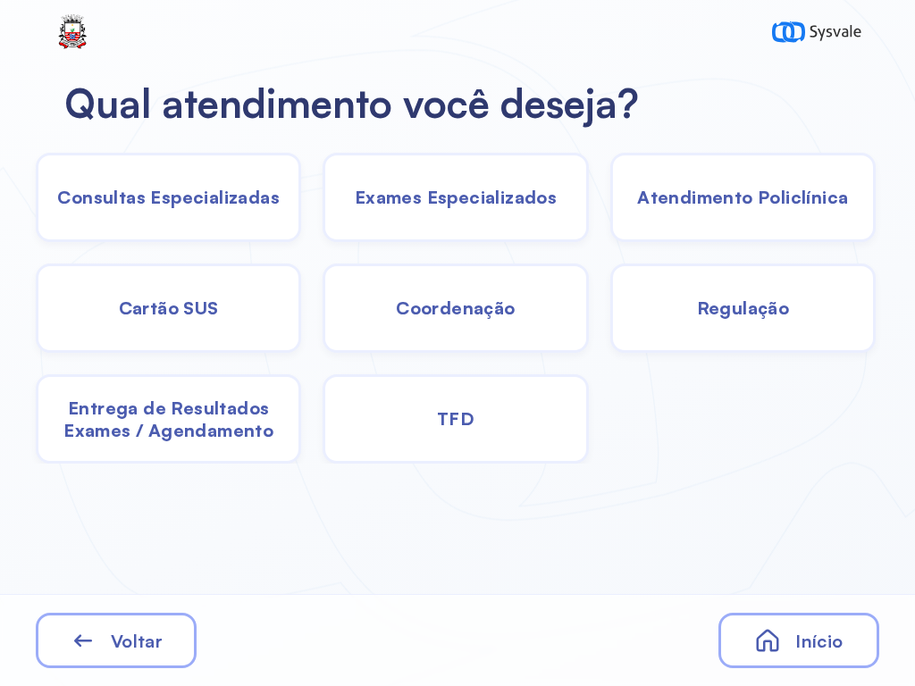
click at [457, 200] on span "Exames Especializados" at bounding box center [456, 197] width 202 height 22
